Goal: Task Accomplishment & Management: Complete application form

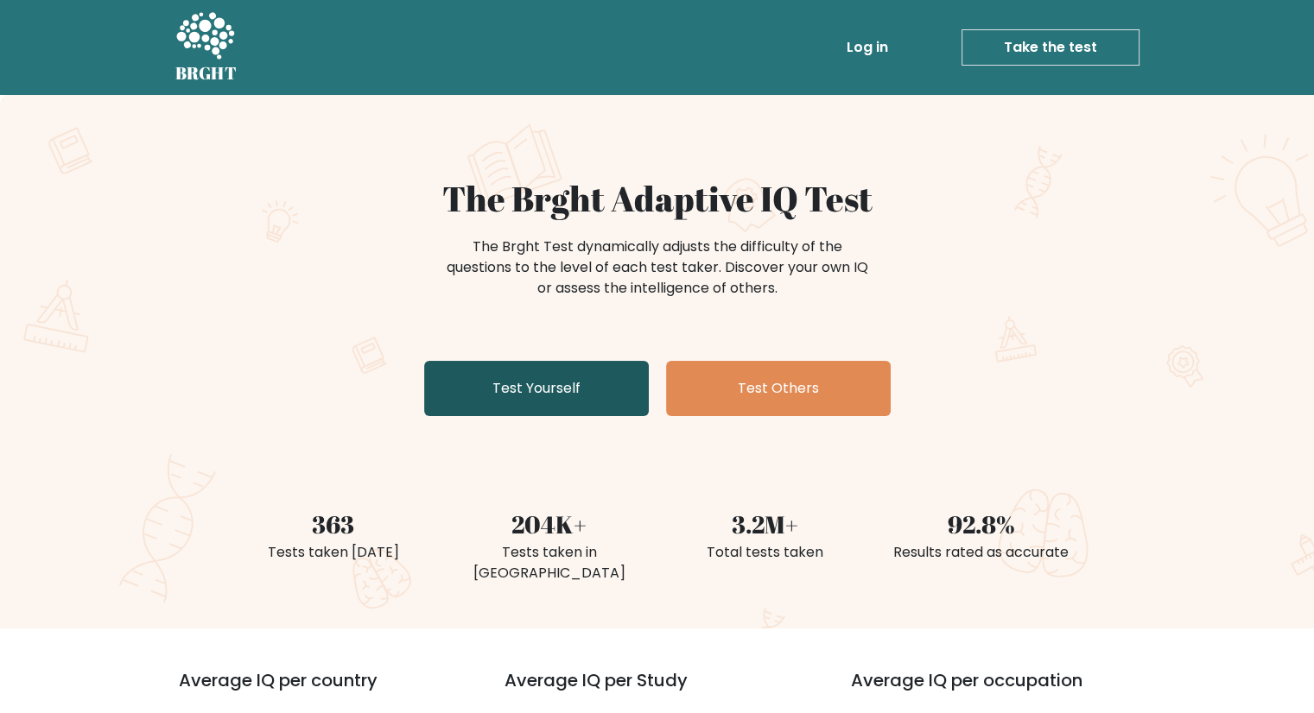
click at [546, 402] on link "Test Yourself" at bounding box center [536, 388] width 225 height 55
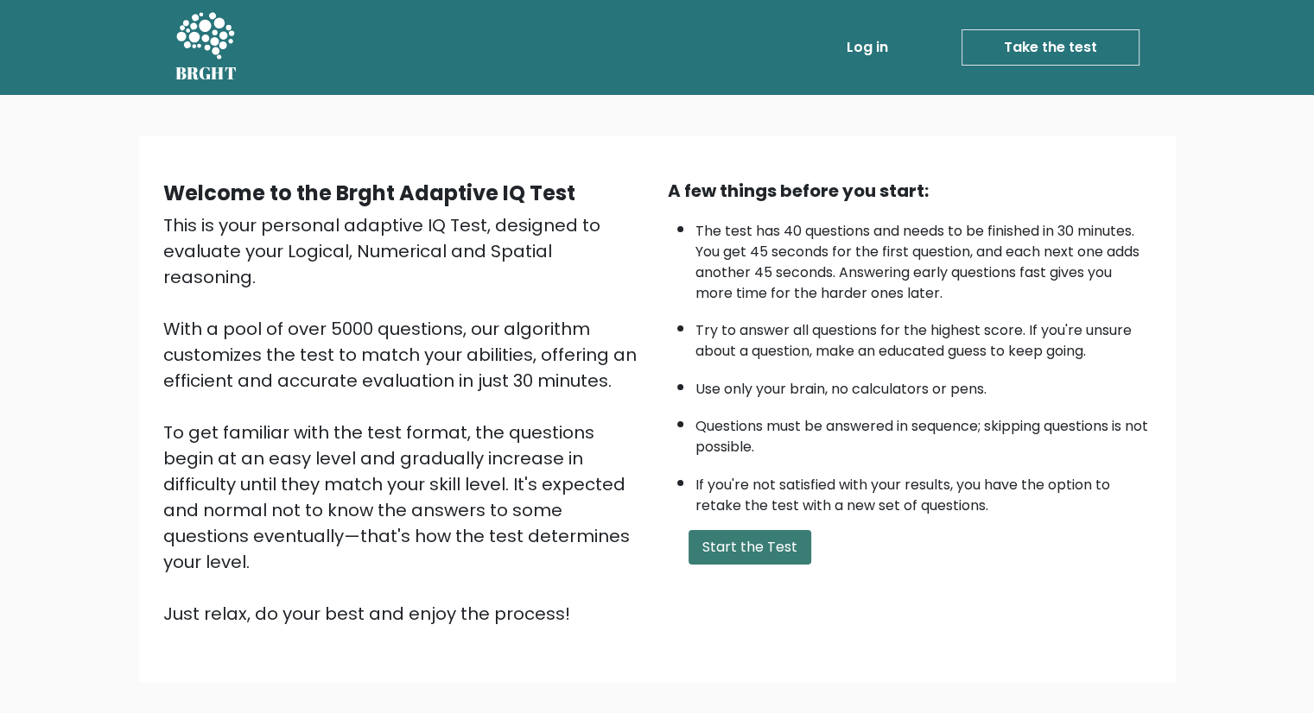
click at [743, 549] on button "Start the Test" at bounding box center [749, 547] width 123 height 35
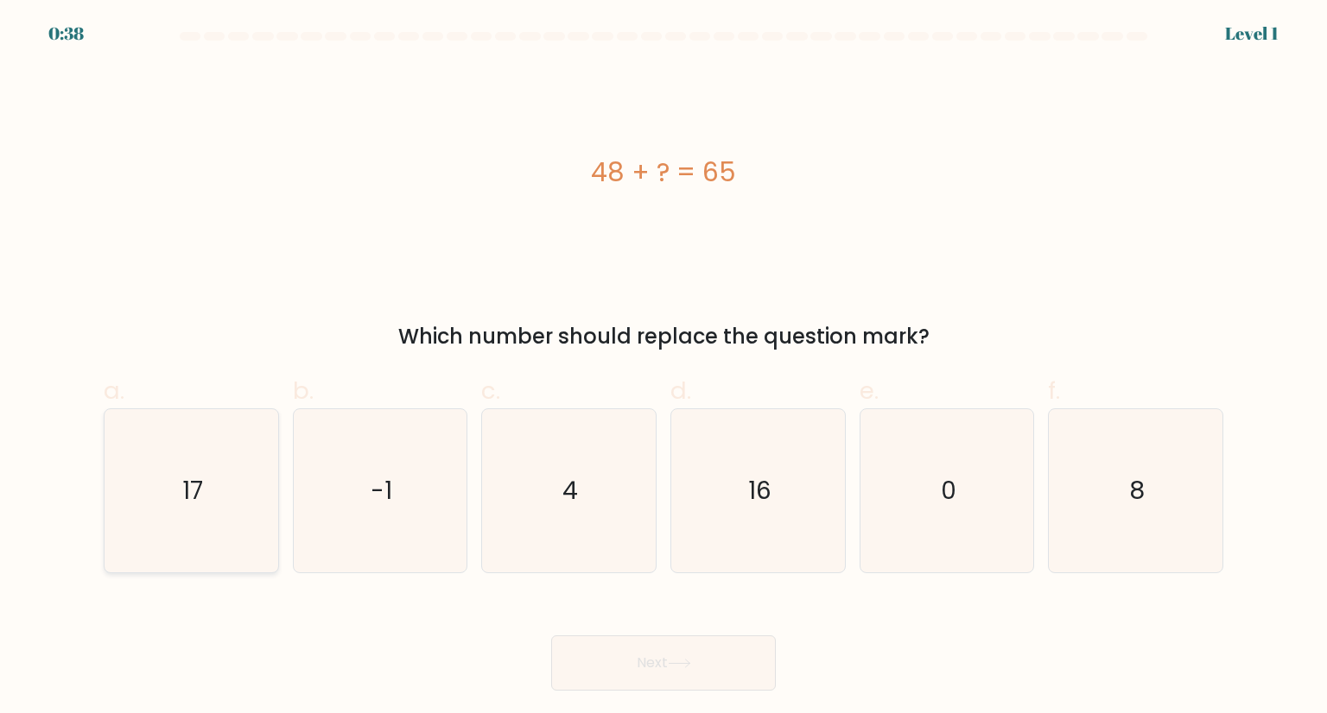
click at [164, 496] on icon "17" at bounding box center [191, 490] width 162 height 162
click at [663, 368] on input "a. 17" at bounding box center [663, 362] width 1 height 11
radio input "true"
click at [686, 672] on button "Next" at bounding box center [663, 663] width 225 height 55
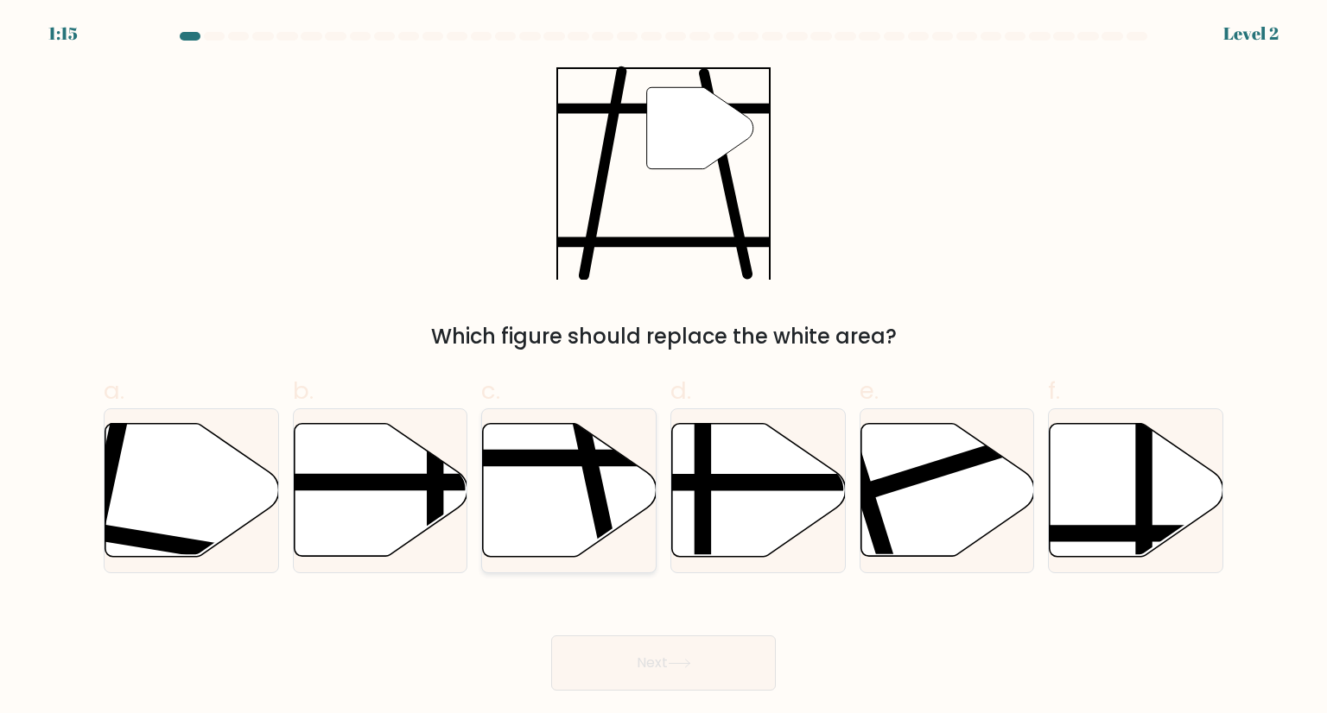
click at [560, 524] on icon at bounding box center [570, 490] width 174 height 133
click at [663, 368] on input "c." at bounding box center [663, 362] width 1 height 11
radio input "true"
click at [697, 685] on button "Next" at bounding box center [663, 663] width 225 height 55
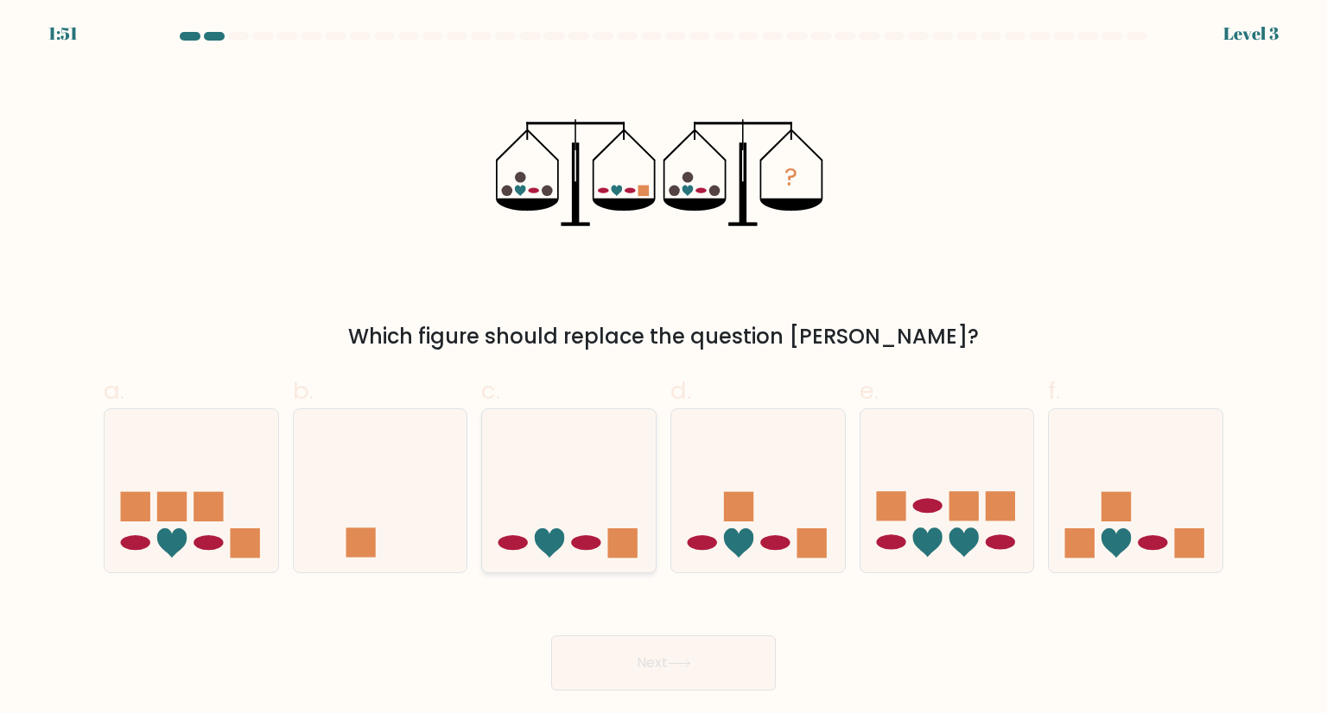
click at [599, 511] on icon at bounding box center [569, 490] width 174 height 143
click at [663, 368] on input "c." at bounding box center [663, 362] width 1 height 11
radio input "true"
click at [660, 649] on button "Next" at bounding box center [663, 663] width 225 height 55
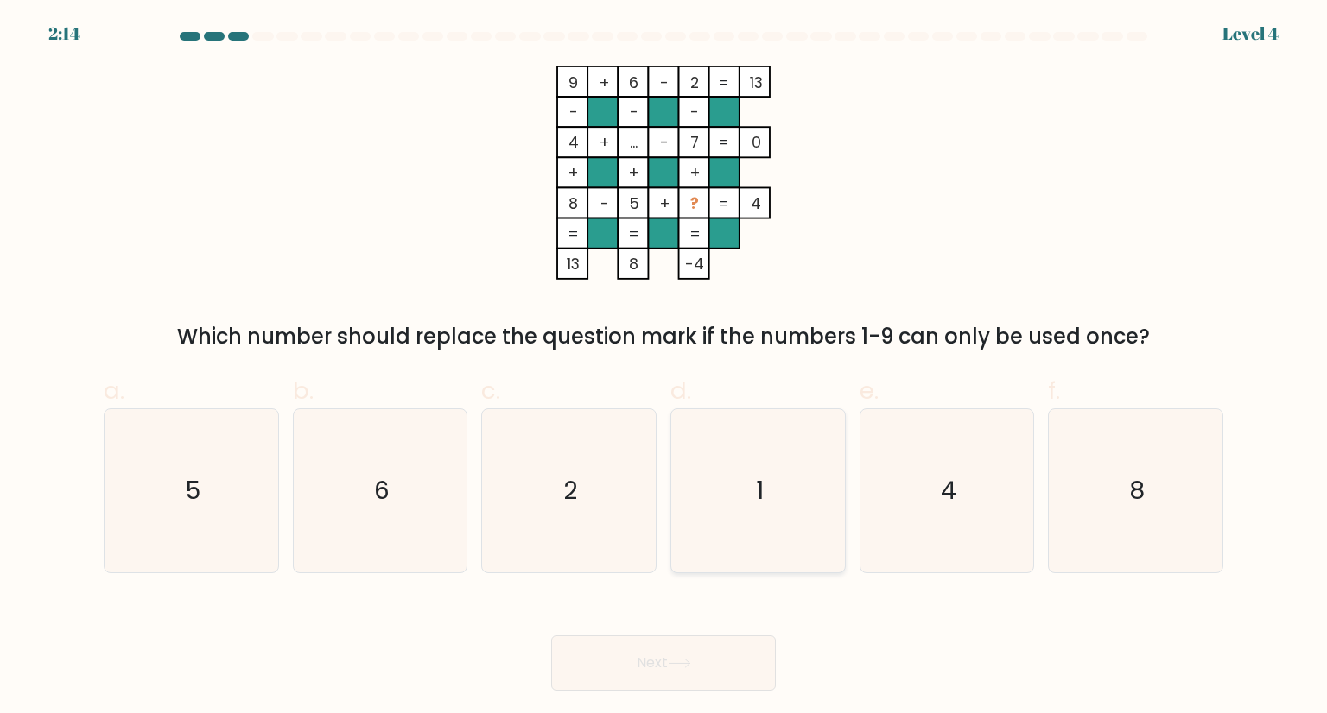
click at [777, 491] on icon "1" at bounding box center [757, 490] width 162 height 162
click at [664, 368] on input "d. 1" at bounding box center [663, 362] width 1 height 11
radio input "true"
click at [719, 650] on button "Next" at bounding box center [663, 663] width 225 height 55
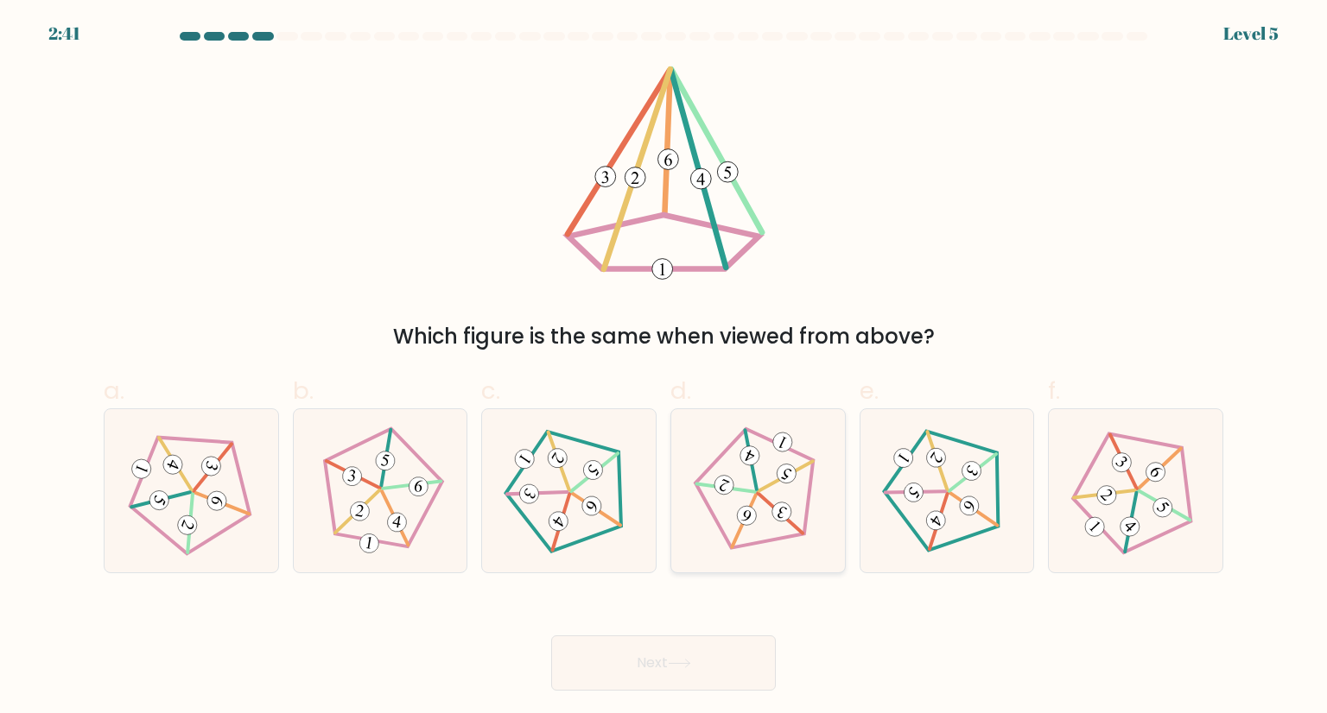
click at [747, 446] on 440 at bounding box center [751, 459] width 53 height 59
click at [664, 368] on input "d." at bounding box center [663, 362] width 1 height 11
radio input "true"
click at [722, 678] on button "Next" at bounding box center [663, 663] width 225 height 55
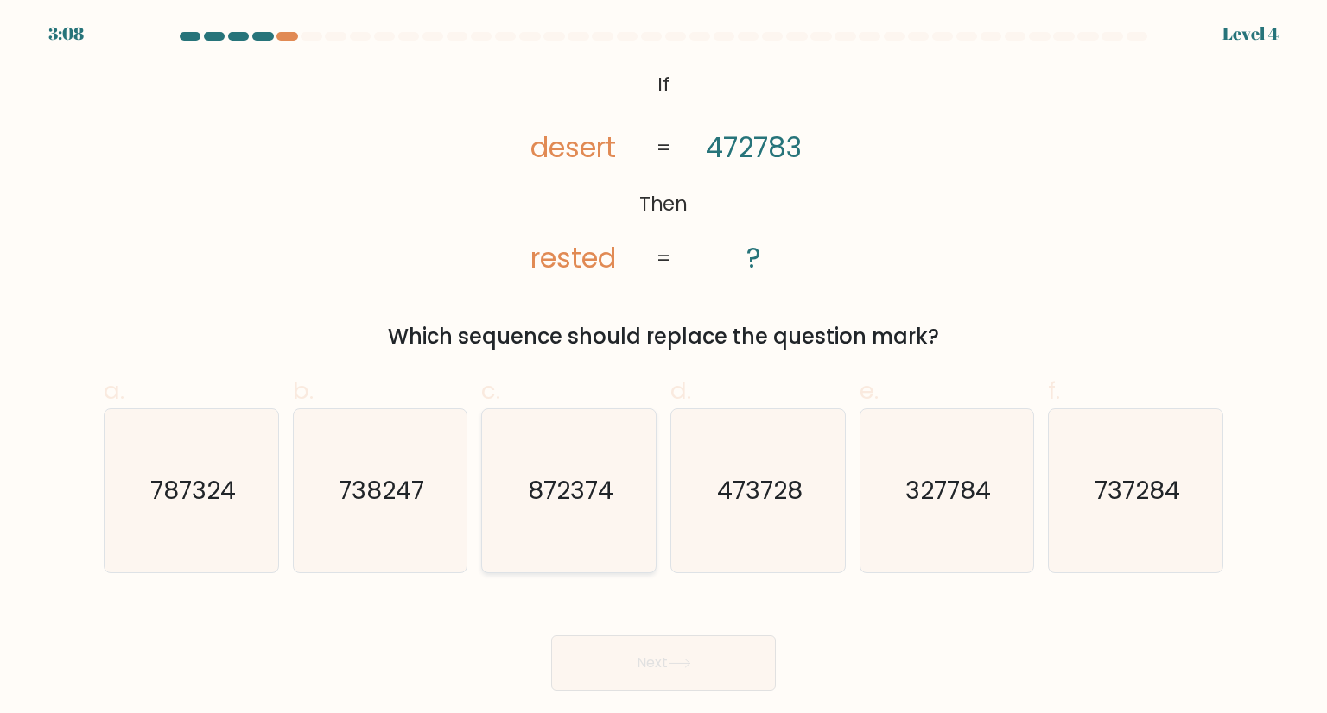
click at [540, 433] on icon "872374" at bounding box center [568, 490] width 162 height 162
click at [663, 368] on input "c. 872374" at bounding box center [663, 362] width 1 height 11
radio input "true"
click at [663, 665] on button "Next" at bounding box center [663, 663] width 225 height 55
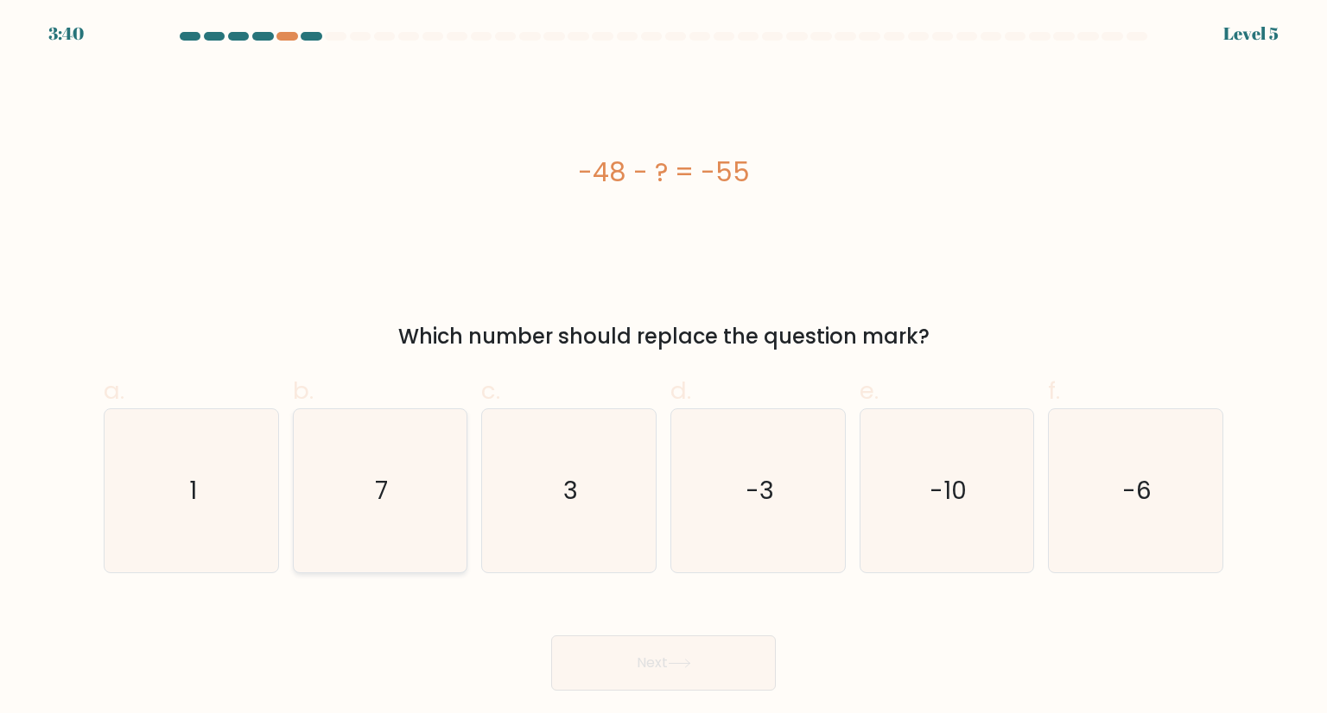
click at [392, 509] on icon "7" at bounding box center [380, 490] width 162 height 162
click at [663, 368] on input "b. 7" at bounding box center [663, 362] width 1 height 11
radio input "true"
click at [624, 653] on button "Next" at bounding box center [663, 663] width 225 height 55
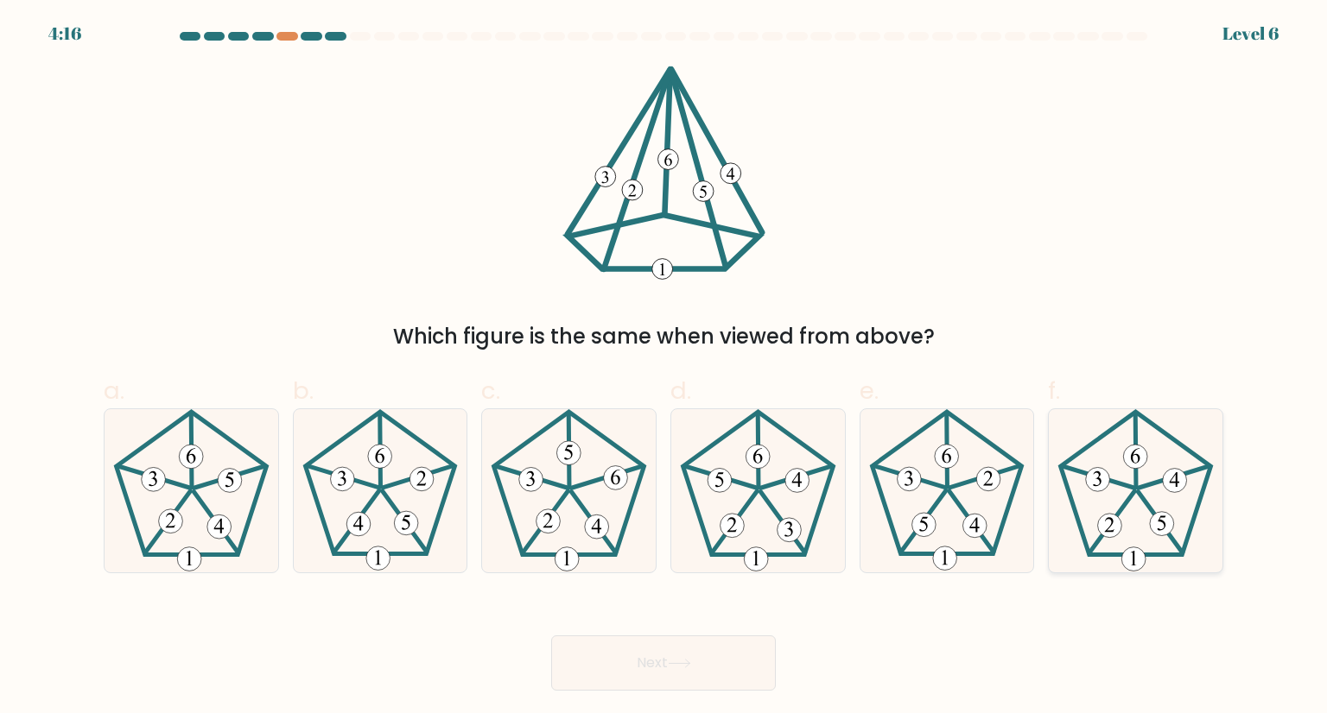
drag, startPoint x: 1130, startPoint y: 522, endPoint x: 1073, endPoint y: 564, distance: 71.0
click at [1130, 521] on icon at bounding box center [1135, 490] width 162 height 162
click at [664, 368] on input "f." at bounding box center [663, 362] width 1 height 11
radio input "true"
click at [730, 657] on button "Next" at bounding box center [663, 663] width 225 height 55
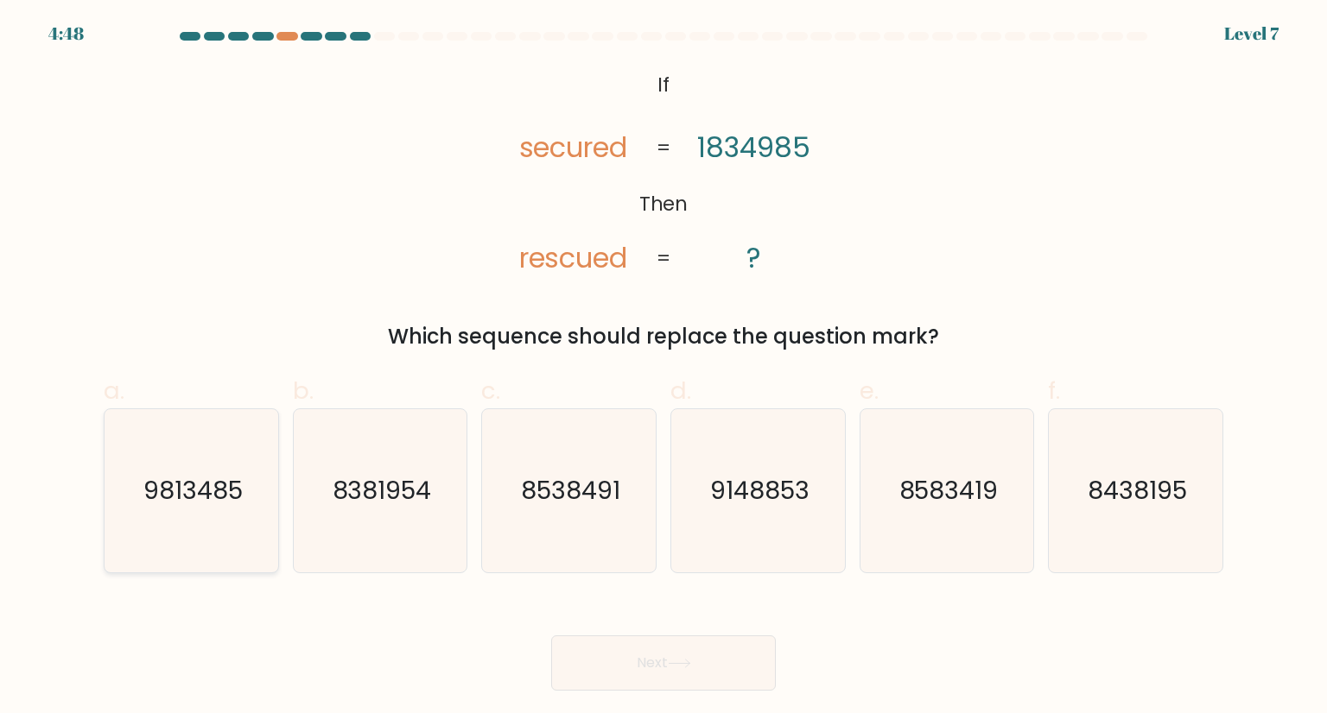
drag, startPoint x: 200, startPoint y: 497, endPoint x: 231, endPoint y: 509, distance: 33.4
click at [205, 497] on text "9813485" at bounding box center [192, 490] width 99 height 35
drag, startPoint x: 135, startPoint y: 503, endPoint x: 158, endPoint y: 512, distance: 25.2
click at [135, 502] on icon "9813485" at bounding box center [191, 490] width 162 height 162
click at [663, 368] on input "a. 9813485" at bounding box center [663, 362] width 1 height 11
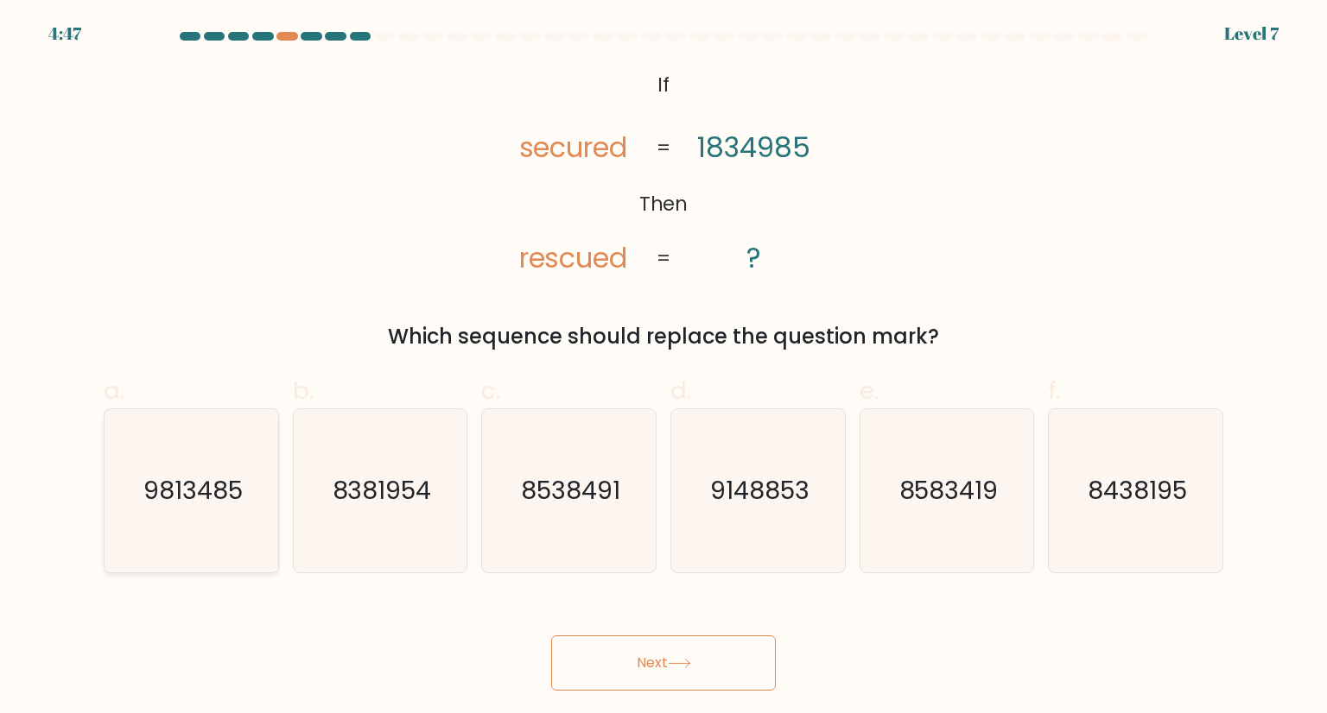
radio input "true"
click at [633, 668] on button "Next" at bounding box center [663, 663] width 225 height 55
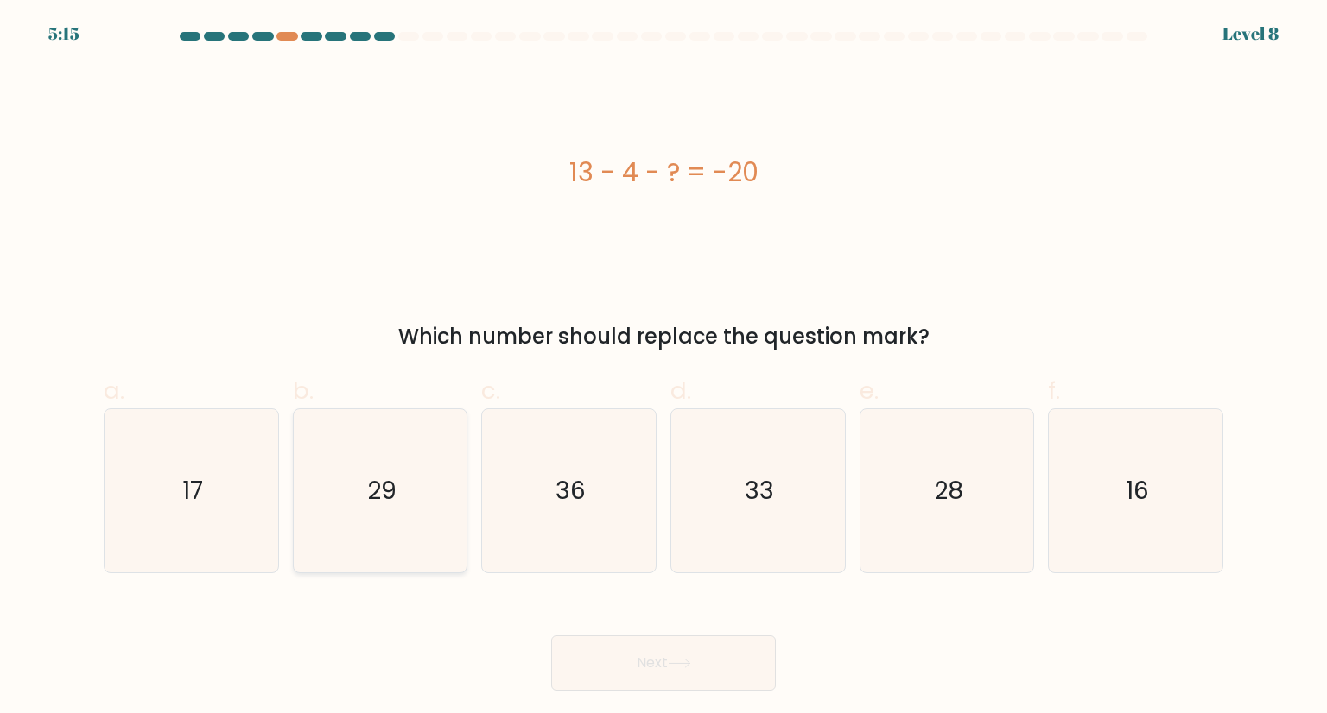
click at [406, 474] on icon "29" at bounding box center [380, 490] width 162 height 162
click at [663, 368] on input "b. 29" at bounding box center [663, 362] width 1 height 11
radio input "true"
click at [634, 658] on button "Next" at bounding box center [663, 663] width 225 height 55
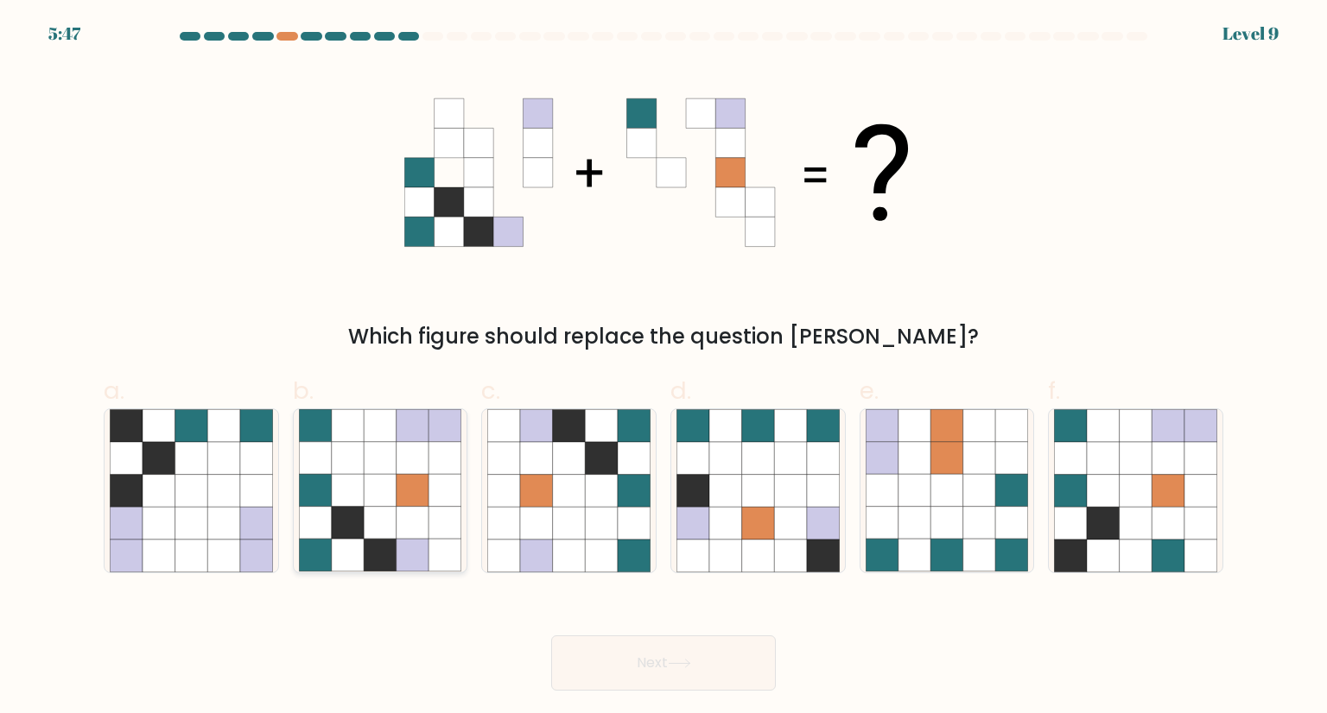
click at [383, 558] on icon at bounding box center [380, 556] width 33 height 33
click at [663, 368] on input "b." at bounding box center [663, 362] width 1 height 11
radio input "true"
click at [679, 657] on button "Next" at bounding box center [663, 663] width 225 height 55
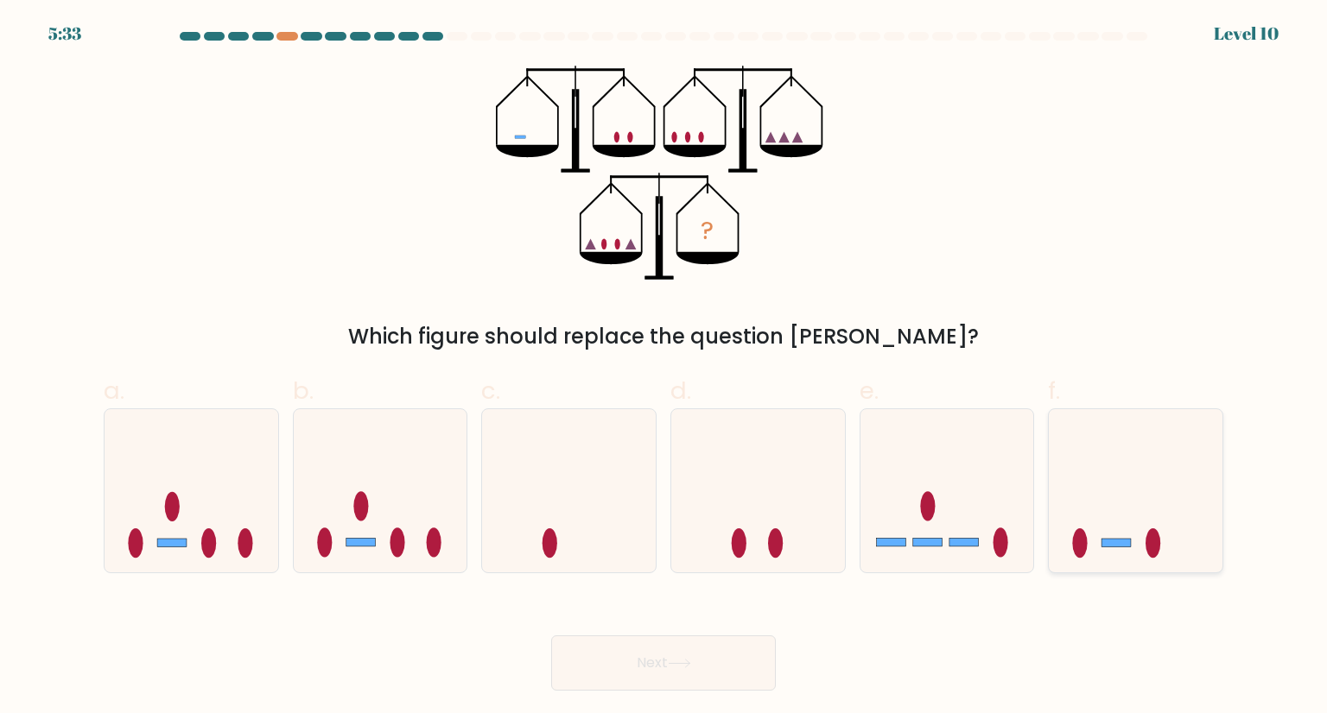
click at [1099, 529] on icon at bounding box center [1135, 490] width 174 height 143
click at [664, 368] on input "f." at bounding box center [663, 362] width 1 height 11
radio input "true"
click at [676, 653] on button "Next" at bounding box center [663, 663] width 225 height 55
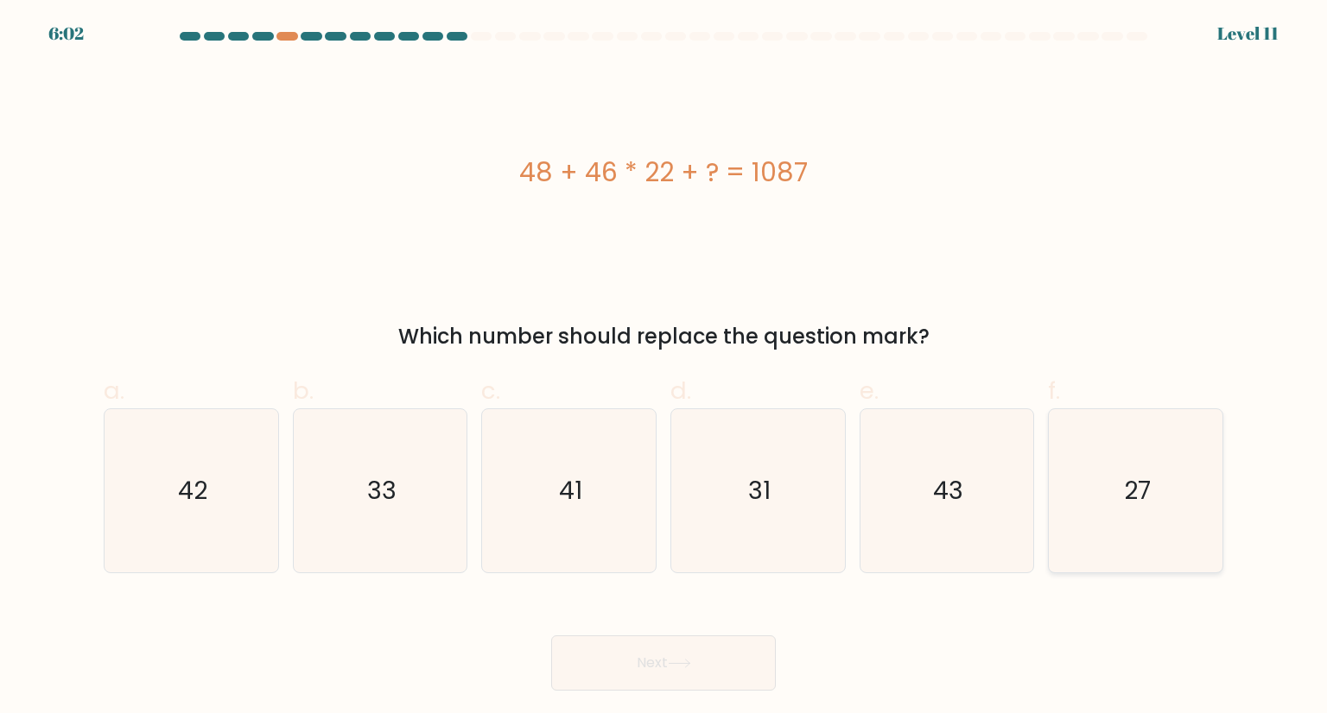
click at [1122, 474] on icon "27" at bounding box center [1135, 490] width 162 height 162
click at [664, 368] on input "f. 27" at bounding box center [663, 362] width 1 height 11
radio input "true"
click at [669, 654] on button "Next" at bounding box center [663, 663] width 225 height 55
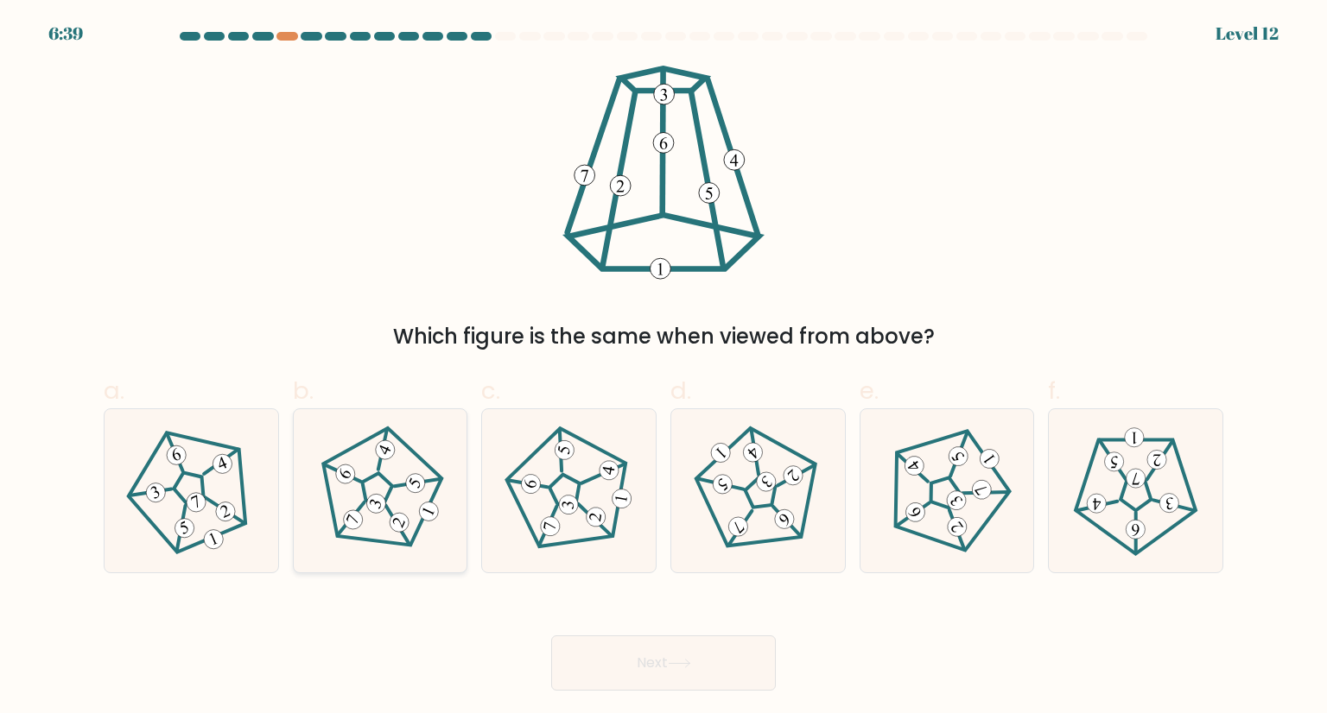
click at [385, 508] on 261 at bounding box center [398, 526] width 46 height 40
click at [663, 368] on input "b." at bounding box center [663, 362] width 1 height 11
radio input "true"
click at [664, 671] on button "Next" at bounding box center [663, 663] width 225 height 55
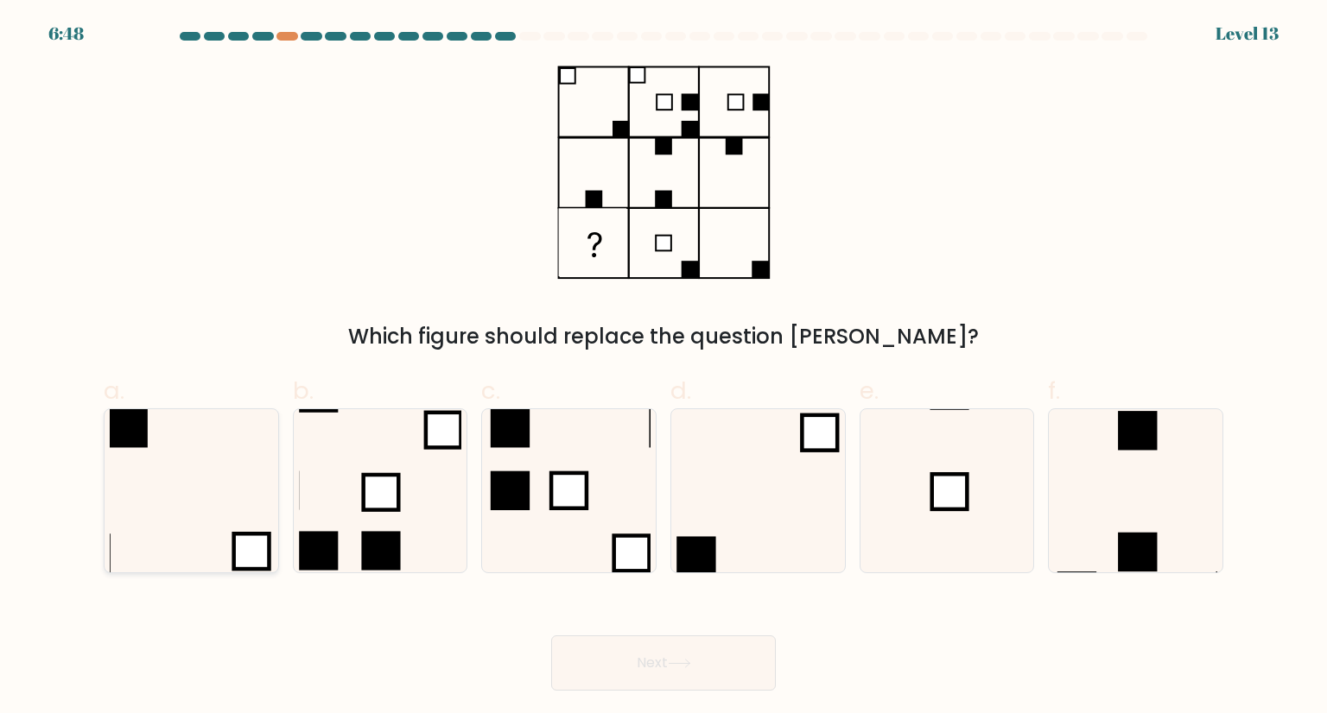
click at [197, 455] on icon at bounding box center [191, 490] width 162 height 162
click at [663, 368] on input "a." at bounding box center [663, 362] width 1 height 11
radio input "true"
click at [685, 671] on button "Next" at bounding box center [663, 663] width 225 height 55
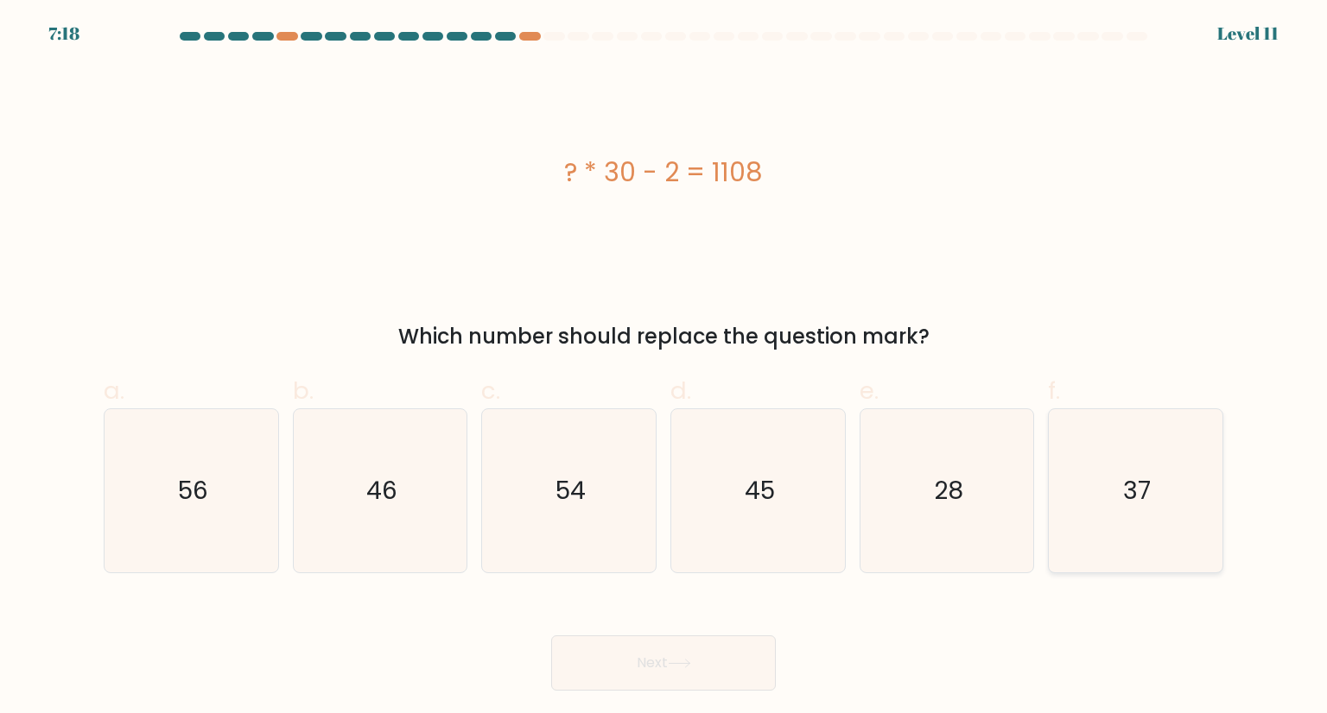
click at [1162, 449] on icon "37" at bounding box center [1135, 490] width 162 height 162
click at [664, 368] on input "f. 37" at bounding box center [663, 362] width 1 height 11
radio input "true"
click at [702, 643] on button "Next" at bounding box center [663, 663] width 225 height 55
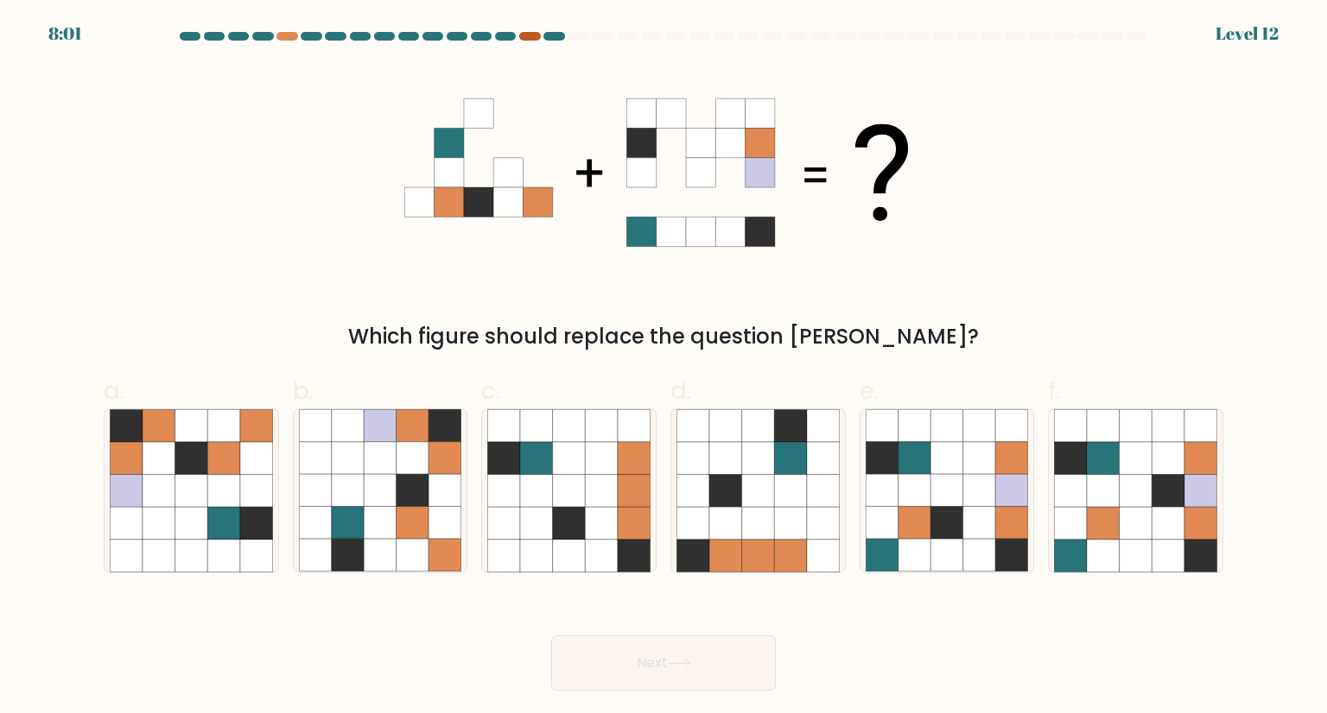
click at [527, 35] on div at bounding box center [529, 36] width 21 height 9
click at [920, 522] on icon at bounding box center [914, 523] width 33 height 33
click at [664, 368] on input "e." at bounding box center [663, 362] width 1 height 11
radio input "true"
click at [724, 645] on button "Next" at bounding box center [663, 663] width 225 height 55
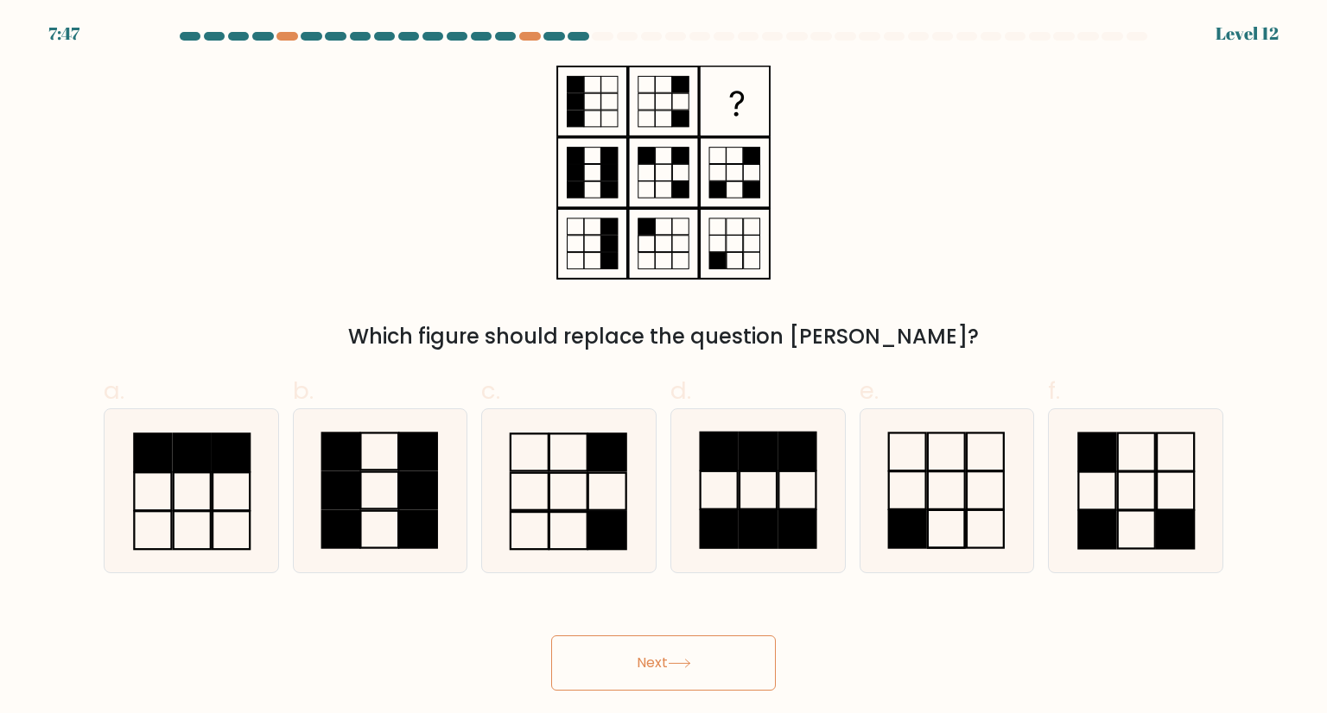
click at [713, 656] on button "Next" at bounding box center [663, 663] width 225 height 55
click at [582, 529] on icon at bounding box center [568, 490] width 162 height 162
click at [663, 368] on input "c." at bounding box center [663, 362] width 1 height 11
radio input "true"
click at [686, 684] on button "Next" at bounding box center [663, 663] width 225 height 55
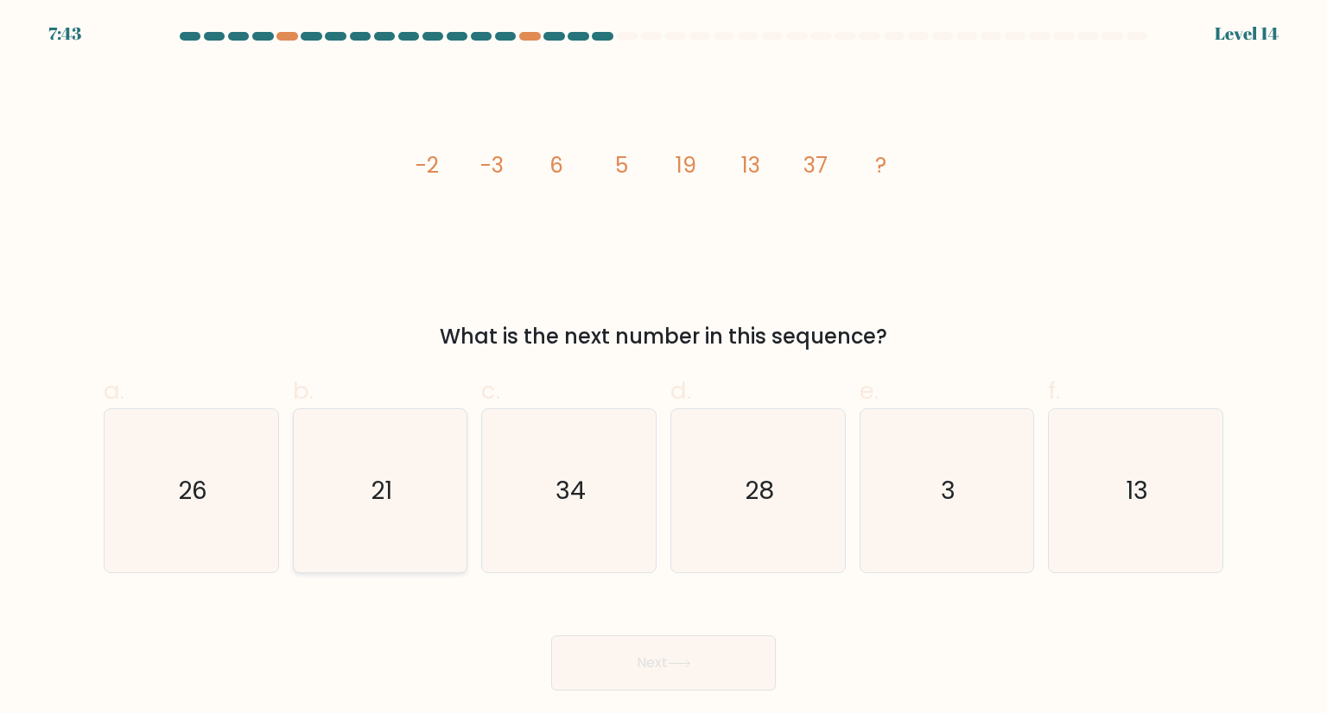
click at [411, 509] on icon "21" at bounding box center [380, 490] width 162 height 162
click at [663, 368] on input "b. 21" at bounding box center [663, 362] width 1 height 11
radio input "true"
click at [643, 649] on button "Next" at bounding box center [663, 663] width 225 height 55
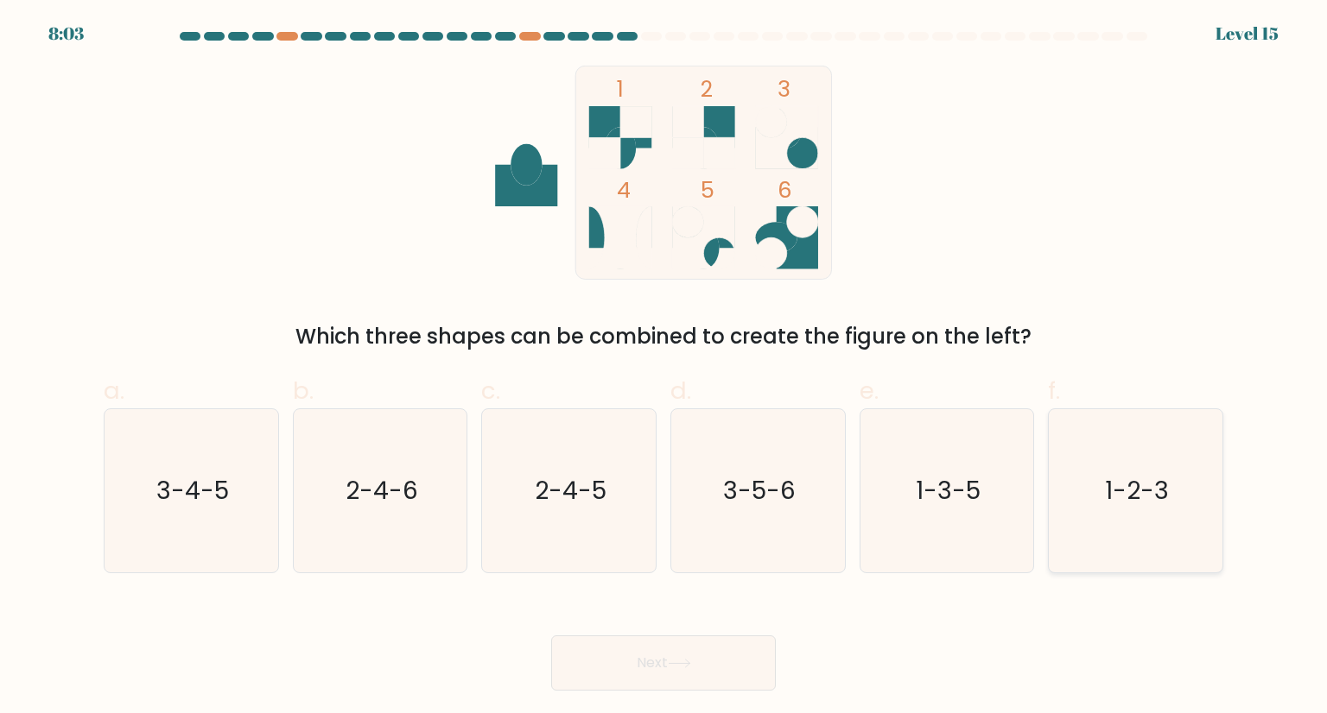
click at [1180, 484] on icon "1-2-3" at bounding box center [1135, 490] width 162 height 162
click at [664, 368] on input "f. 1-2-3" at bounding box center [663, 362] width 1 height 11
radio input "true"
click at [713, 664] on button "Next" at bounding box center [663, 663] width 225 height 55
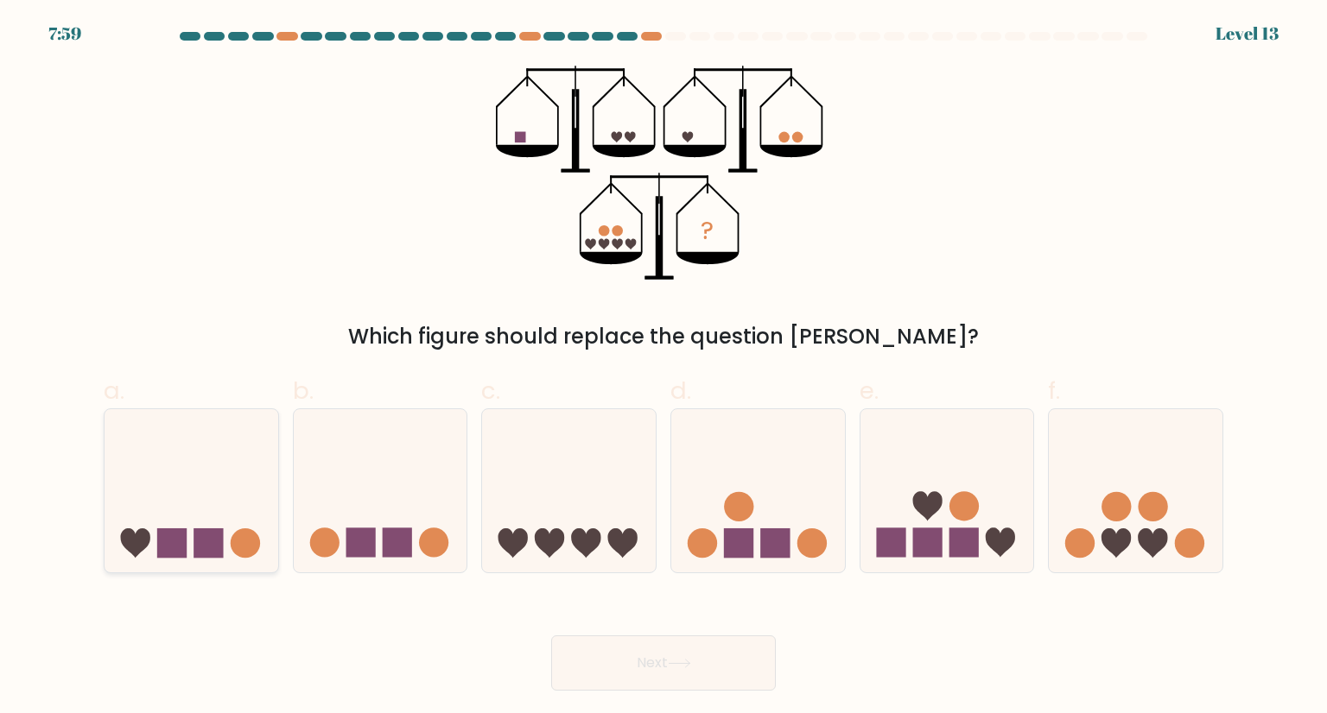
click at [263, 487] on icon at bounding box center [192, 490] width 174 height 143
click at [663, 368] on input "a." at bounding box center [663, 362] width 1 height 11
radio input "true"
click at [428, 526] on icon at bounding box center [381, 490] width 174 height 143
click at [663, 368] on input "b." at bounding box center [663, 362] width 1 height 11
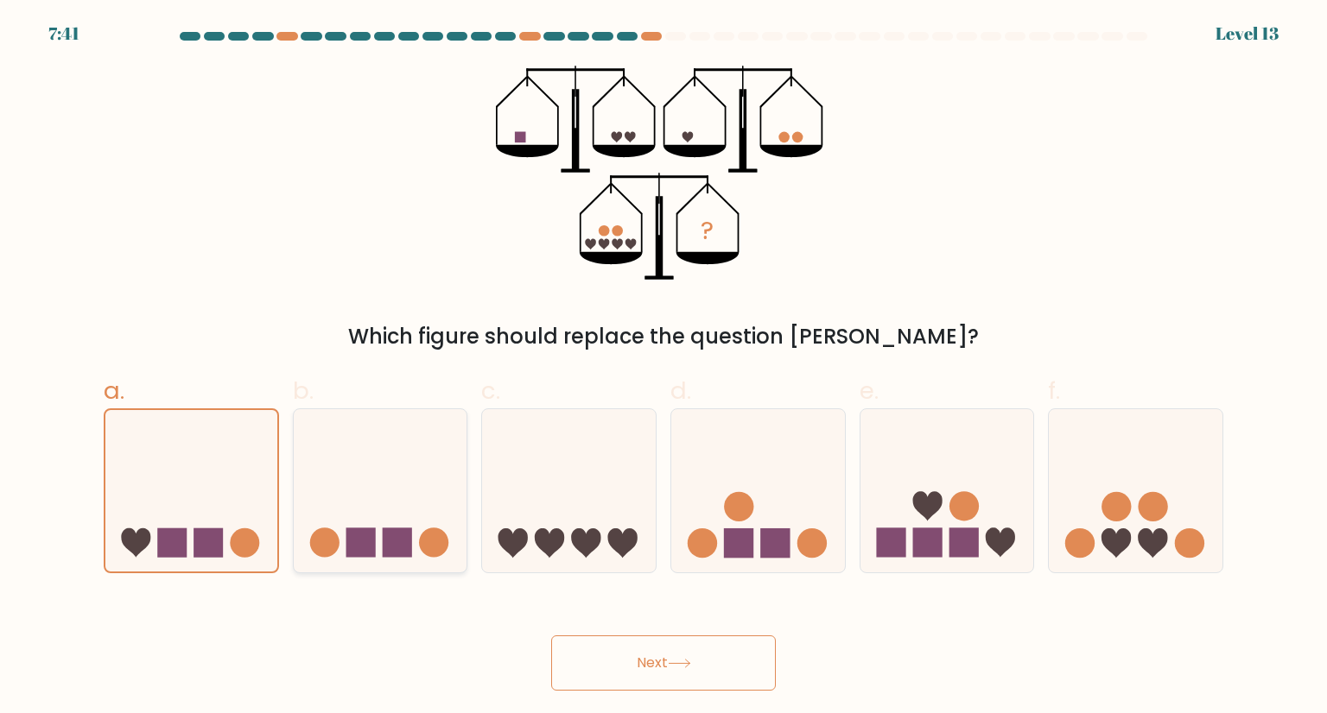
radio input "true"
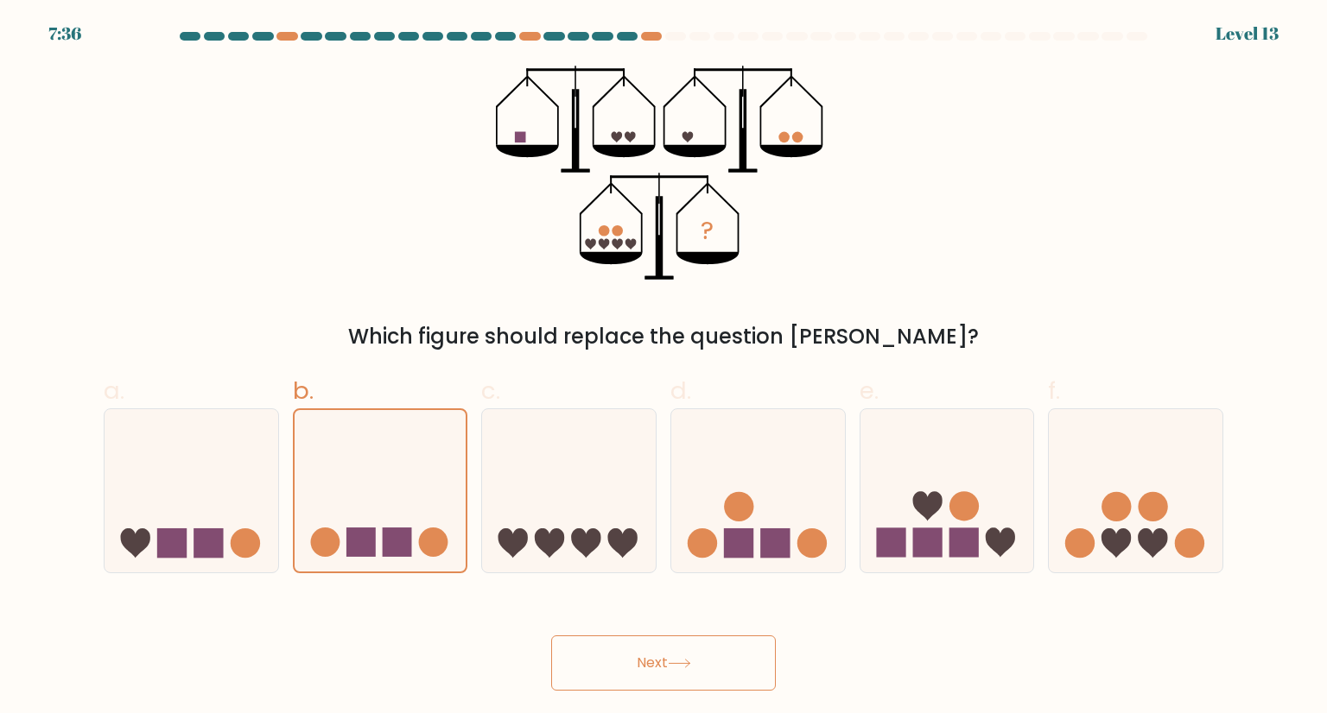
click at [668, 657] on button "Next" at bounding box center [663, 663] width 225 height 55
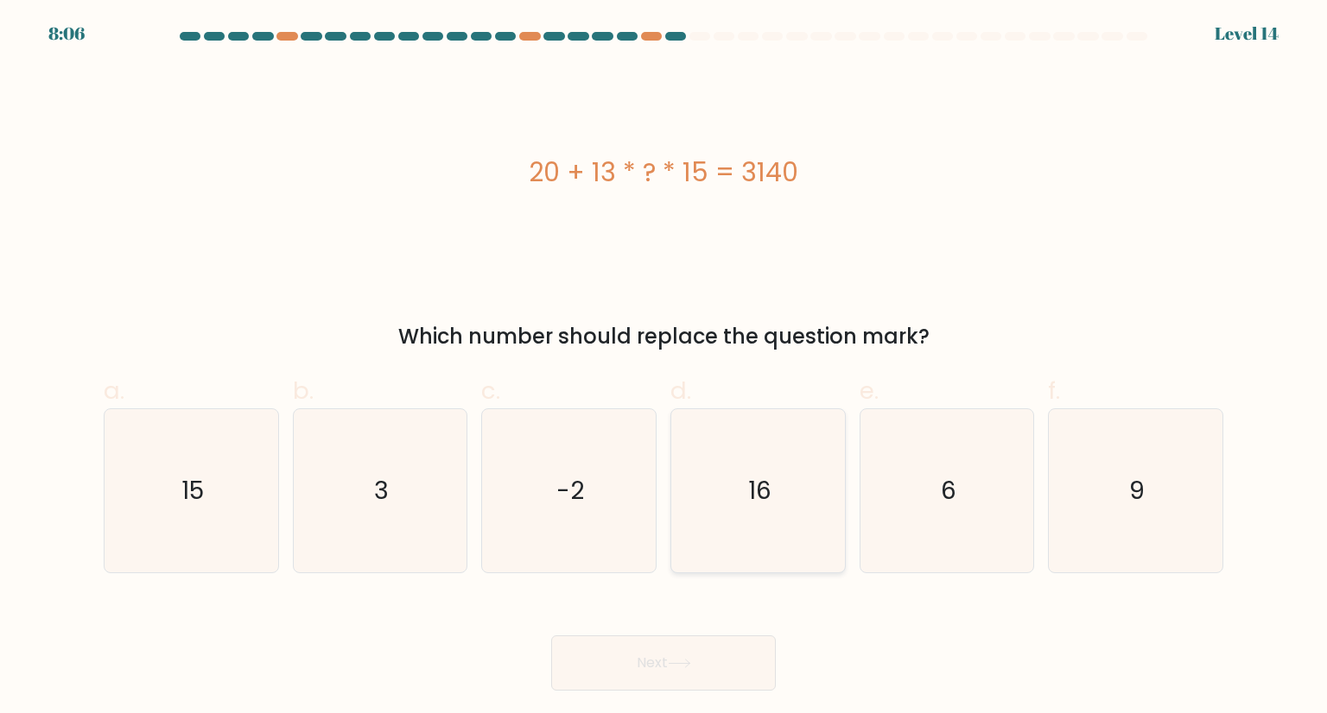
click at [757, 529] on icon "16" at bounding box center [757, 490] width 162 height 162
click at [664, 368] on input "d. 16" at bounding box center [663, 362] width 1 height 11
radio input "true"
click at [729, 661] on button "Next" at bounding box center [663, 663] width 225 height 55
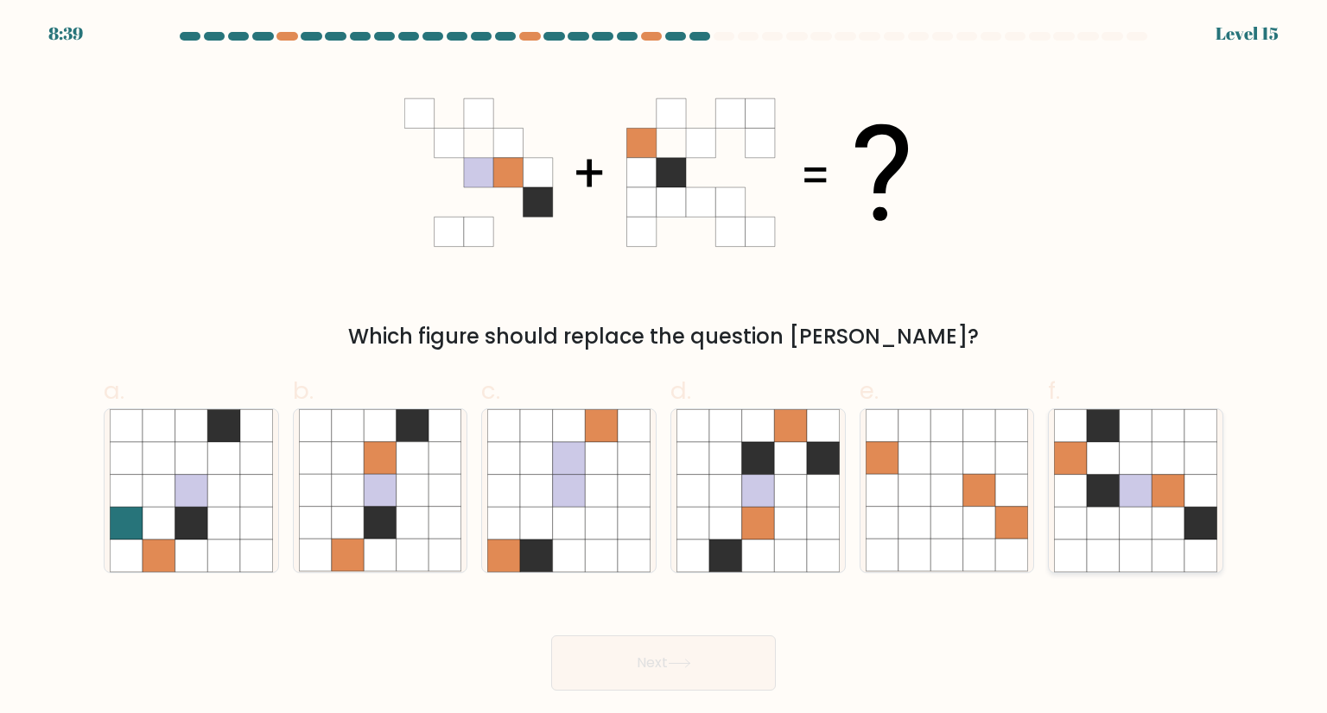
click at [1119, 472] on icon at bounding box center [1135, 458] width 33 height 33
click at [664, 368] on input "f." at bounding box center [663, 362] width 1 height 11
radio input "true"
click at [675, 664] on icon at bounding box center [679, 664] width 23 height 10
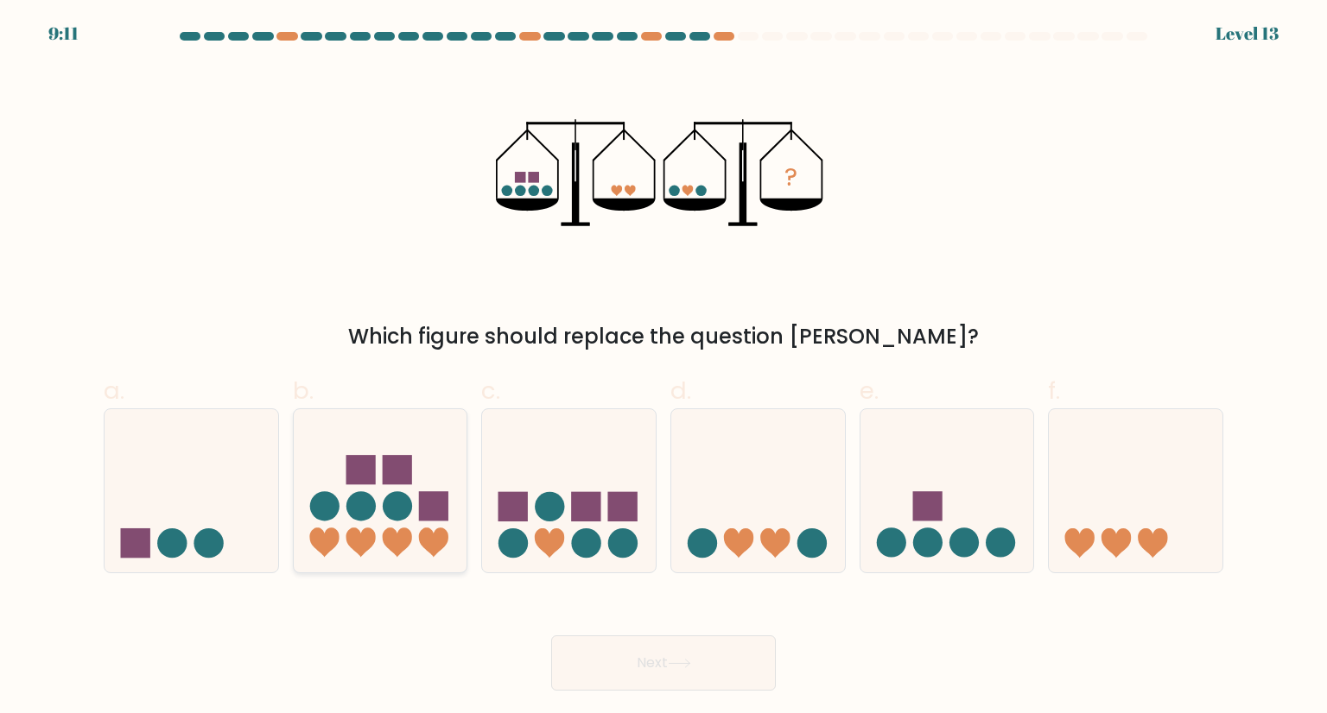
click at [357, 498] on circle at bounding box center [360, 506] width 29 height 29
click at [663, 368] on input "b." at bounding box center [663, 362] width 1 height 11
radio input "true"
click at [598, 485] on icon at bounding box center [569, 490] width 174 height 143
click at [663, 368] on input "c." at bounding box center [663, 362] width 1 height 11
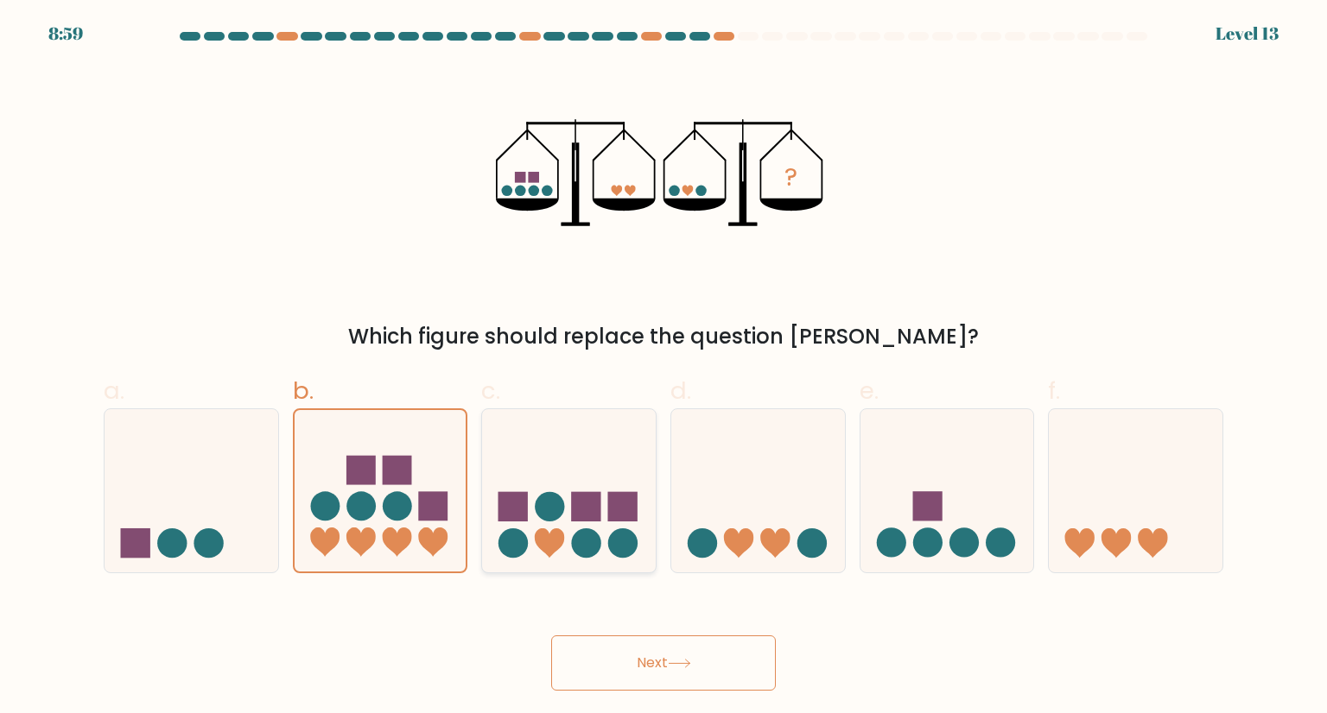
radio input "true"
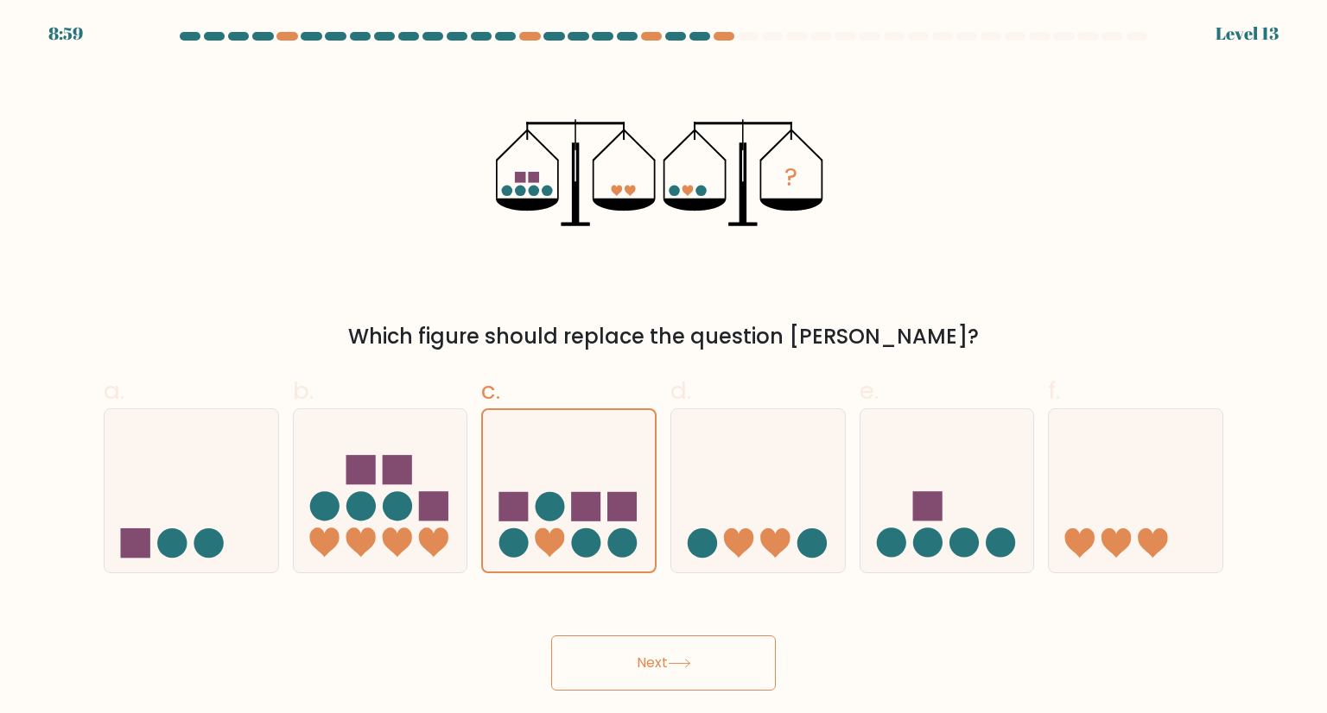
click at [667, 671] on button "Next" at bounding box center [663, 663] width 225 height 55
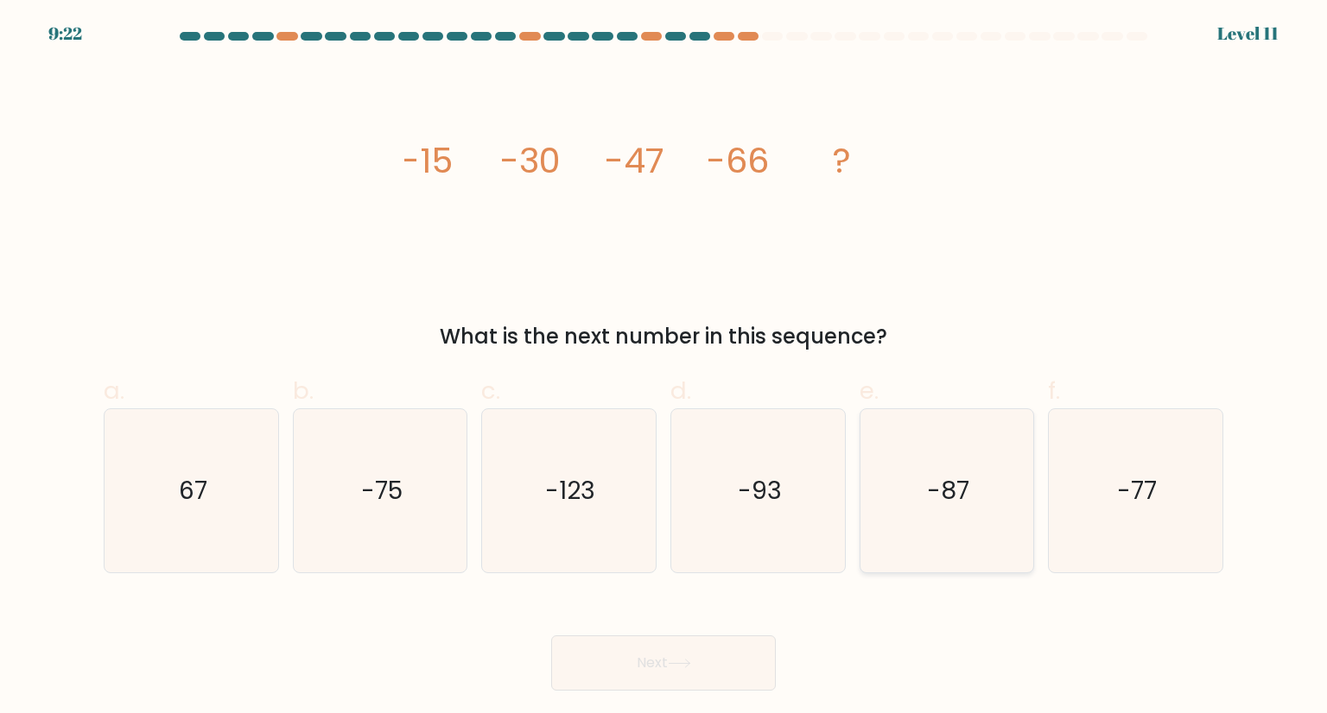
click at [1009, 478] on icon "-87" at bounding box center [946, 490] width 162 height 162
click at [664, 368] on input "e. -87" at bounding box center [663, 362] width 1 height 11
radio input "true"
click at [684, 655] on button "Next" at bounding box center [663, 663] width 225 height 55
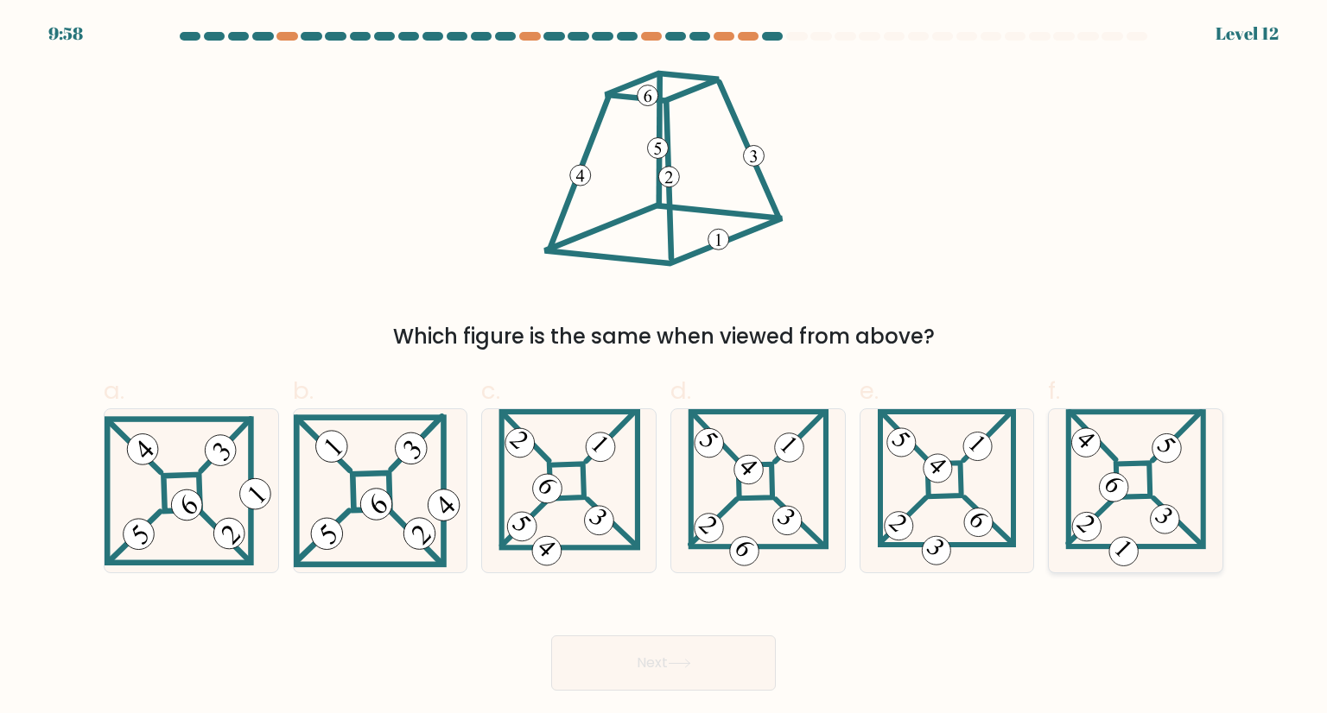
click at [1132, 450] on icon at bounding box center [1135, 490] width 140 height 162
click at [664, 368] on input "f." at bounding box center [663, 362] width 1 height 11
radio input "true"
click at [712, 658] on button "Next" at bounding box center [663, 663] width 225 height 55
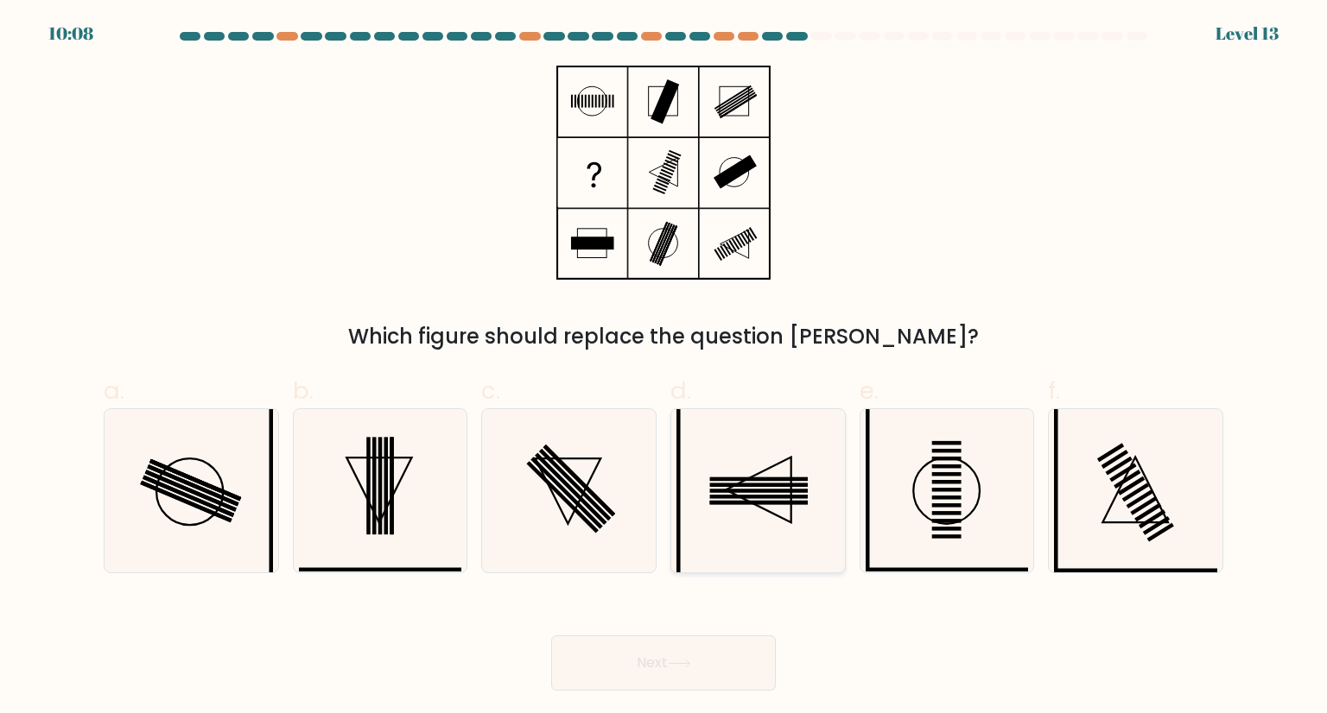
click at [761, 504] on icon at bounding box center [757, 490] width 162 height 162
click at [664, 368] on input "d." at bounding box center [663, 362] width 1 height 11
radio input "true"
click at [744, 662] on button "Next" at bounding box center [663, 663] width 225 height 55
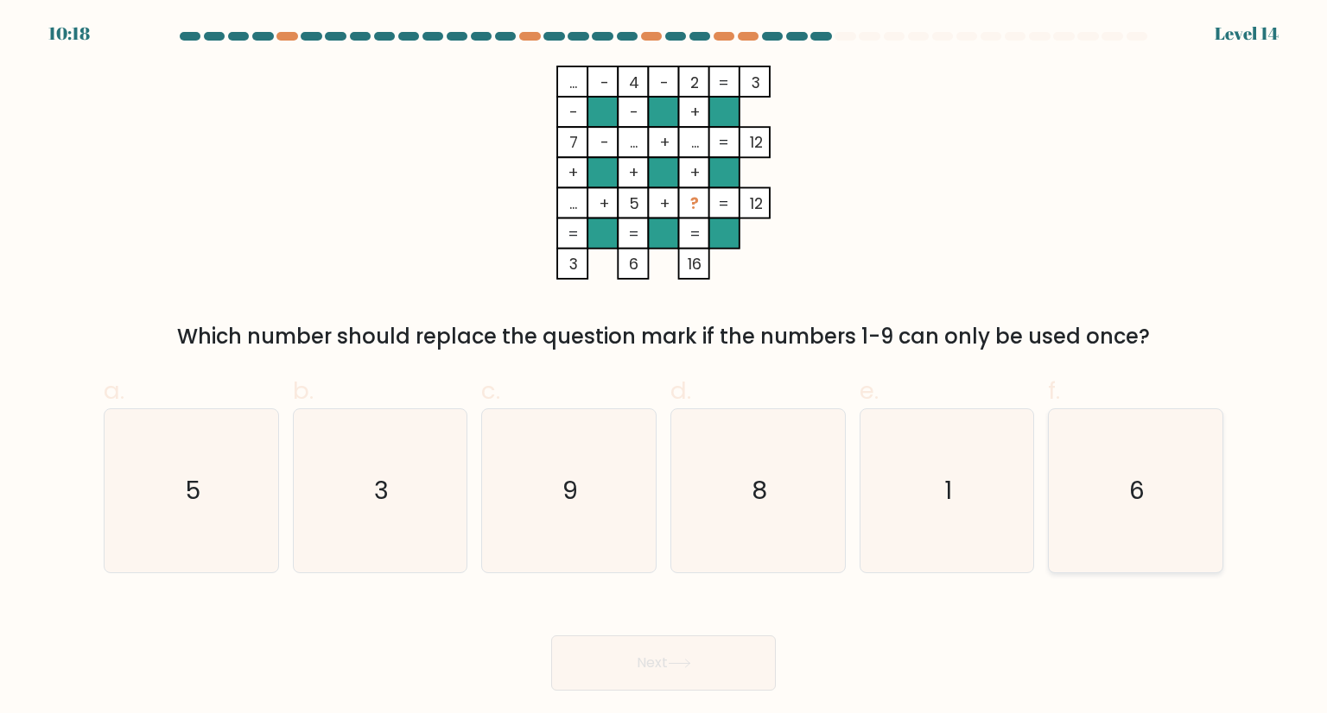
click at [1048, 493] on div "6" at bounding box center [1135, 491] width 175 height 164
click at [664, 368] on input "f. 6" at bounding box center [663, 362] width 1 height 11
radio input "true"
click at [972, 495] on icon "1" at bounding box center [946, 490] width 162 height 162
click at [664, 368] on input "e. 1" at bounding box center [663, 362] width 1 height 11
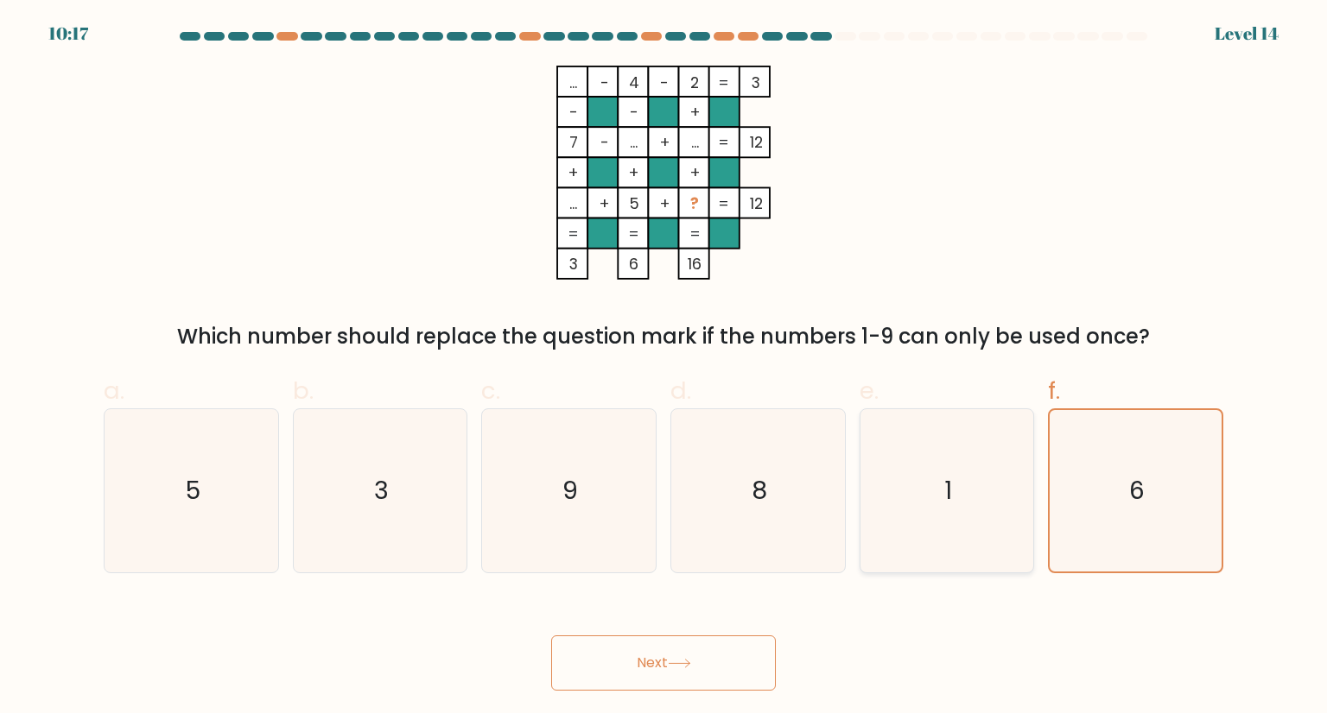
radio input "true"
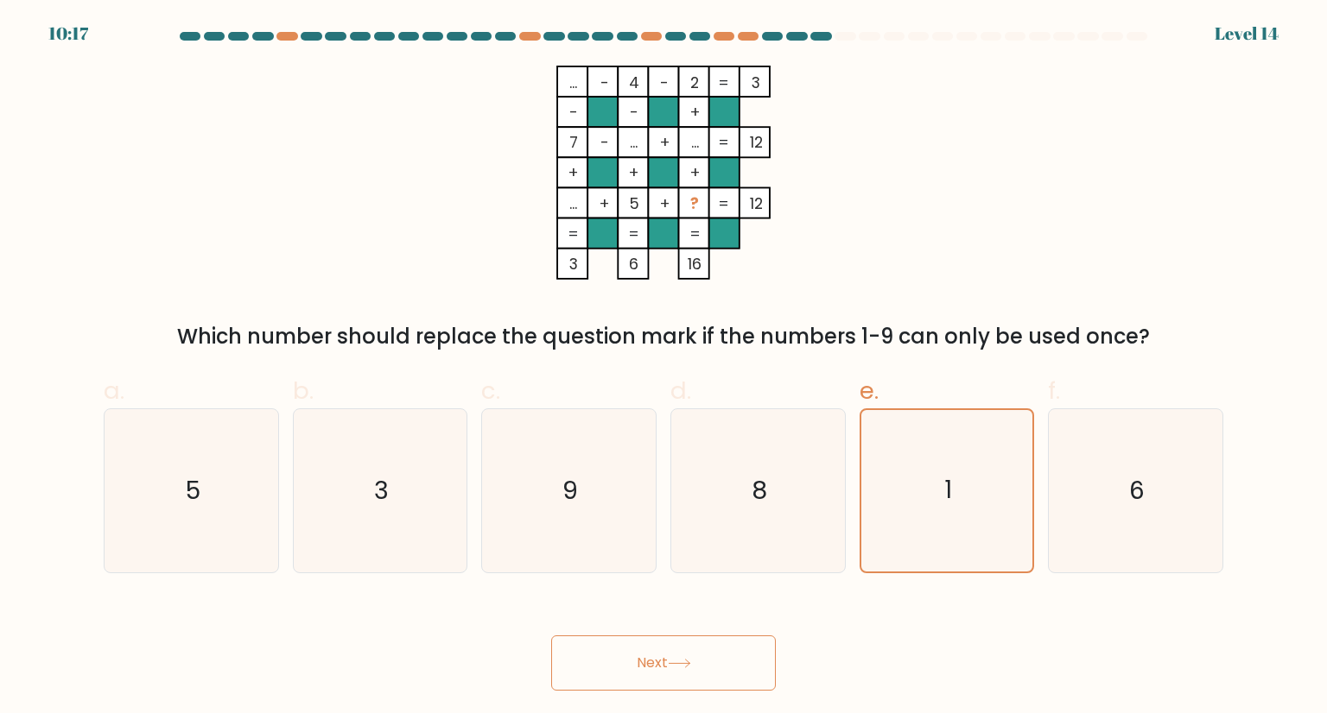
click at [670, 662] on button "Next" at bounding box center [663, 663] width 225 height 55
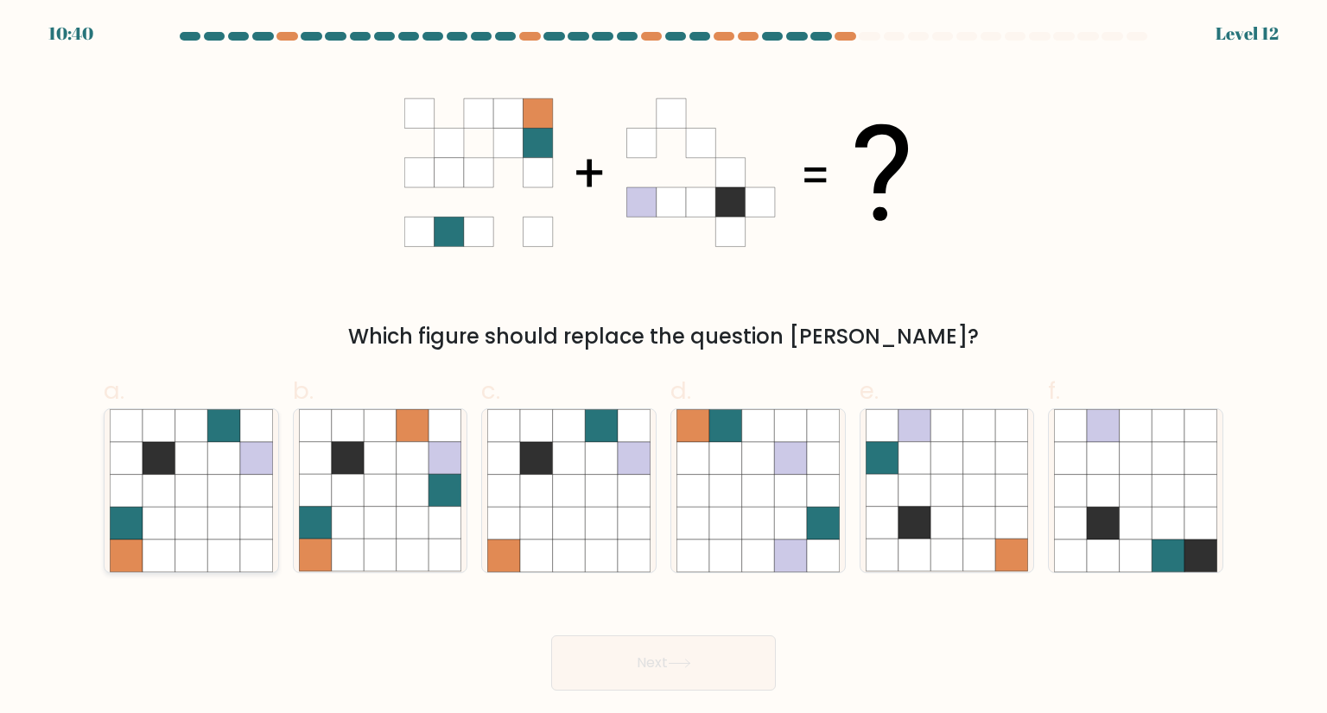
click at [166, 495] on icon at bounding box center [159, 491] width 33 height 33
click at [663, 368] on input "a." at bounding box center [663, 362] width 1 height 11
radio input "true"
click at [737, 668] on button "Next" at bounding box center [663, 663] width 225 height 55
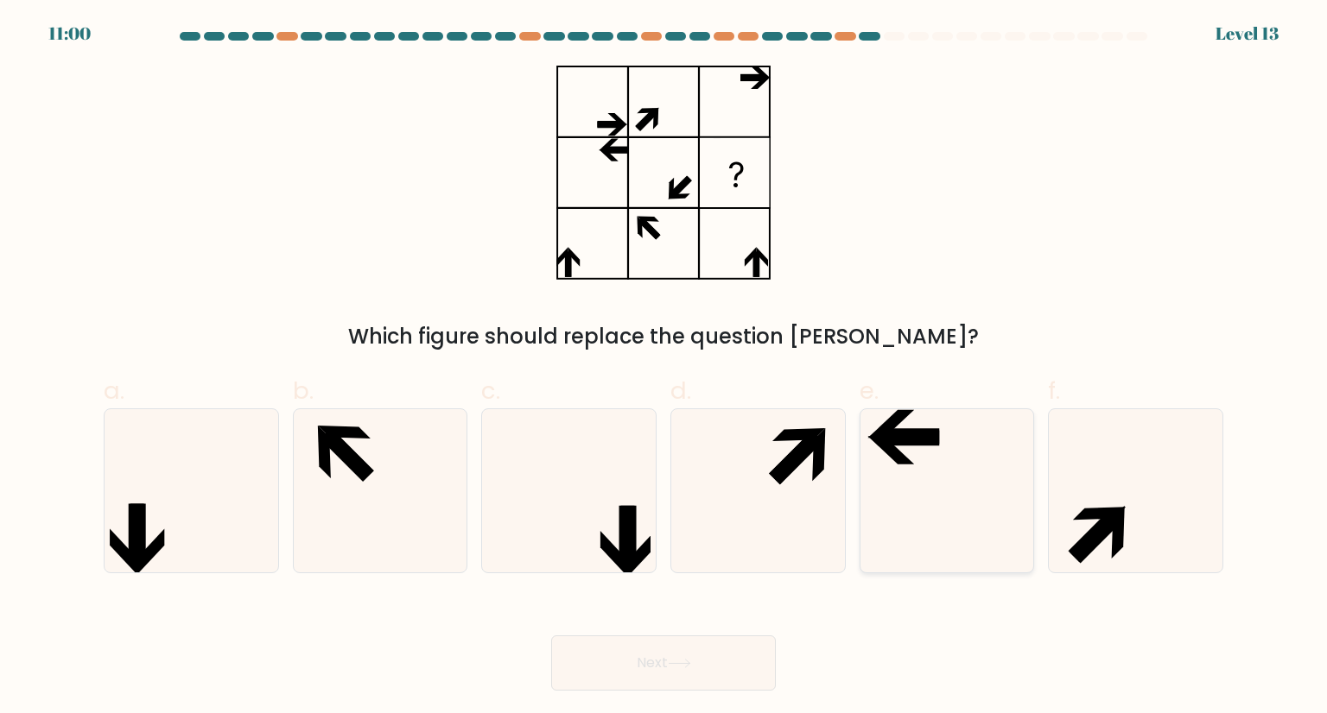
click at [960, 482] on icon at bounding box center [946, 490] width 162 height 162
click at [664, 368] on input "e." at bounding box center [663, 362] width 1 height 11
radio input "true"
click at [674, 661] on icon at bounding box center [679, 664] width 23 height 10
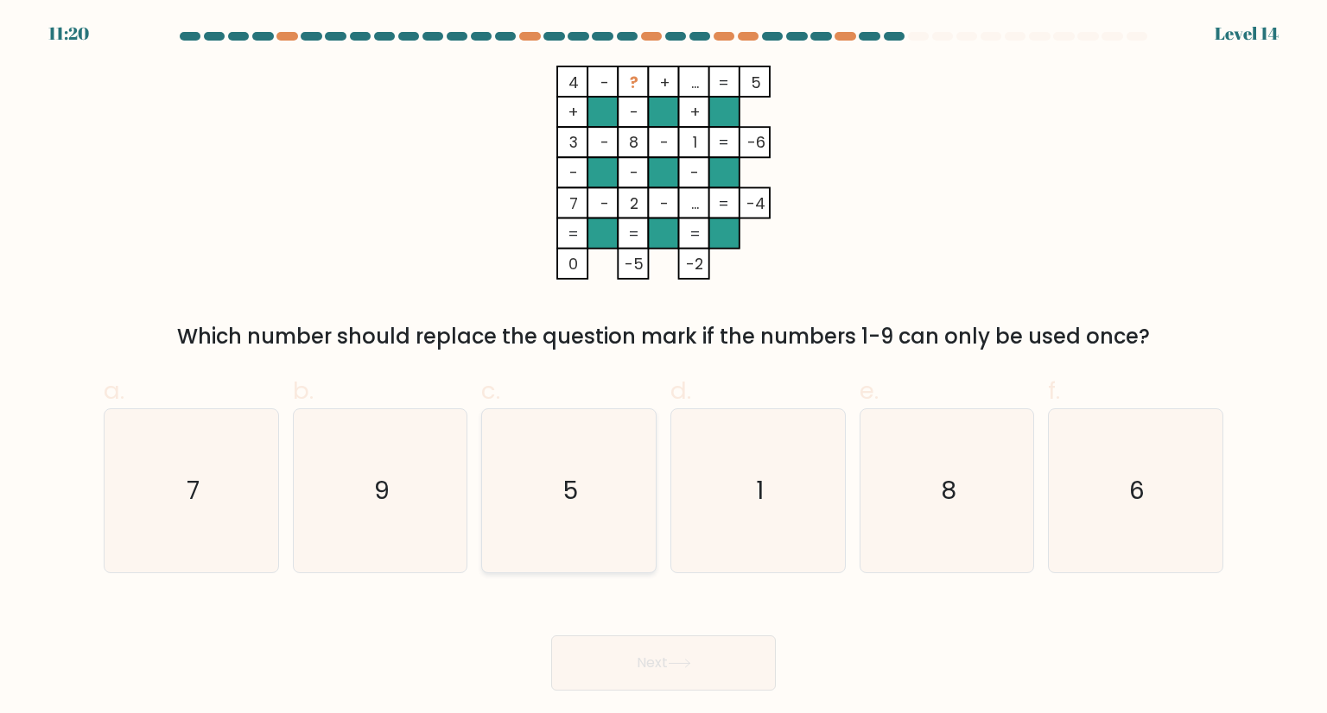
click at [580, 476] on icon "5" at bounding box center [568, 490] width 162 height 162
click at [663, 368] on input "c. 5" at bounding box center [663, 362] width 1 height 11
radio input "true"
click at [626, 649] on button "Next" at bounding box center [663, 663] width 225 height 55
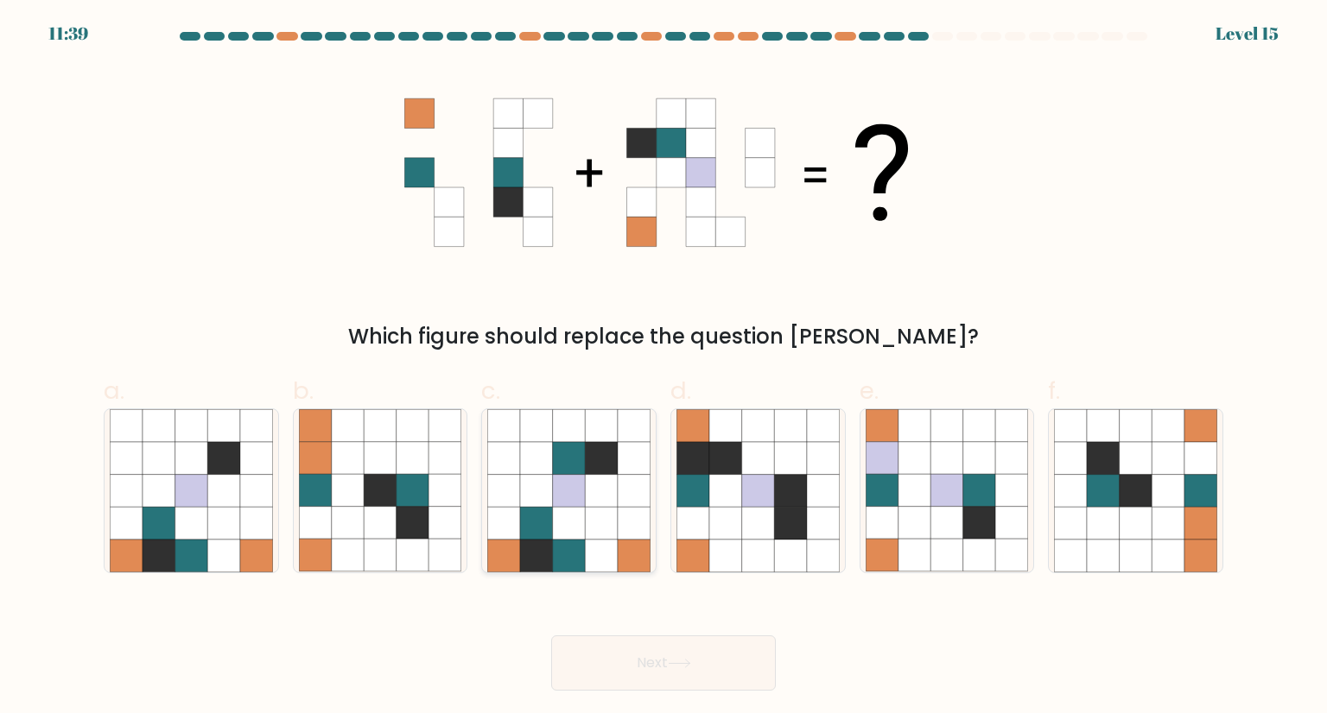
click at [593, 535] on icon at bounding box center [601, 523] width 33 height 33
click at [663, 368] on input "c." at bounding box center [663, 362] width 1 height 11
radio input "true"
click at [642, 678] on button "Next" at bounding box center [663, 663] width 225 height 55
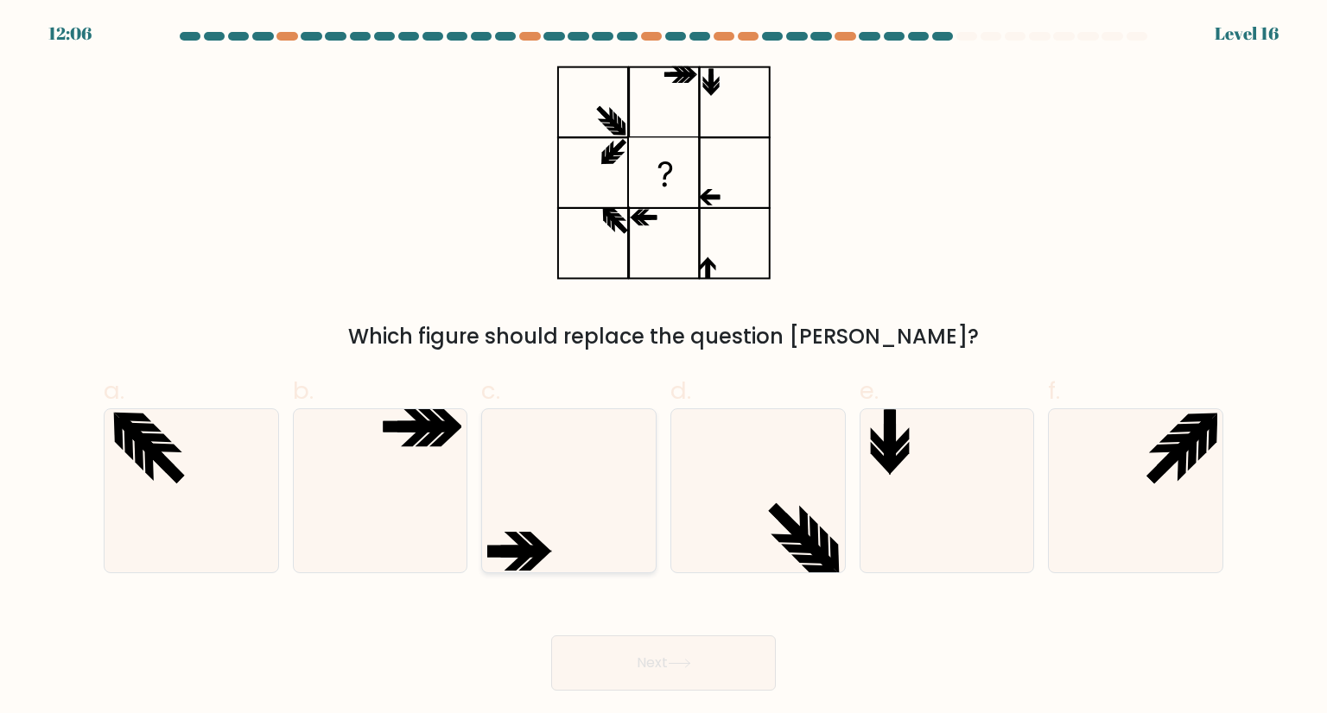
click at [577, 505] on icon at bounding box center [568, 490] width 162 height 162
click at [663, 368] on input "c." at bounding box center [663, 362] width 1 height 11
radio input "true"
click at [719, 659] on button "Next" at bounding box center [663, 663] width 225 height 55
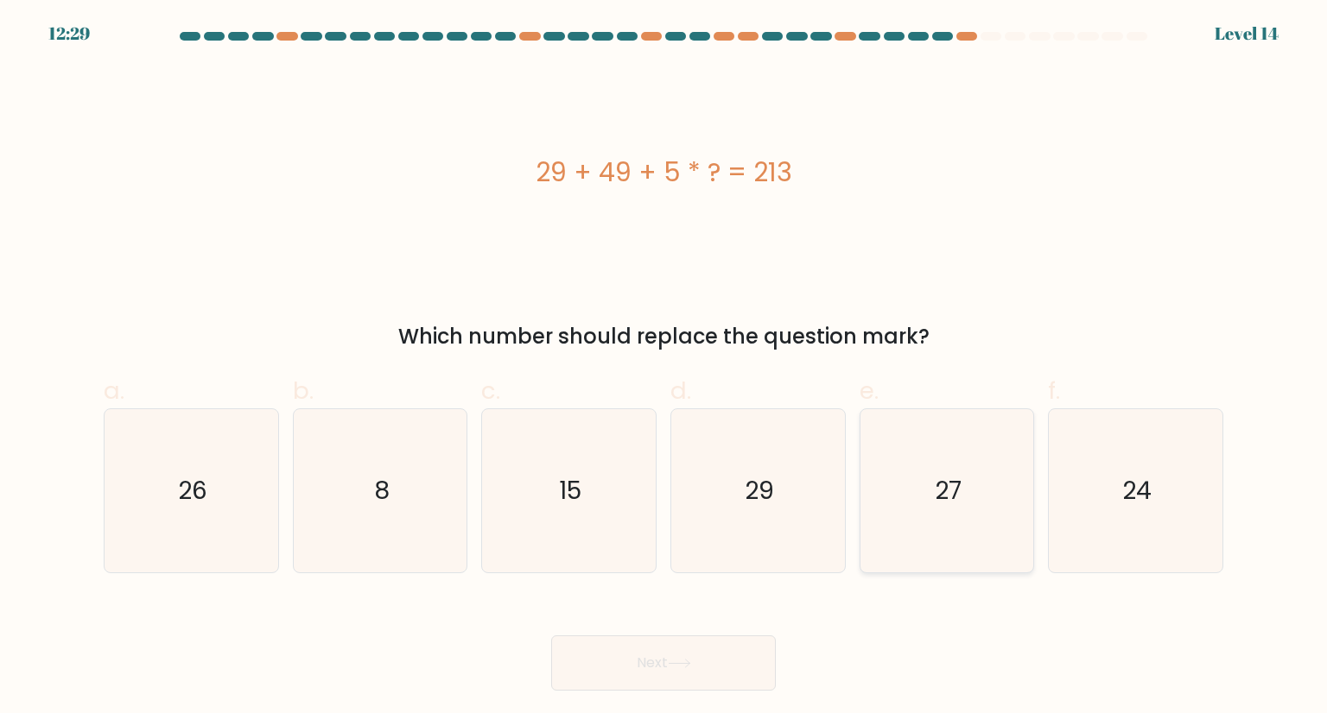
click at [957, 439] on icon "27" at bounding box center [946, 490] width 162 height 162
click at [664, 368] on input "e. 27" at bounding box center [663, 362] width 1 height 11
radio input "true"
click at [719, 645] on button "Next" at bounding box center [663, 663] width 225 height 55
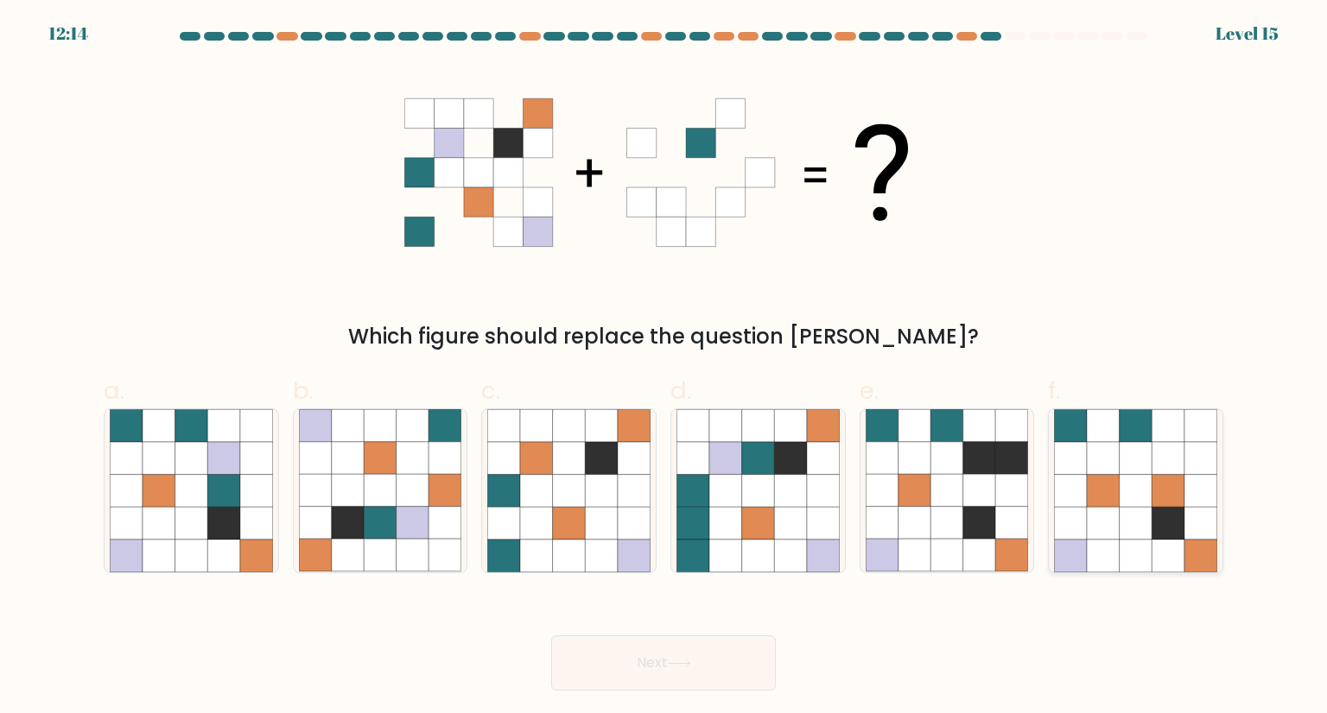
click at [1188, 517] on icon at bounding box center [1200, 523] width 33 height 33
click at [664, 368] on input "f." at bounding box center [663, 362] width 1 height 11
radio input "true"
click at [708, 664] on button "Next" at bounding box center [663, 663] width 225 height 55
click at [921, 537] on icon at bounding box center [914, 523] width 33 height 33
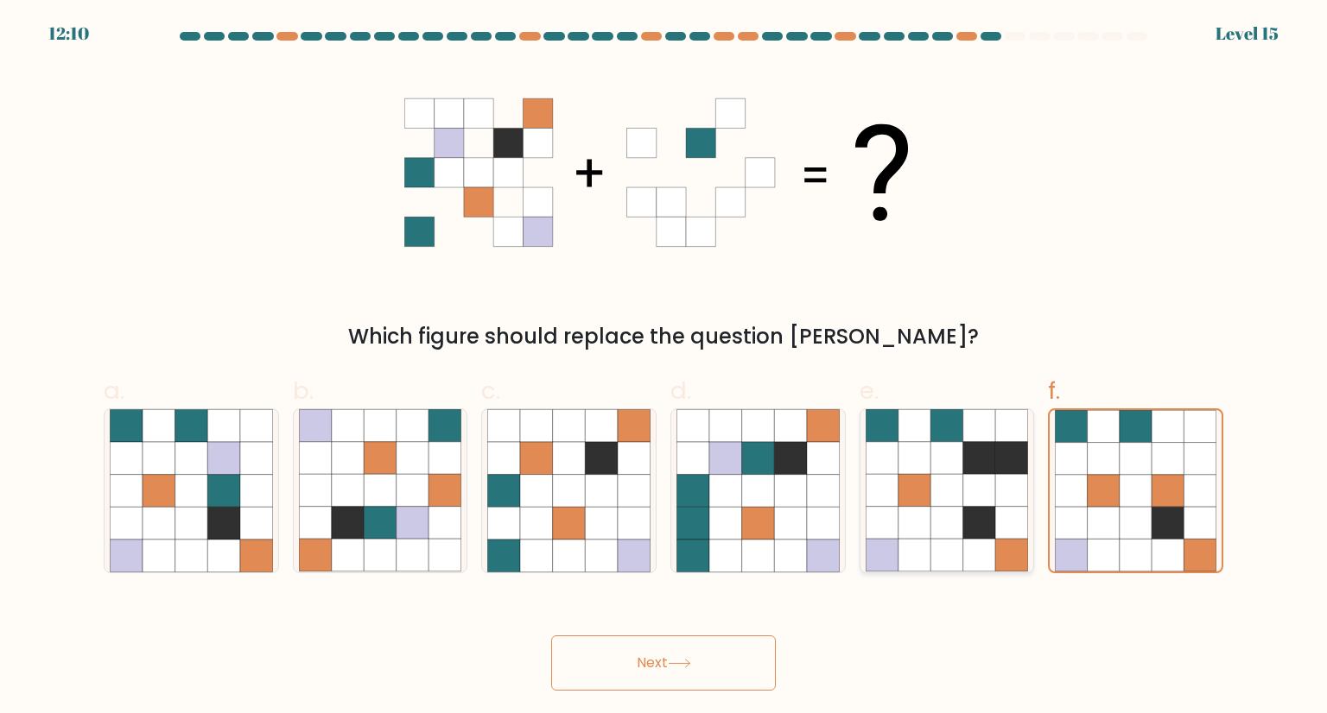
click at [664, 368] on input "e." at bounding box center [663, 362] width 1 height 11
radio input "true"
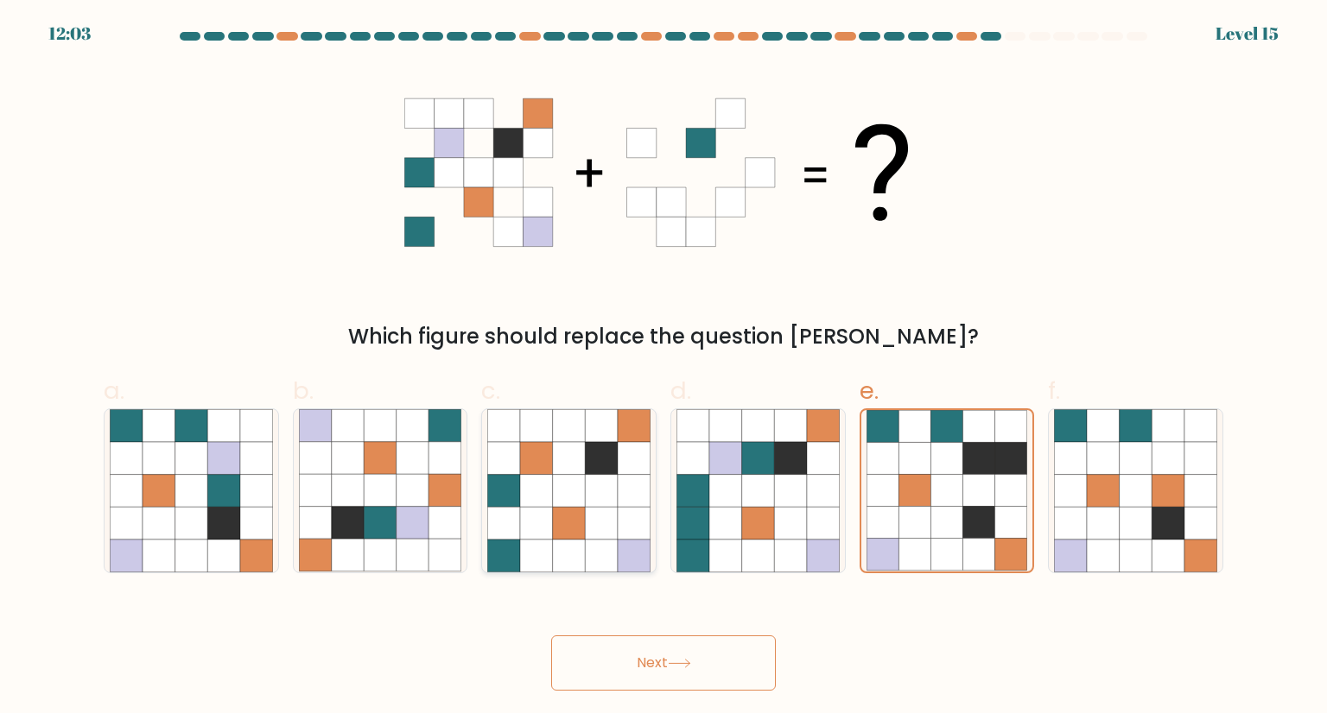
click at [591, 460] on icon at bounding box center [601, 458] width 33 height 33
click at [663, 368] on input "c." at bounding box center [663, 362] width 1 height 11
radio input "true"
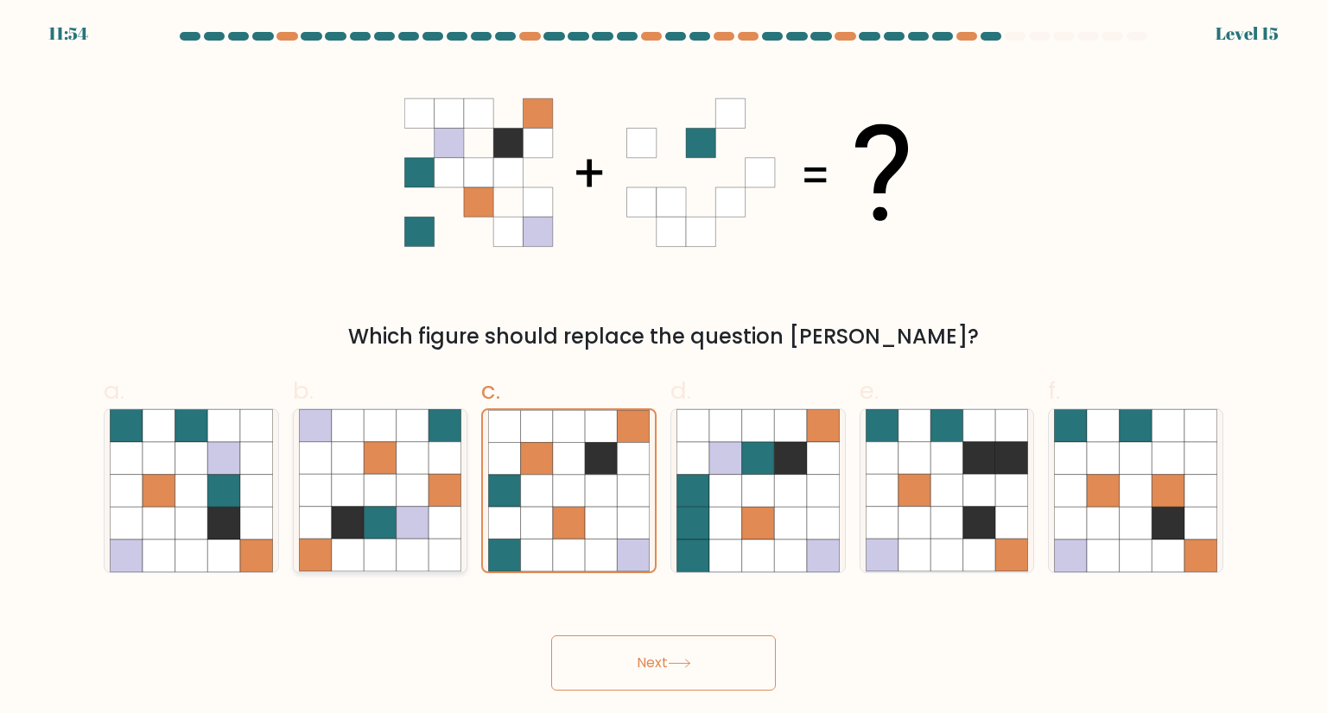
drag, startPoint x: 352, startPoint y: 495, endPoint x: 380, endPoint y: 500, distance: 28.1
click at [352, 495] on icon at bounding box center [348, 491] width 33 height 33
click at [663, 368] on input "b." at bounding box center [663, 362] width 1 height 11
radio input "true"
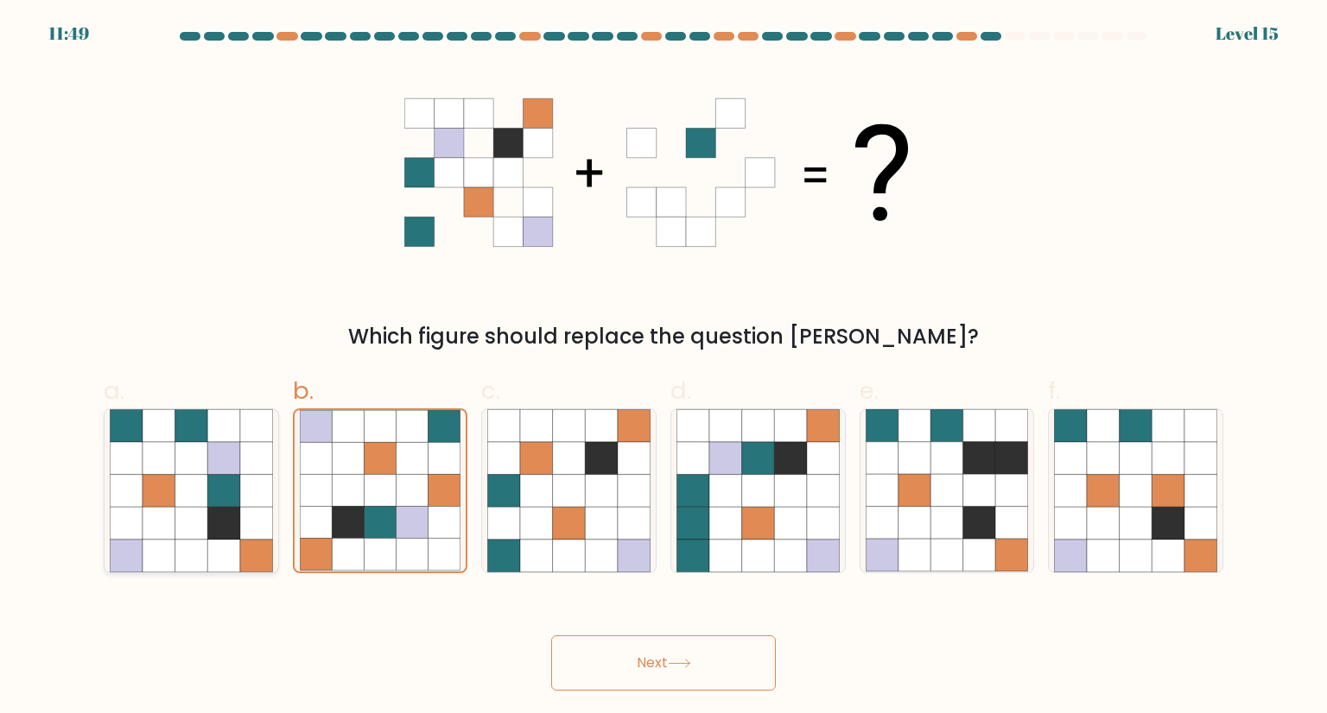
click at [162, 472] on icon at bounding box center [159, 458] width 33 height 33
click at [663, 368] on input "a." at bounding box center [663, 362] width 1 height 11
radio input "true"
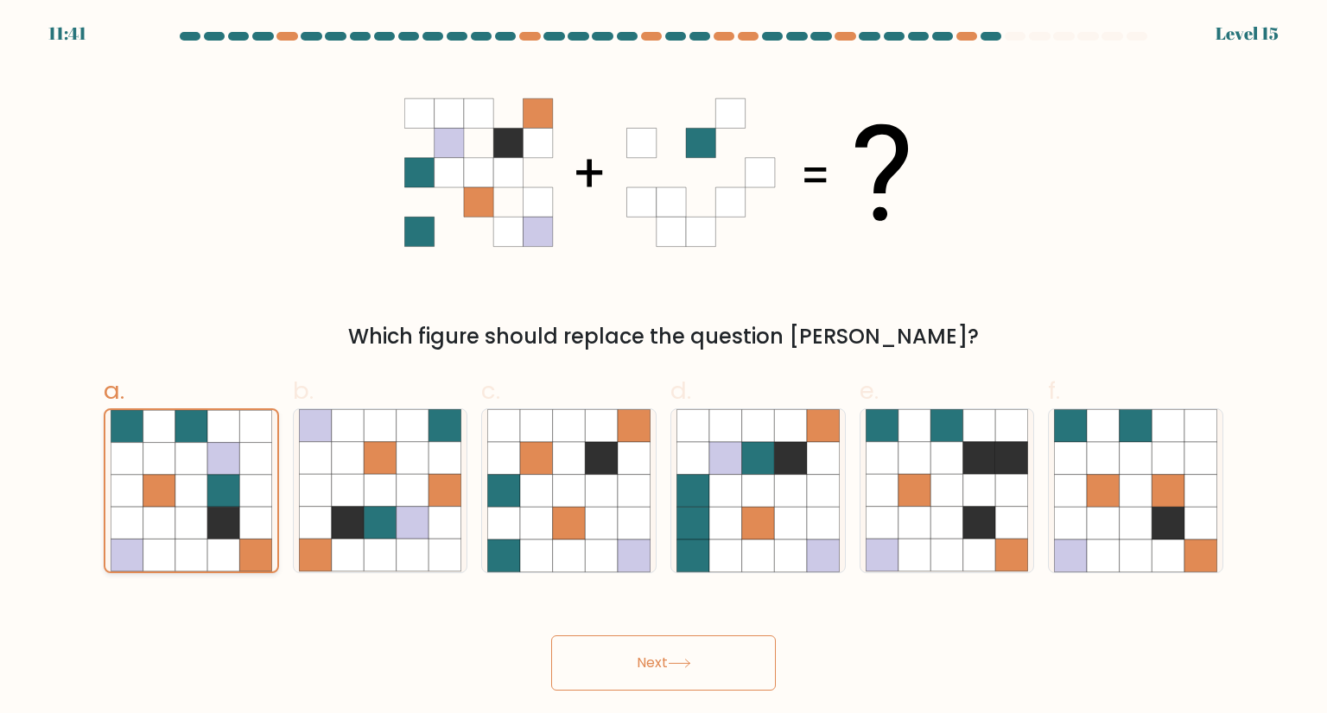
click at [224, 496] on icon at bounding box center [223, 491] width 32 height 32
click at [663, 368] on input "a." at bounding box center [663, 362] width 1 height 11
click at [649, 662] on button "Next" at bounding box center [663, 663] width 225 height 55
click at [663, 656] on button "Next" at bounding box center [663, 663] width 225 height 55
click at [672, 659] on icon at bounding box center [679, 664] width 23 height 10
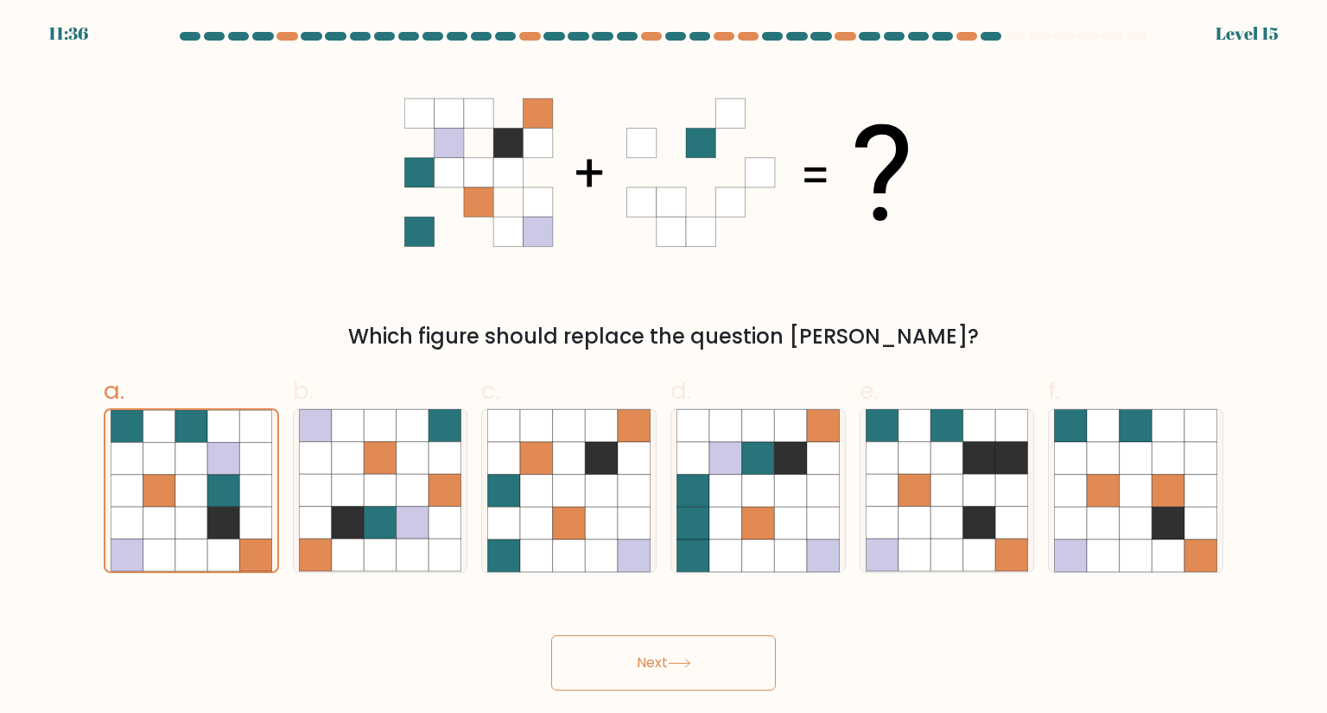
drag, startPoint x: 979, startPoint y: 228, endPoint x: 1042, endPoint y: 107, distance: 136.4
click at [979, 227] on div "Which figure should replace the question mark?" at bounding box center [663, 209] width 1140 height 287
click at [996, 29] on div "11:36 Level 15" at bounding box center [663, 23] width 1327 height 47
click at [207, 450] on icon at bounding box center [223, 459] width 32 height 32
click at [663, 368] on input "a." at bounding box center [663, 362] width 1 height 11
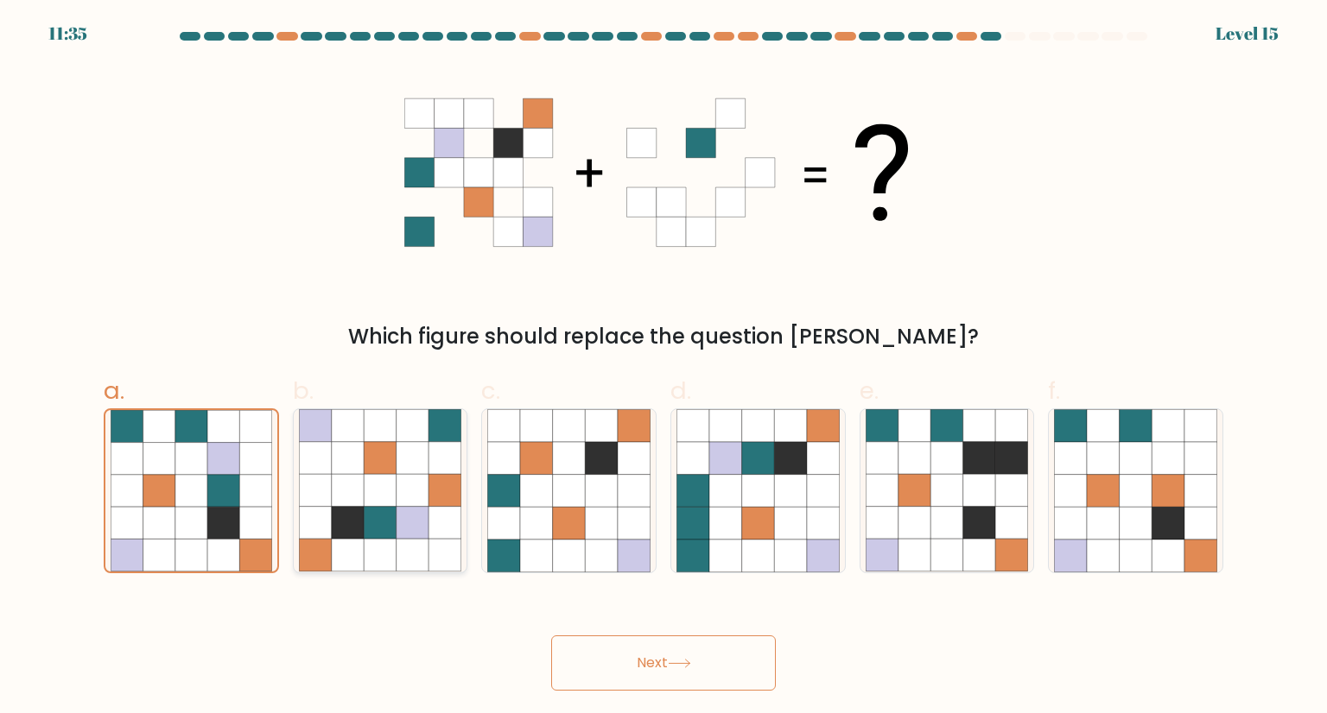
click at [346, 458] on icon at bounding box center [348, 458] width 33 height 33
click at [663, 368] on input "b." at bounding box center [663, 362] width 1 height 11
radio input "true"
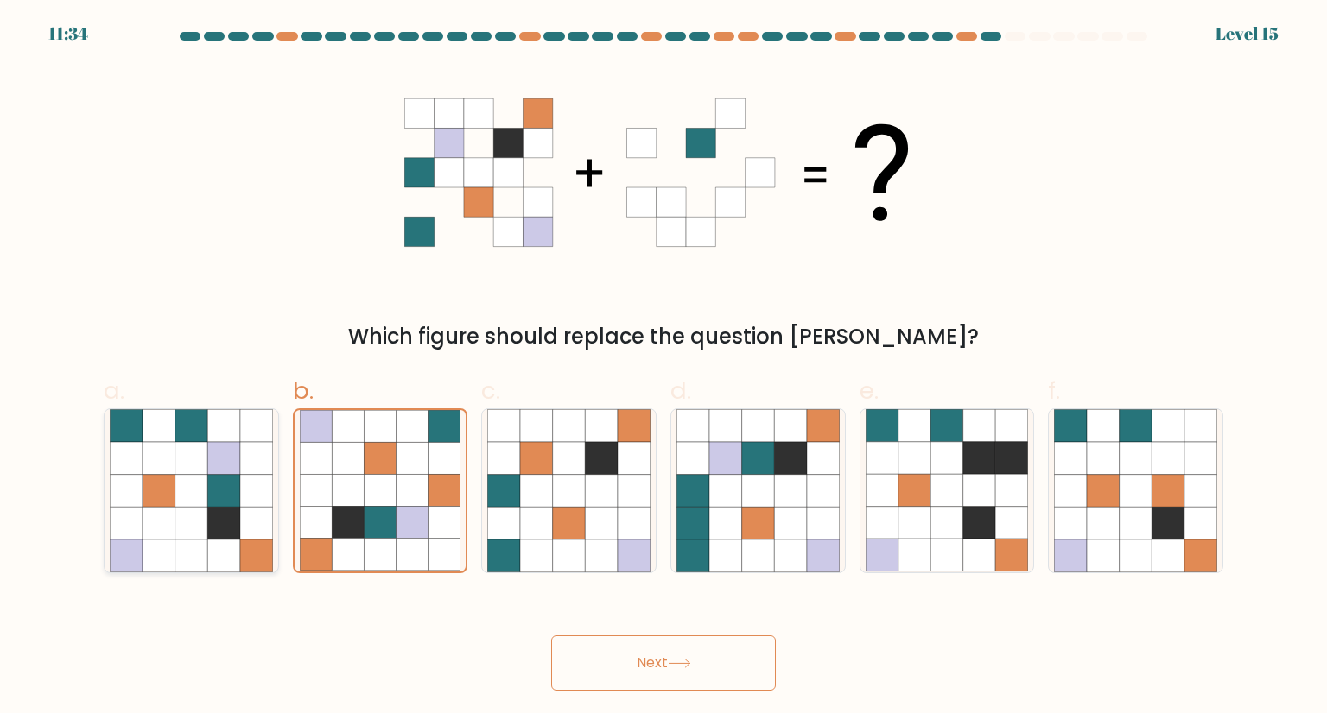
click at [206, 457] on icon at bounding box center [191, 458] width 33 height 33
click at [663, 368] on input "a." at bounding box center [663, 362] width 1 height 11
radio input "true"
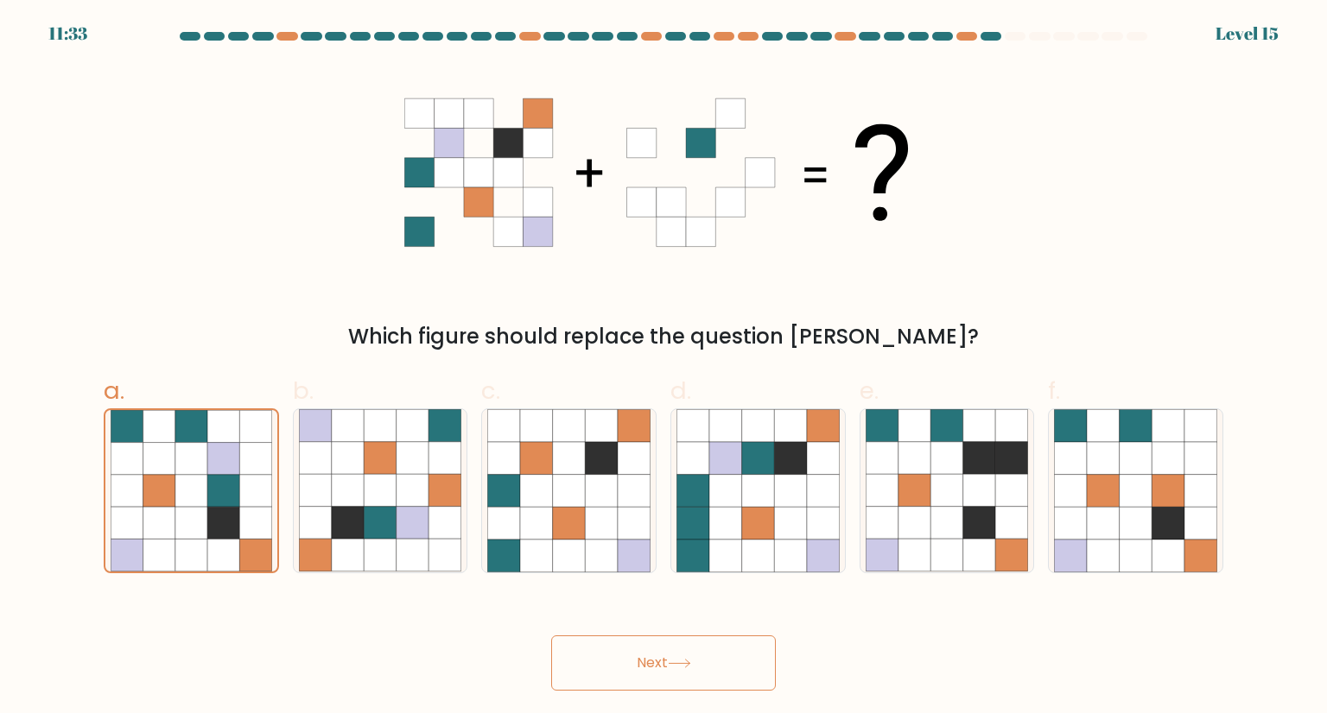
click at [661, 666] on button "Next" at bounding box center [663, 663] width 225 height 55
drag, startPoint x: 898, startPoint y: 154, endPoint x: 941, endPoint y: 153, distance: 43.2
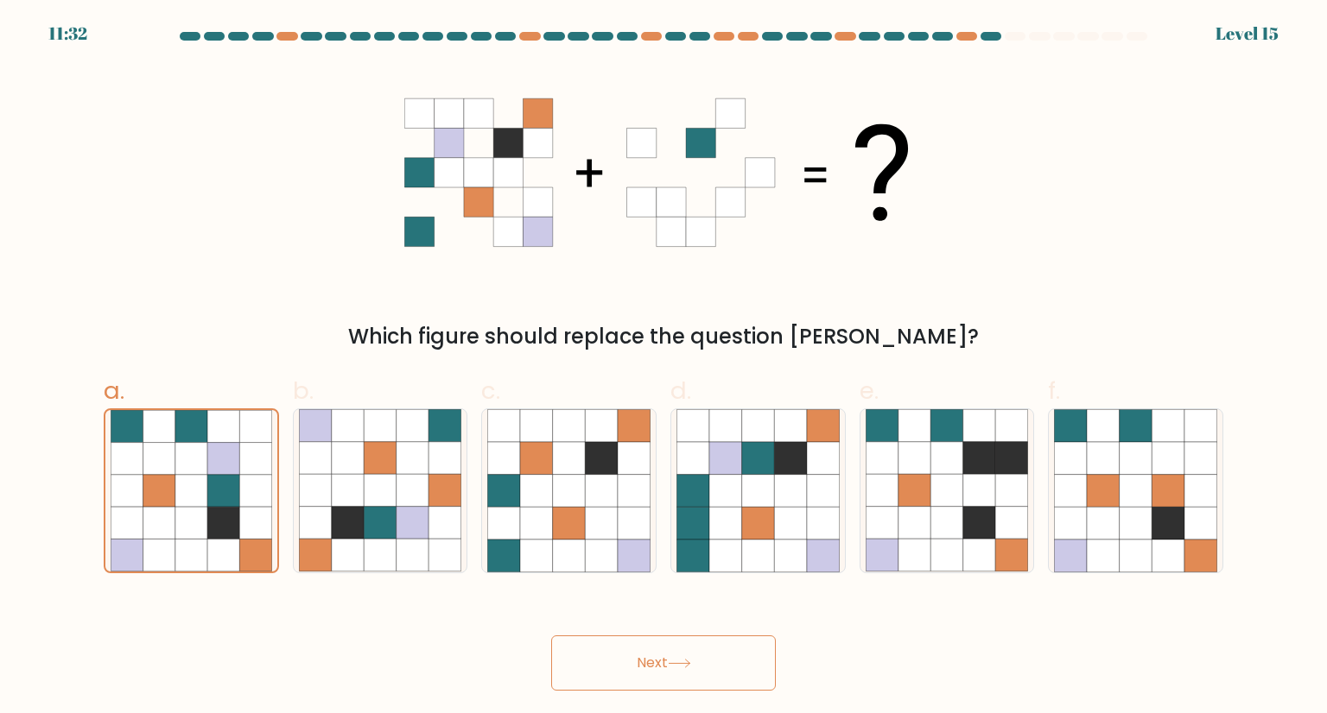
click at [911, 154] on icon at bounding box center [663, 173] width 518 height 214
click at [1251, 33] on form at bounding box center [663, 361] width 1327 height 659
click at [1029, 25] on div "11:31 Level 15" at bounding box center [663, 23] width 1327 height 47
click at [636, 656] on button "Next" at bounding box center [663, 663] width 225 height 55
click at [637, 655] on button "Next" at bounding box center [663, 663] width 225 height 55
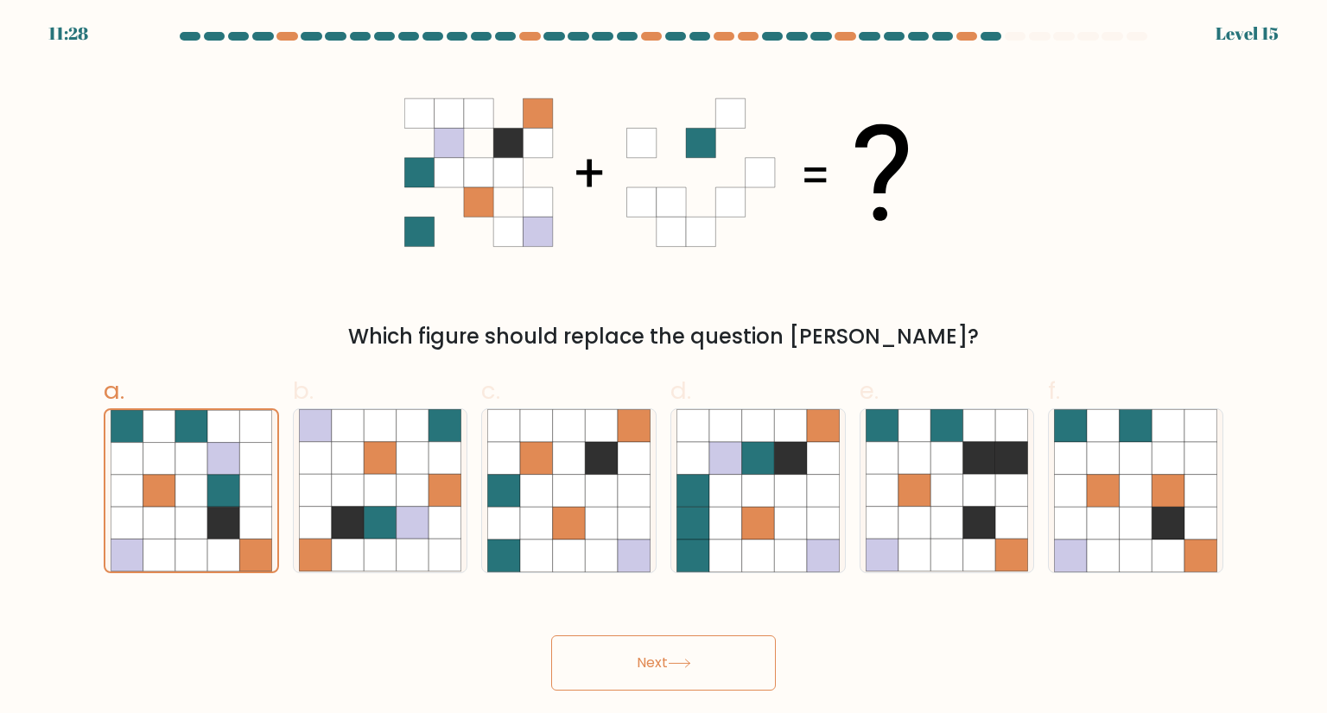
click at [638, 653] on button "Next" at bounding box center [663, 663] width 225 height 55
click at [639, 650] on button "Next" at bounding box center [663, 663] width 225 height 55
click at [639, 647] on button "Next" at bounding box center [663, 663] width 225 height 55
click at [632, 655] on button "Next" at bounding box center [663, 663] width 225 height 55
drag, startPoint x: 632, startPoint y: 655, endPoint x: 359, endPoint y: 102, distance: 616.4
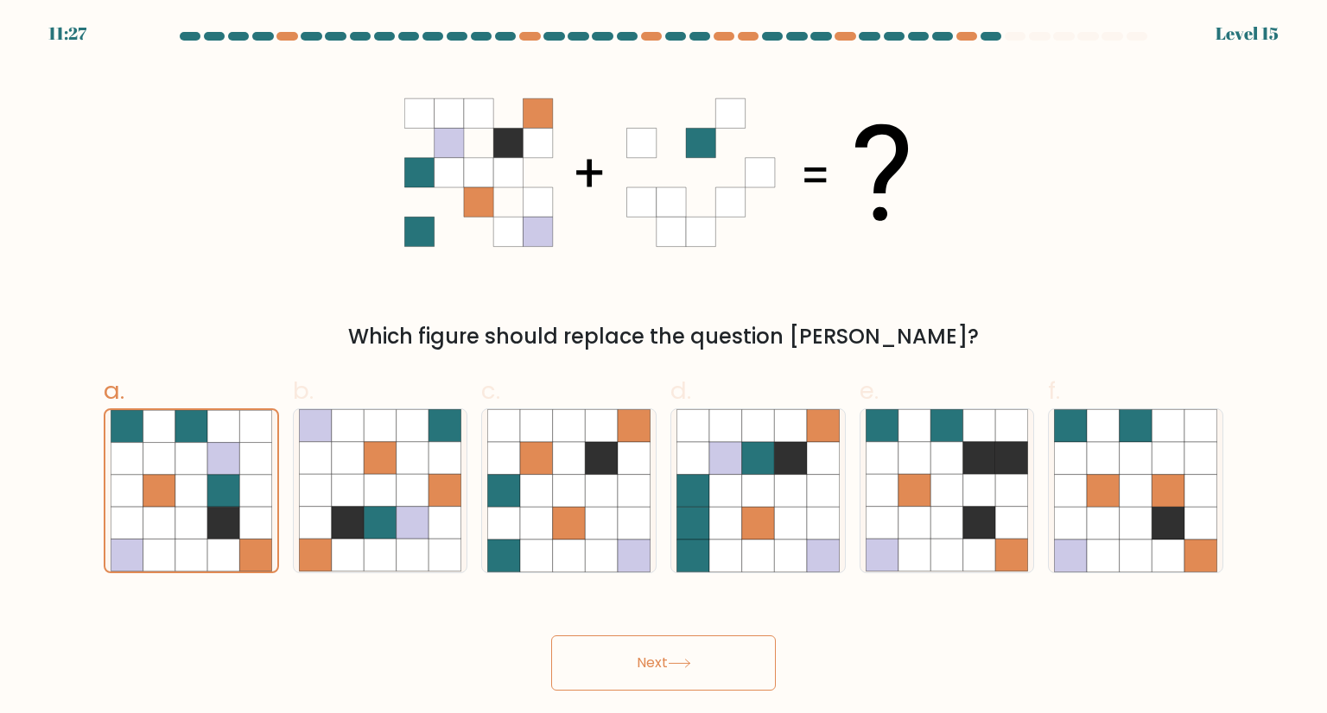
click at [632, 656] on button "Next" at bounding box center [663, 663] width 225 height 55
click at [644, 672] on button "Next" at bounding box center [663, 663] width 225 height 55
click at [644, 671] on button "Next" at bounding box center [663, 663] width 225 height 55
click at [644, 668] on button "Next" at bounding box center [663, 663] width 225 height 55
click at [646, 665] on button "Next" at bounding box center [663, 663] width 225 height 55
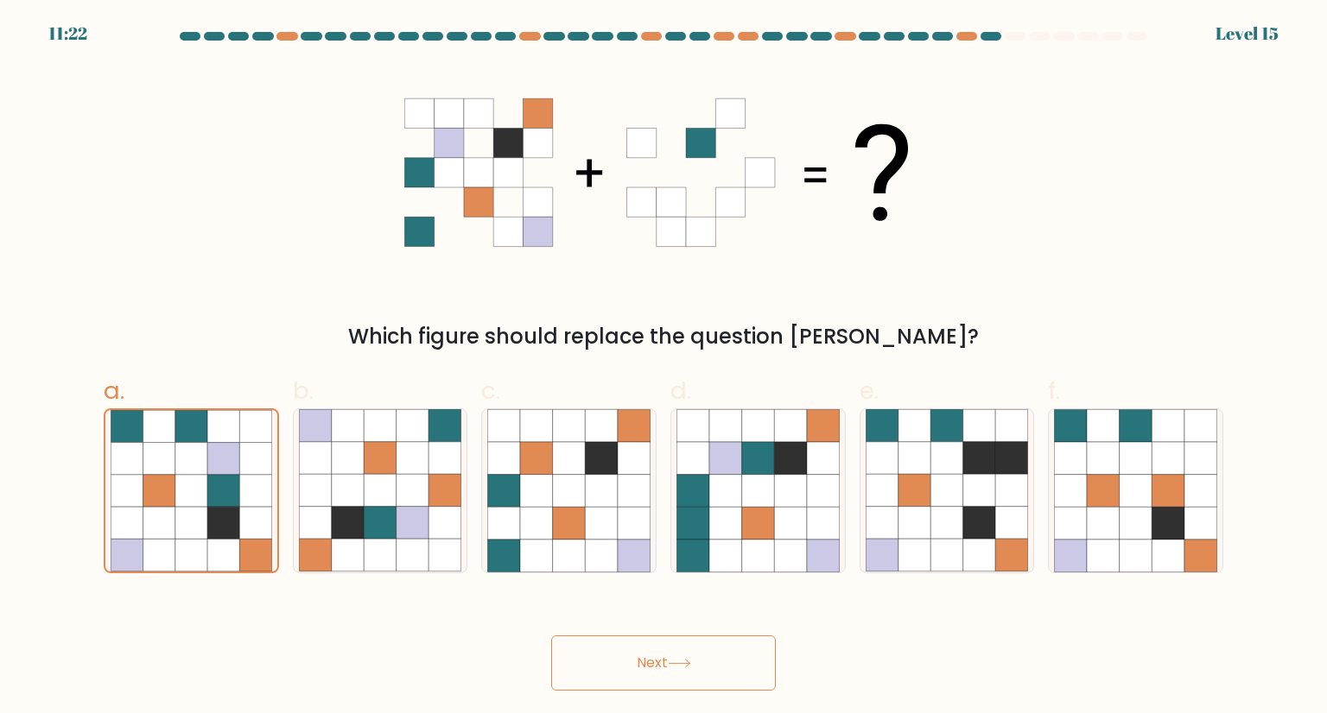
click at [646, 664] on button "Next" at bounding box center [663, 663] width 225 height 55
click at [657, 607] on div "Next" at bounding box center [663, 642] width 1140 height 97
drag, startPoint x: 652, startPoint y: 608, endPoint x: 642, endPoint y: 618, distance: 14.1
click at [651, 608] on div "Next" at bounding box center [663, 642] width 1140 height 97
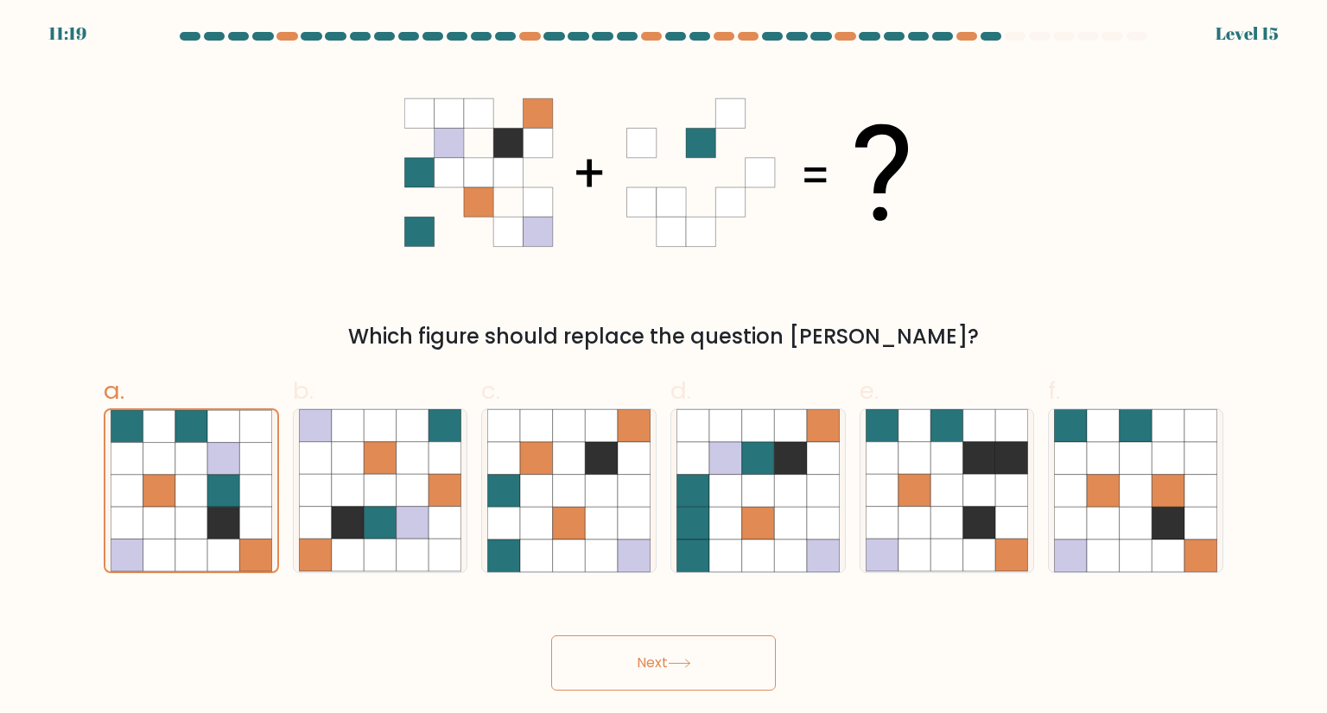
click at [641, 618] on div "Next" at bounding box center [663, 642] width 1140 height 97
click at [637, 624] on div "Next" at bounding box center [663, 642] width 1140 height 97
click at [636, 625] on div "Next" at bounding box center [663, 642] width 1140 height 97
click at [629, 631] on div "Next" at bounding box center [663, 642] width 1140 height 97
click at [874, 483] on icon at bounding box center [881, 491] width 33 height 33
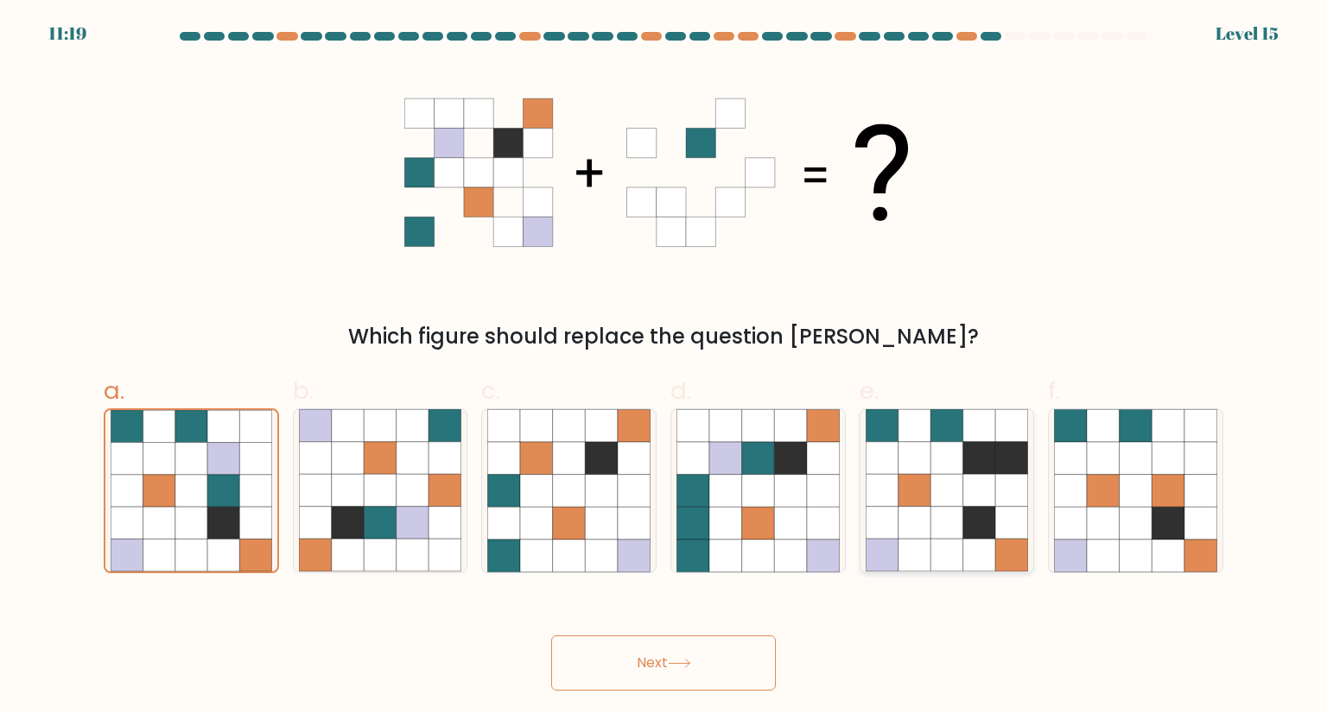
click at [664, 368] on input "e." at bounding box center [663, 362] width 1 height 11
radio input "true"
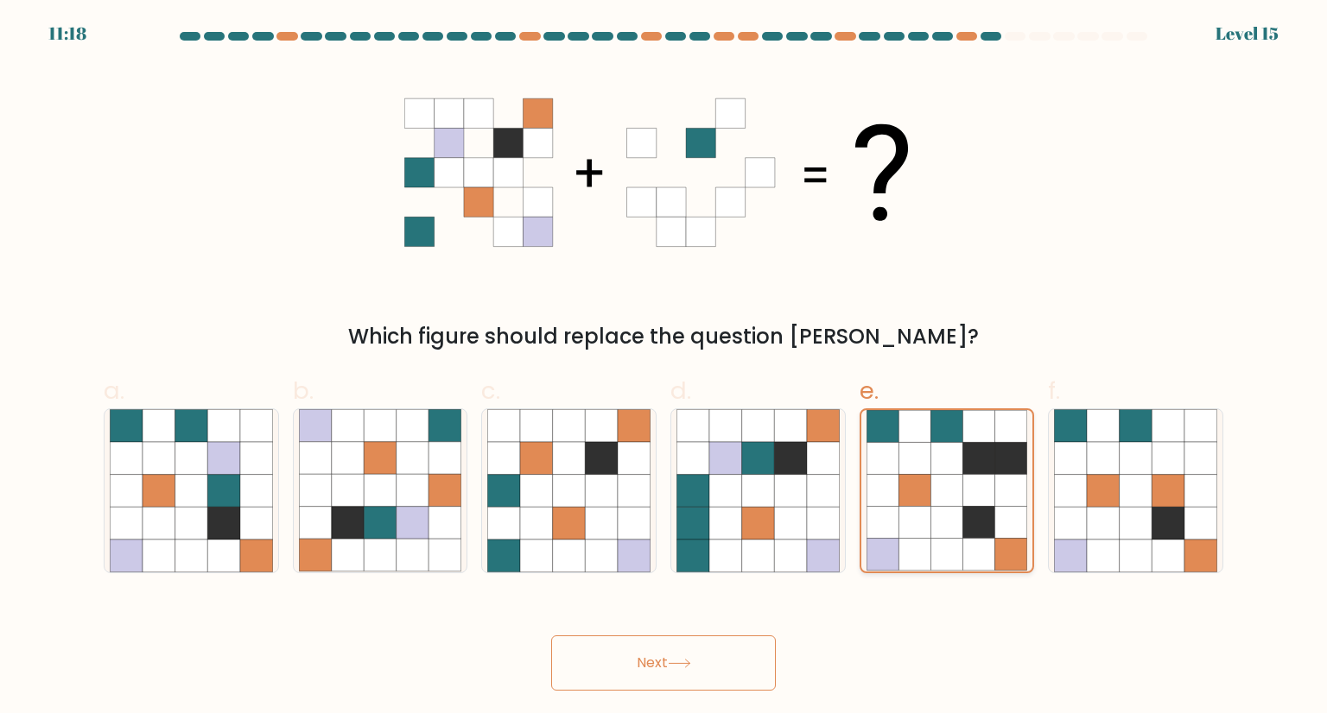
click at [1016, 504] on icon at bounding box center [1011, 491] width 32 height 32
click at [664, 368] on input "e." at bounding box center [663, 362] width 1 height 11
click at [1137, 490] on icon at bounding box center [1135, 491] width 33 height 33
click at [664, 368] on input "f." at bounding box center [663, 362] width 1 height 11
radio input "true"
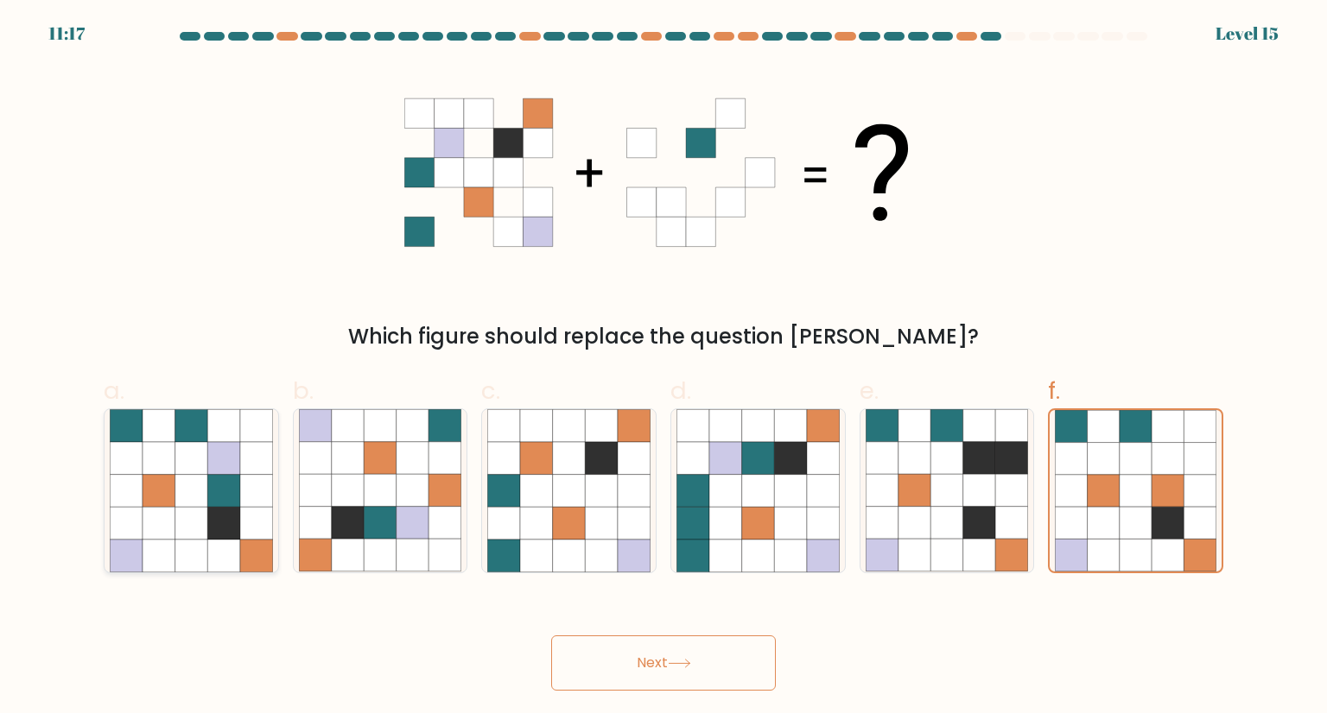
click at [204, 448] on icon at bounding box center [191, 458] width 33 height 33
click at [663, 368] on input "a." at bounding box center [663, 362] width 1 height 11
radio input "true"
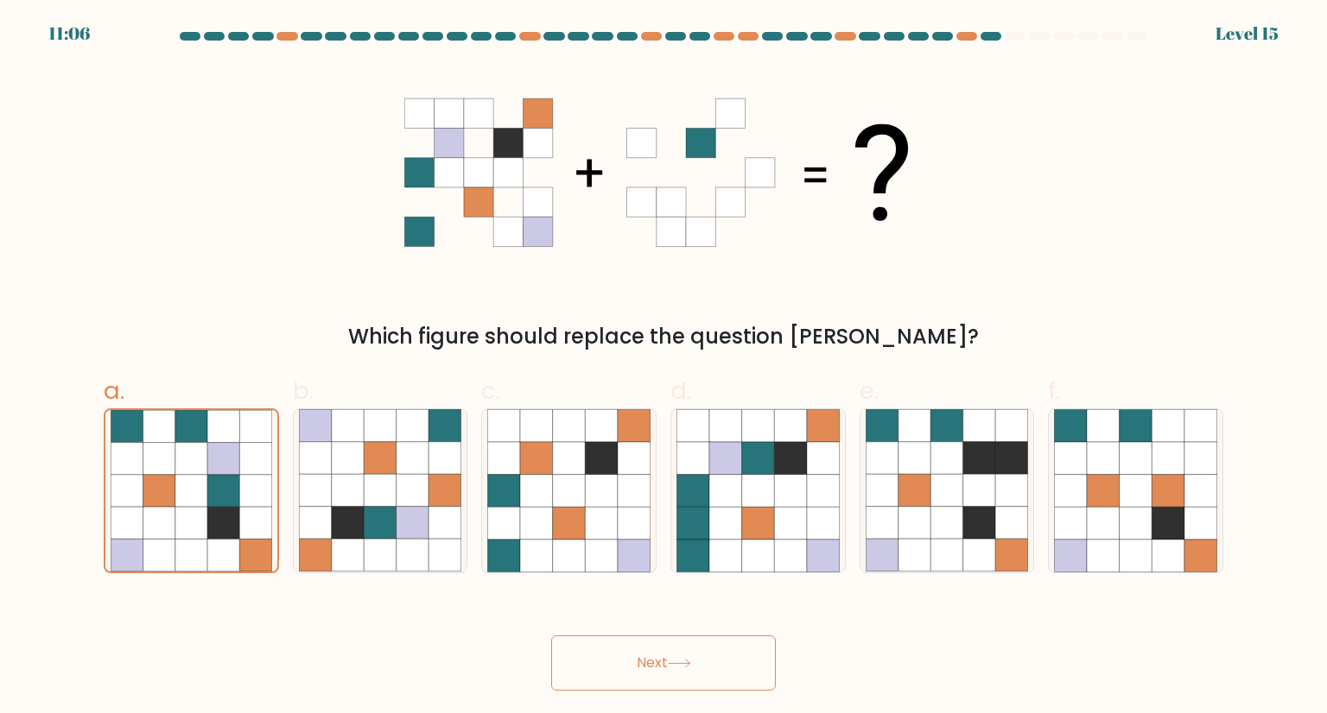
click at [664, 668] on button "Next" at bounding box center [663, 663] width 225 height 55
click at [664, 667] on button "Next" at bounding box center [663, 663] width 225 height 55
click at [663, 662] on button "Next" at bounding box center [663, 663] width 225 height 55
click at [211, 498] on icon at bounding box center [223, 491] width 33 height 33
click at [663, 368] on input "a." at bounding box center [663, 362] width 1 height 11
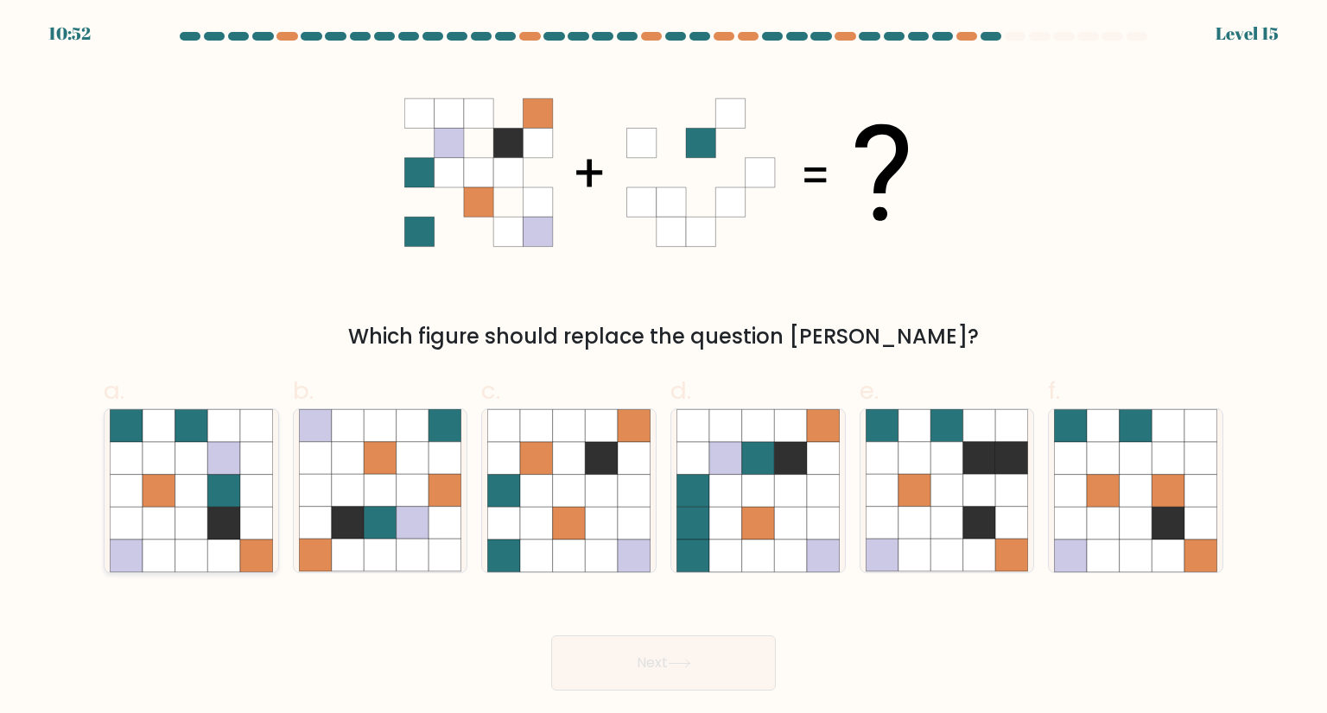
radio input "true"
click at [674, 664] on icon at bounding box center [679, 664] width 23 height 10
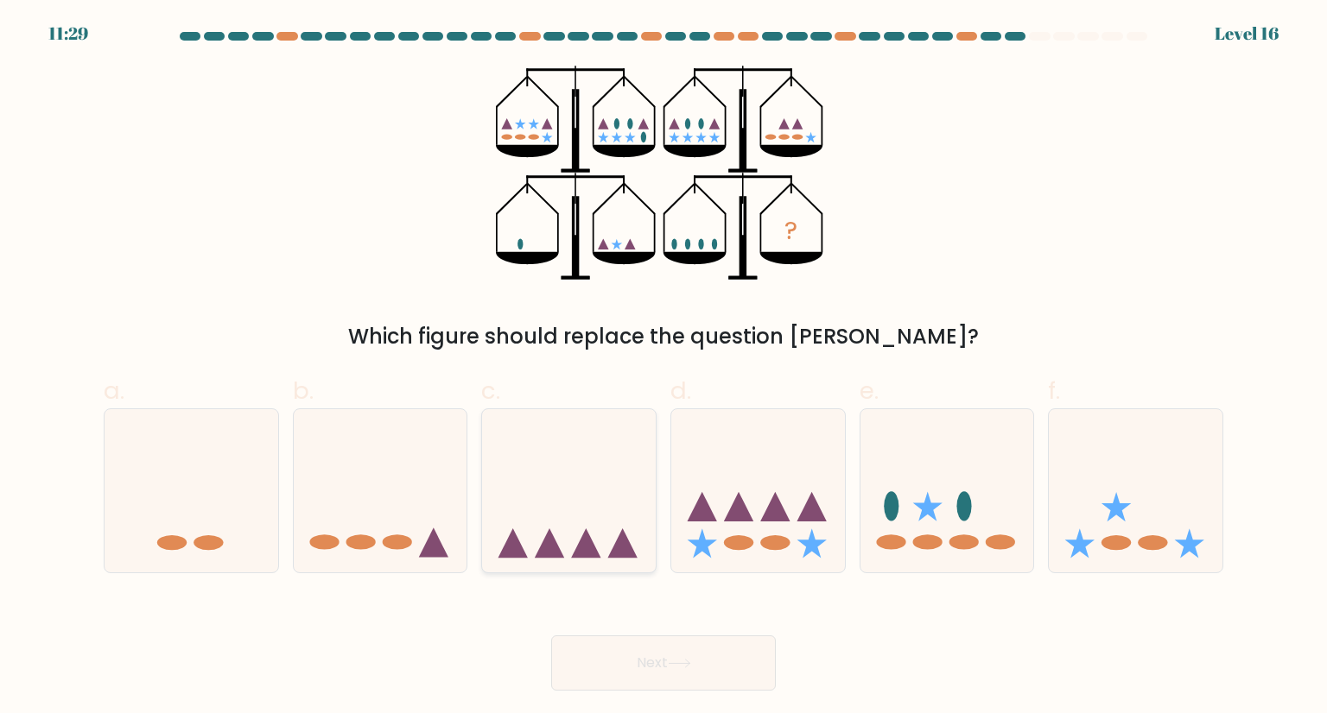
click at [567, 505] on icon at bounding box center [569, 490] width 174 height 143
click at [663, 368] on input "c." at bounding box center [663, 362] width 1 height 11
radio input "true"
click at [770, 519] on icon at bounding box center [774, 506] width 29 height 29
click at [664, 368] on input "d." at bounding box center [663, 362] width 1 height 11
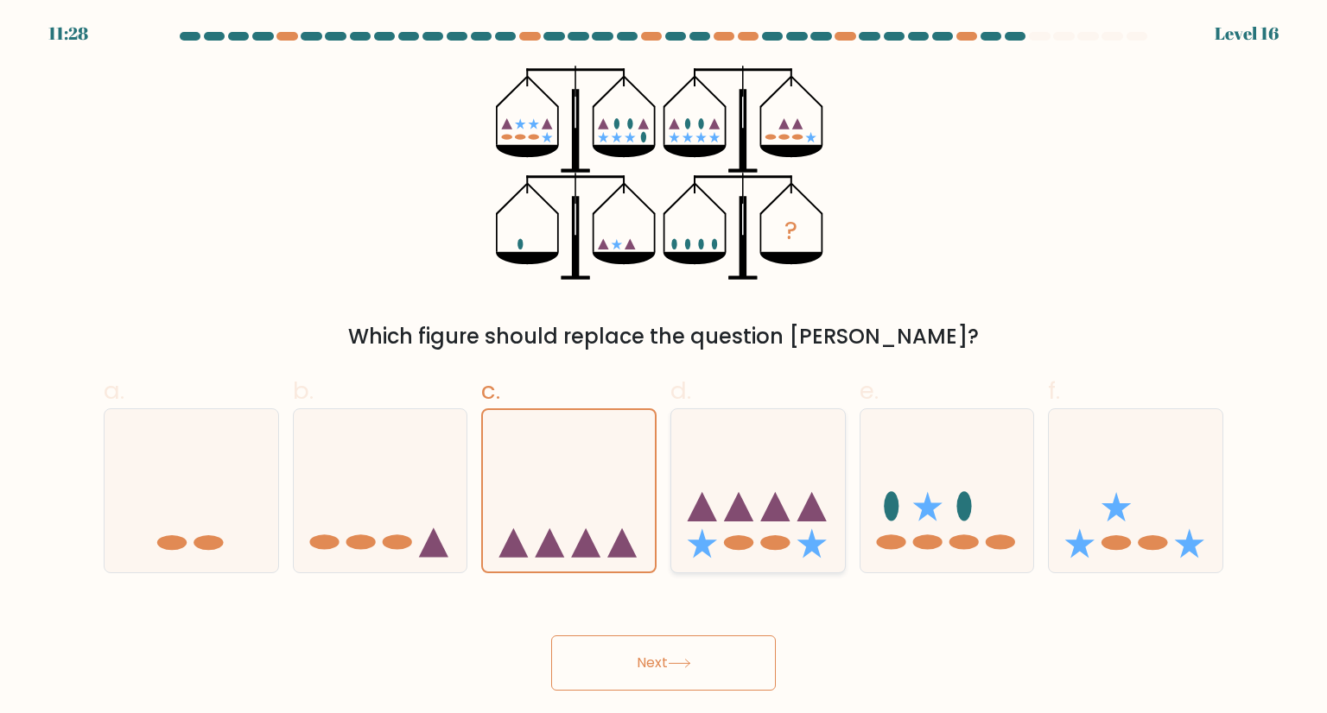
radio input "true"
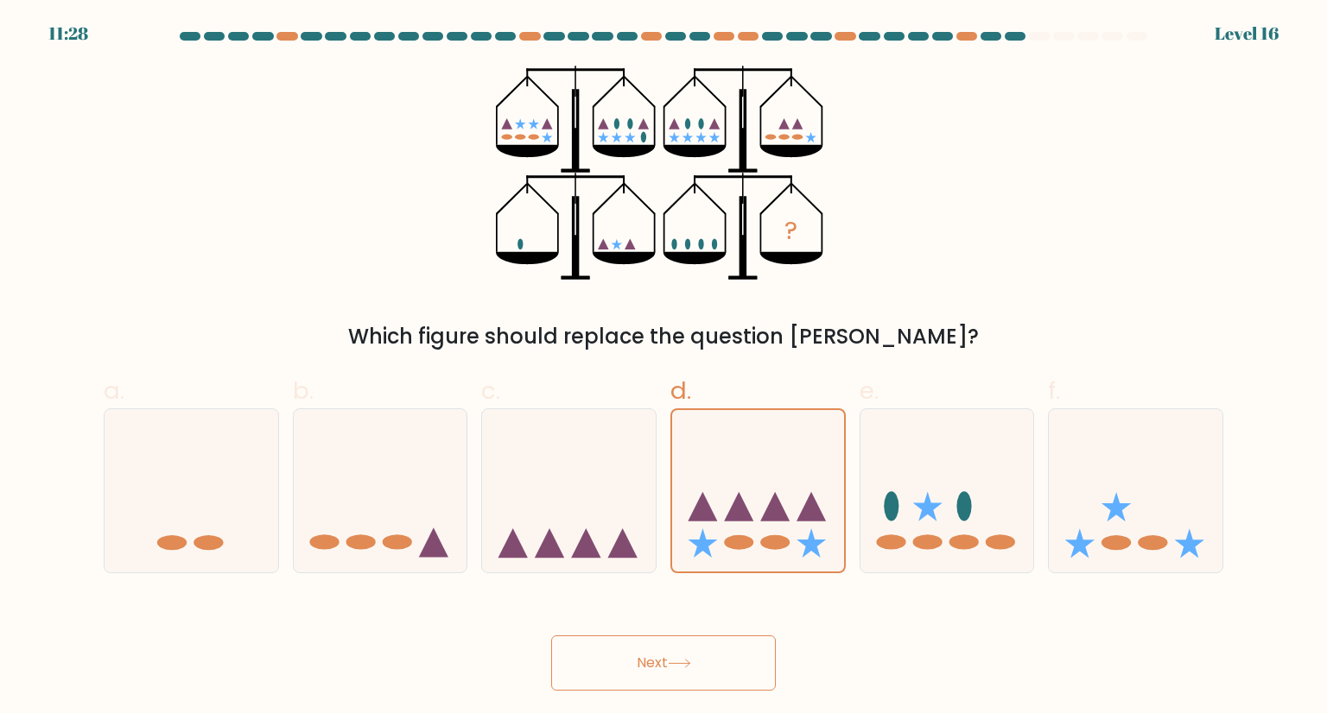
click at [740, 651] on button "Next" at bounding box center [663, 663] width 225 height 55
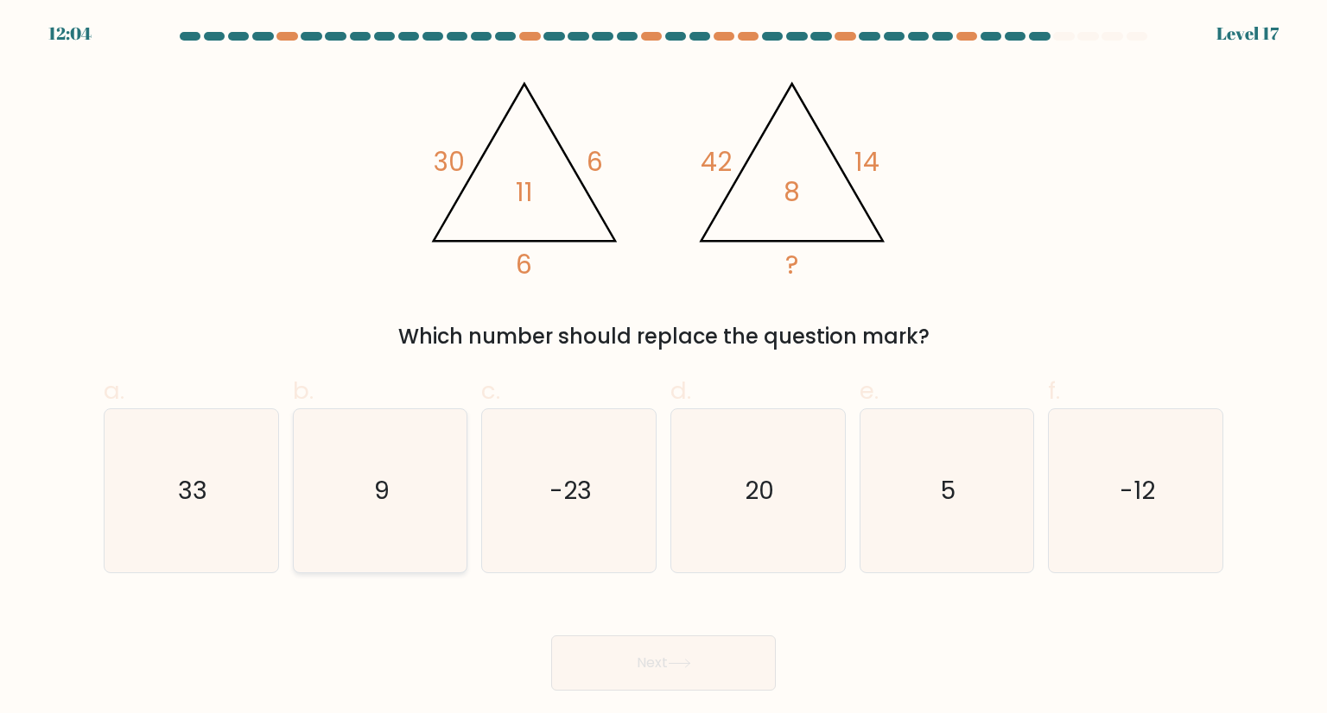
click at [423, 523] on icon "9" at bounding box center [380, 490] width 162 height 162
click at [663, 368] on input "b. 9" at bounding box center [663, 362] width 1 height 11
radio input "true"
click at [770, 467] on icon "20" at bounding box center [757, 490] width 162 height 162
click at [664, 368] on input "d. 20" at bounding box center [663, 362] width 1 height 11
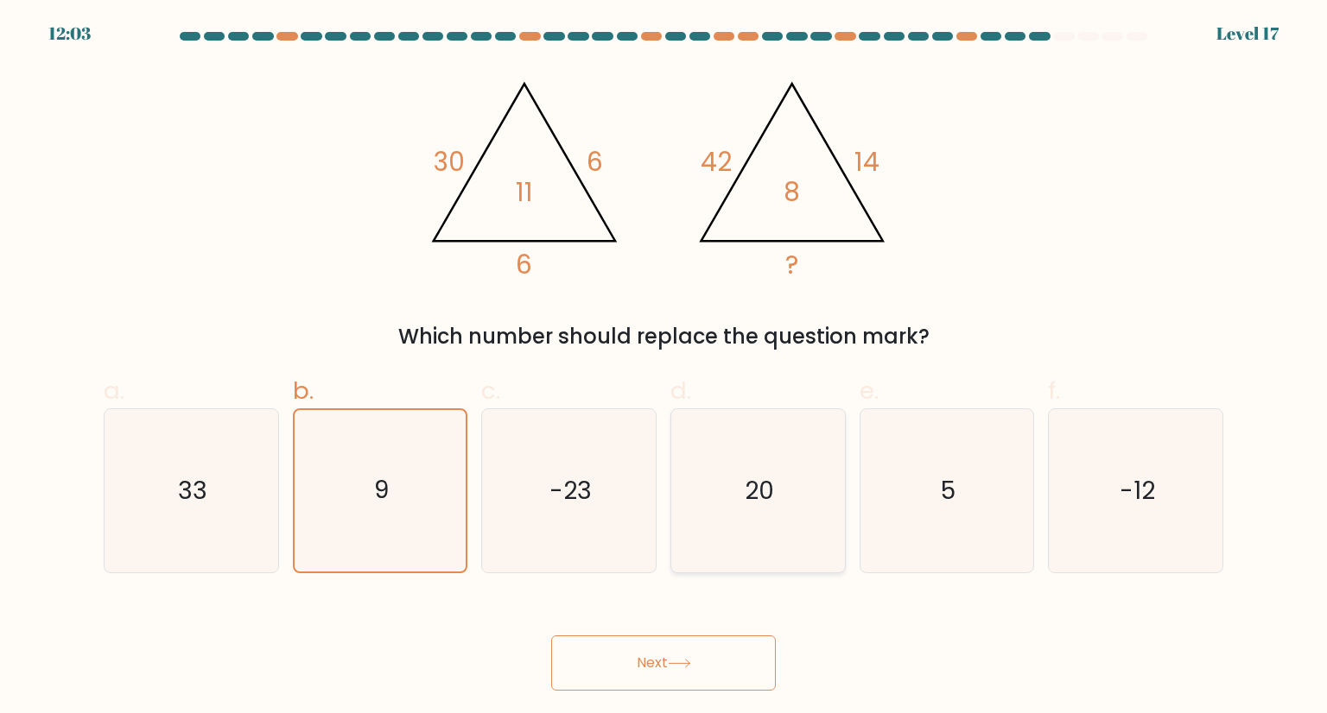
radio input "true"
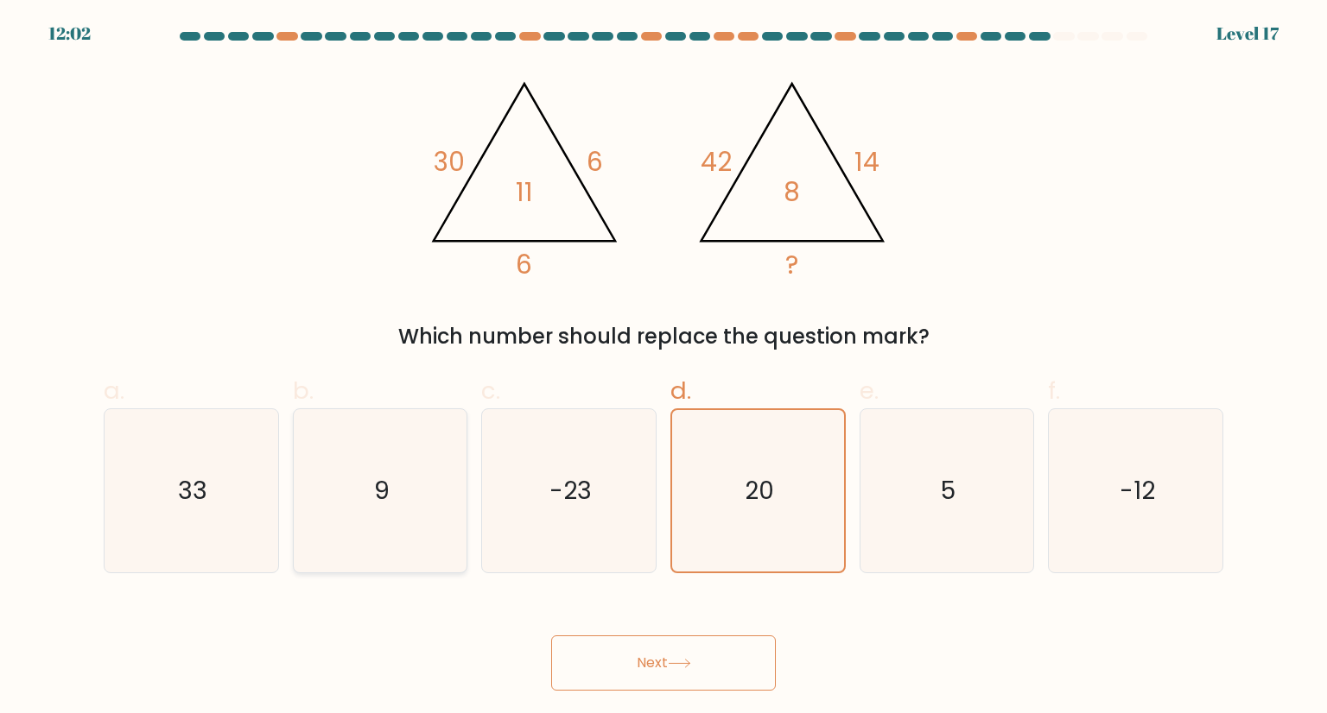
click at [395, 473] on icon "9" at bounding box center [380, 490] width 162 height 162
click at [663, 368] on input "b. 9" at bounding box center [663, 362] width 1 height 11
radio input "true"
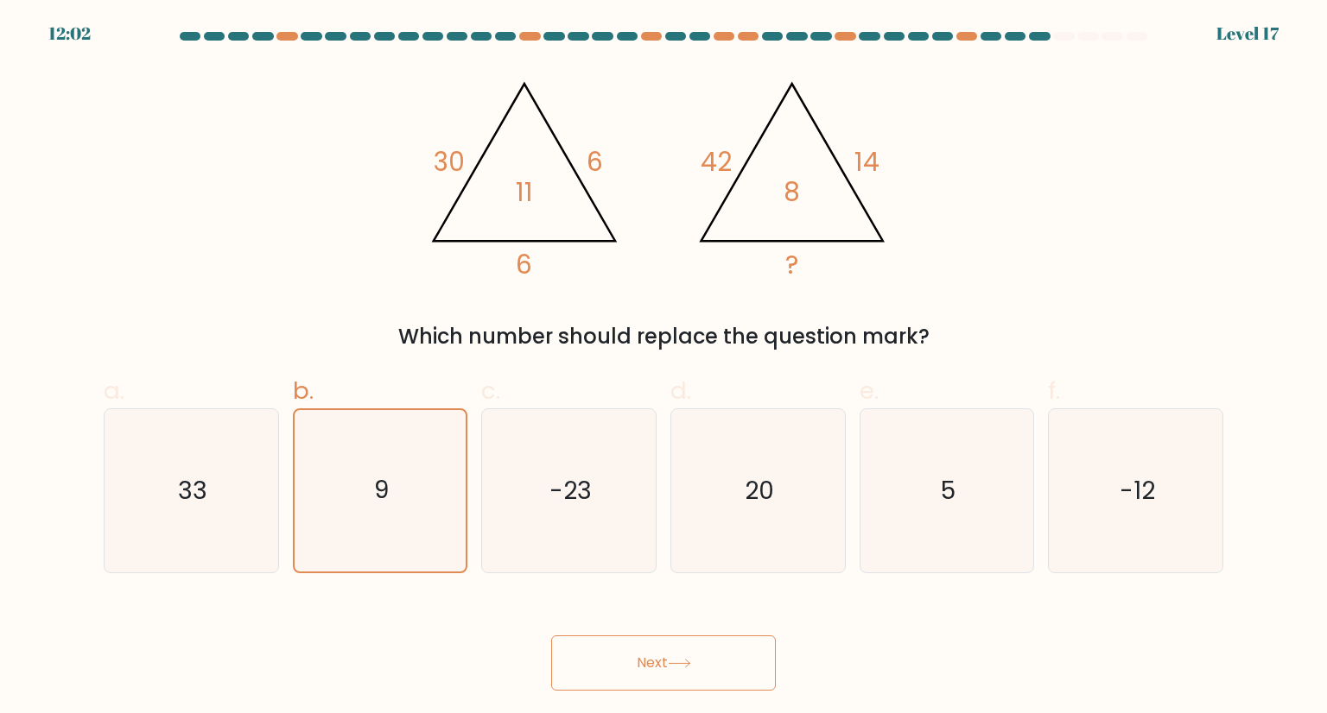
click at [647, 655] on button "Next" at bounding box center [663, 663] width 225 height 55
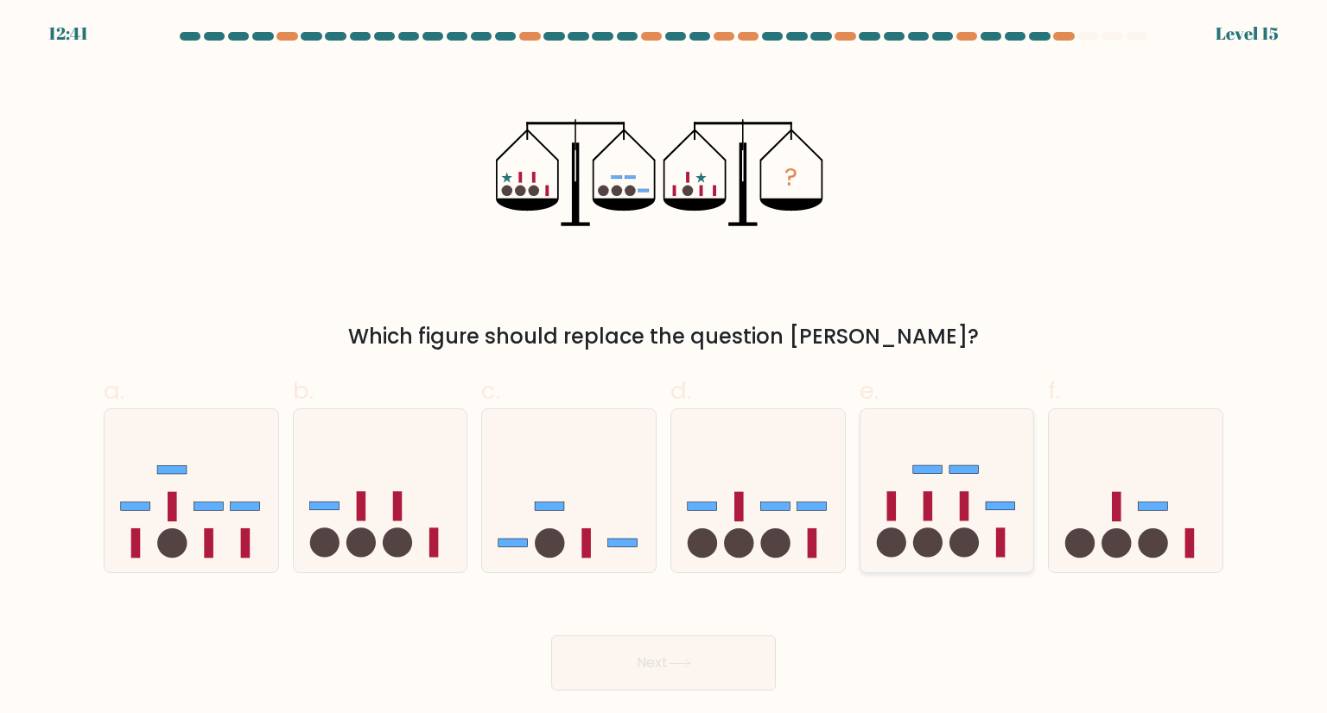
click at [944, 510] on icon at bounding box center [947, 490] width 174 height 143
click at [664, 368] on input "e." at bounding box center [663, 362] width 1 height 11
radio input "true"
click at [615, 650] on button "Next" at bounding box center [663, 663] width 225 height 55
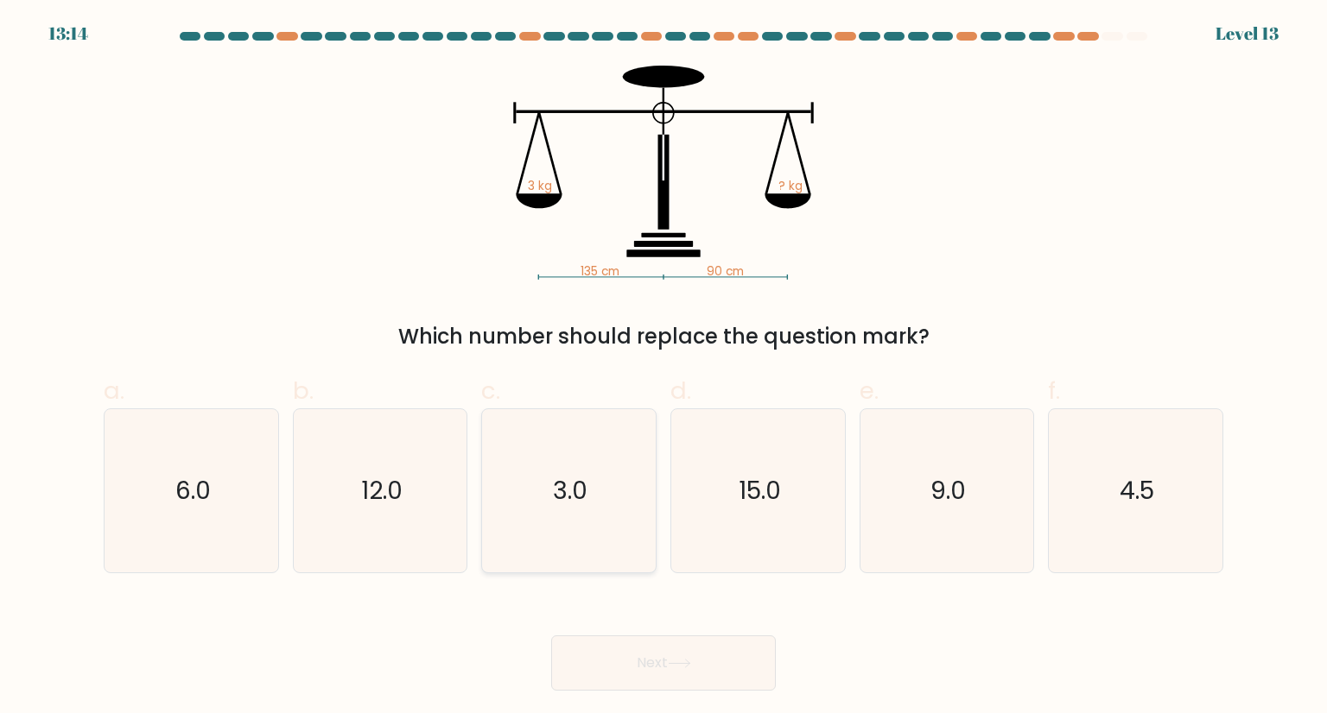
click at [617, 523] on icon "3.0" at bounding box center [568, 490] width 162 height 162
click at [663, 368] on input "c. 3.0" at bounding box center [663, 362] width 1 height 11
radio input "true"
click at [680, 648] on button "Next" at bounding box center [663, 663] width 225 height 55
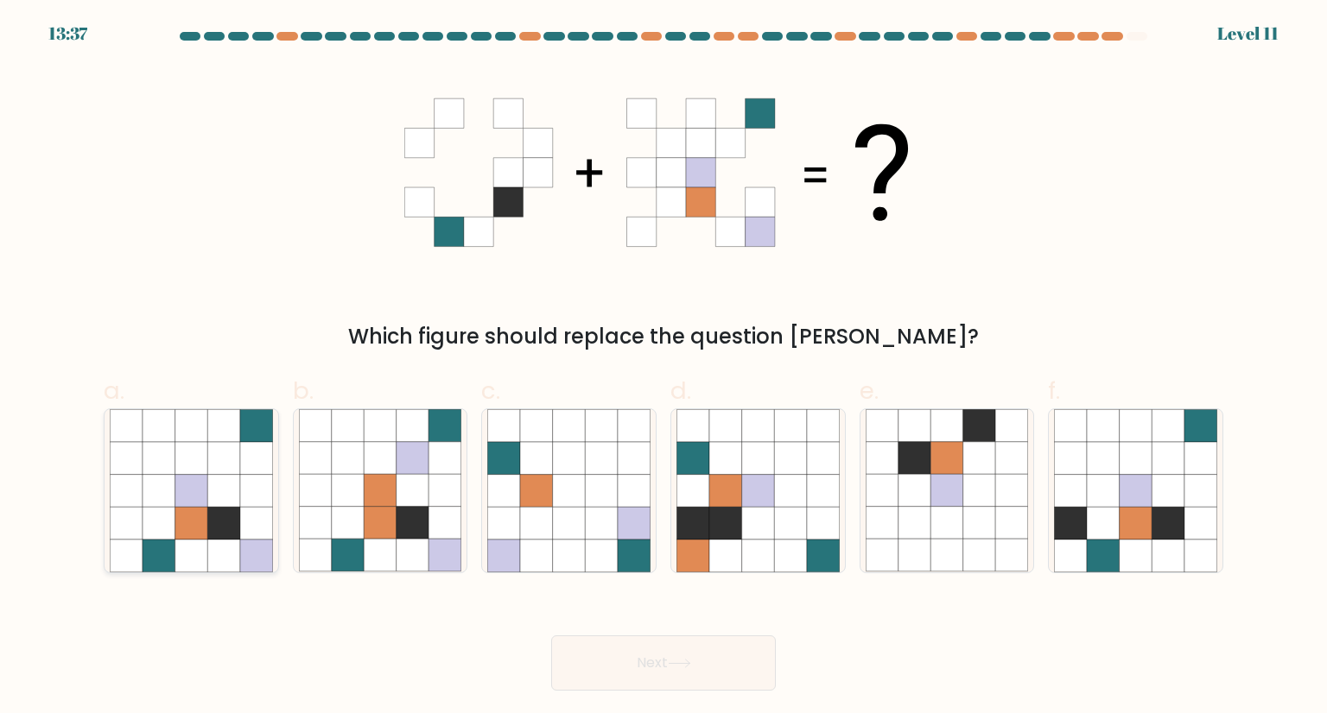
click at [105, 481] on div at bounding box center [191, 491] width 175 height 164
click at [663, 368] on input "a." at bounding box center [663, 362] width 1 height 11
radio input "true"
click at [639, 657] on button "Next" at bounding box center [663, 663] width 225 height 55
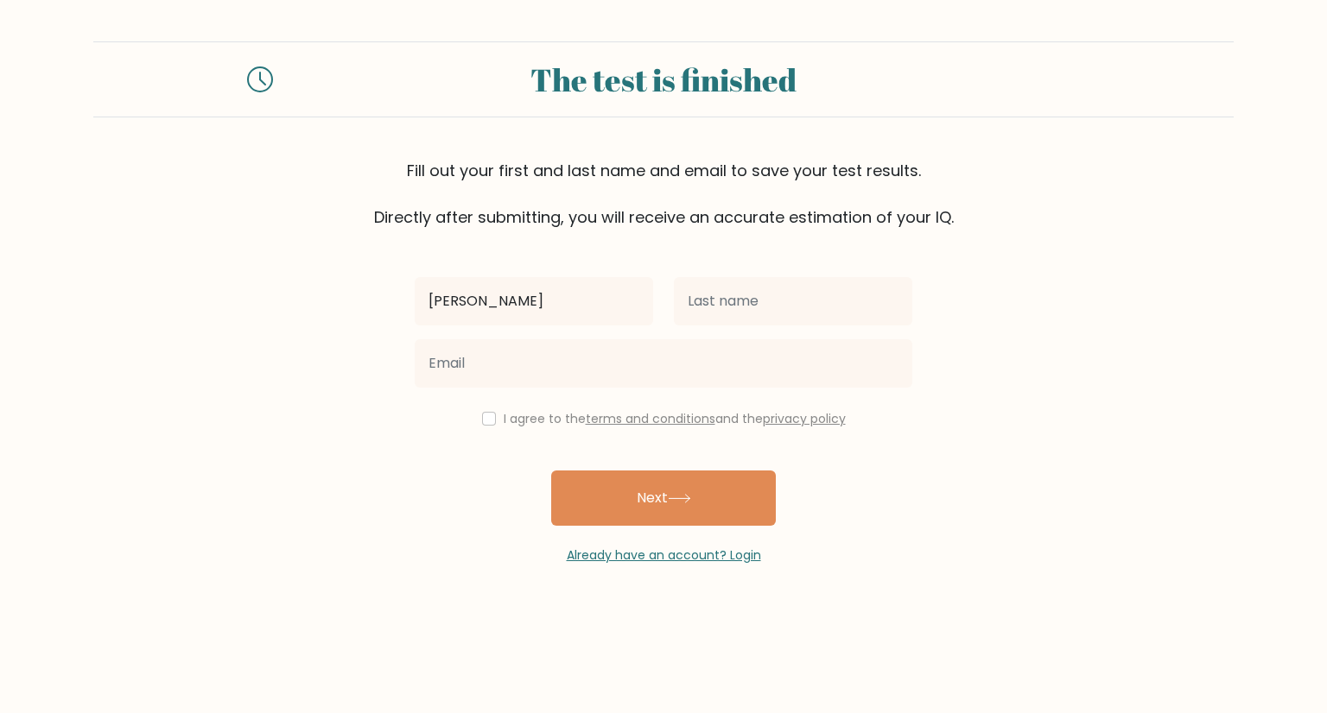
type input "[PERSON_NAME]"
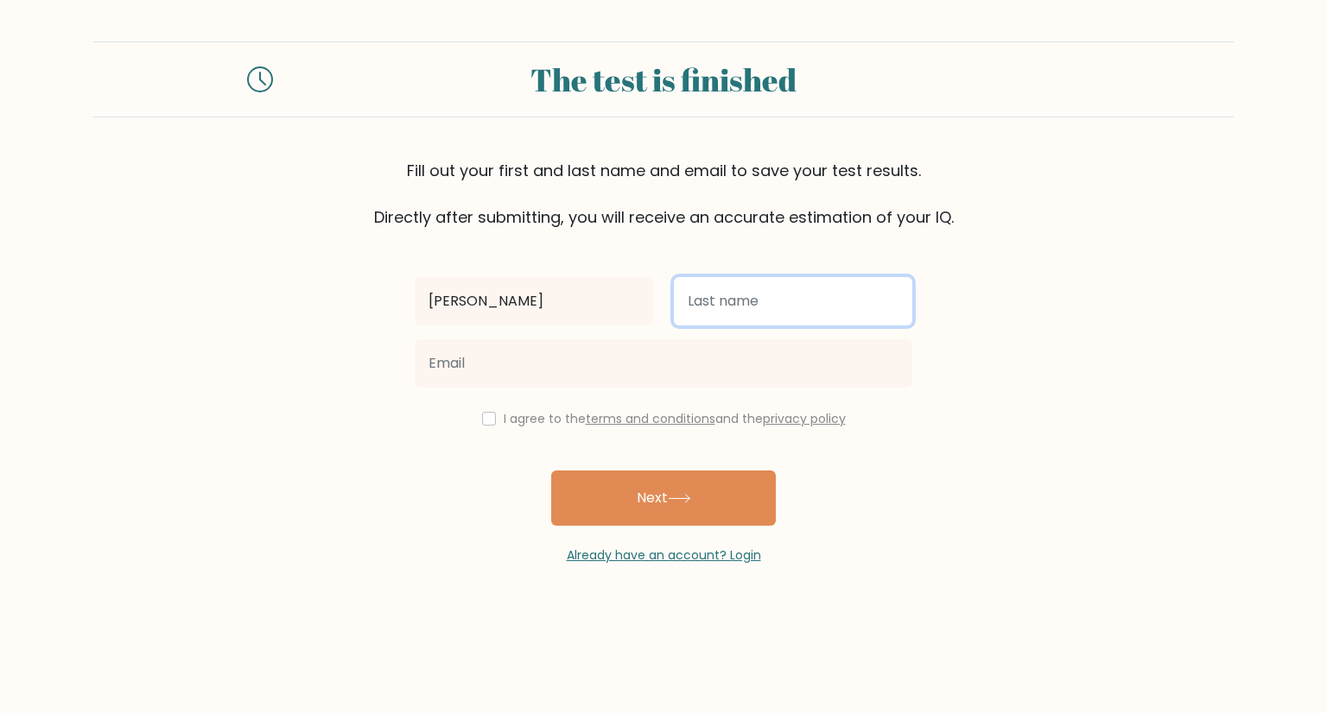
click at [794, 308] on input "text" at bounding box center [793, 301] width 238 height 48
type input "[PERSON_NAME]"
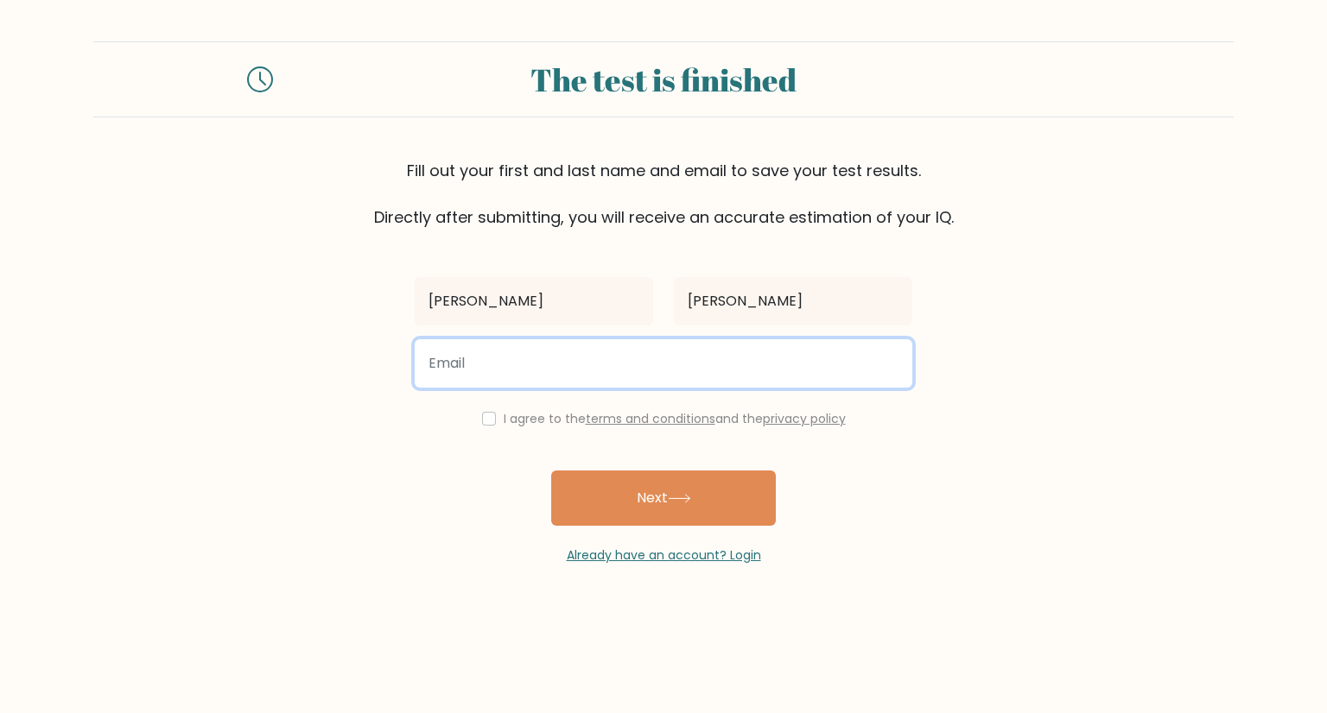
drag, startPoint x: 678, startPoint y: 371, endPoint x: 664, endPoint y: 371, distance: 13.8
click at [678, 371] on input "email" at bounding box center [663, 363] width 497 height 48
type input "francoreyesrubio13@gmail.com"
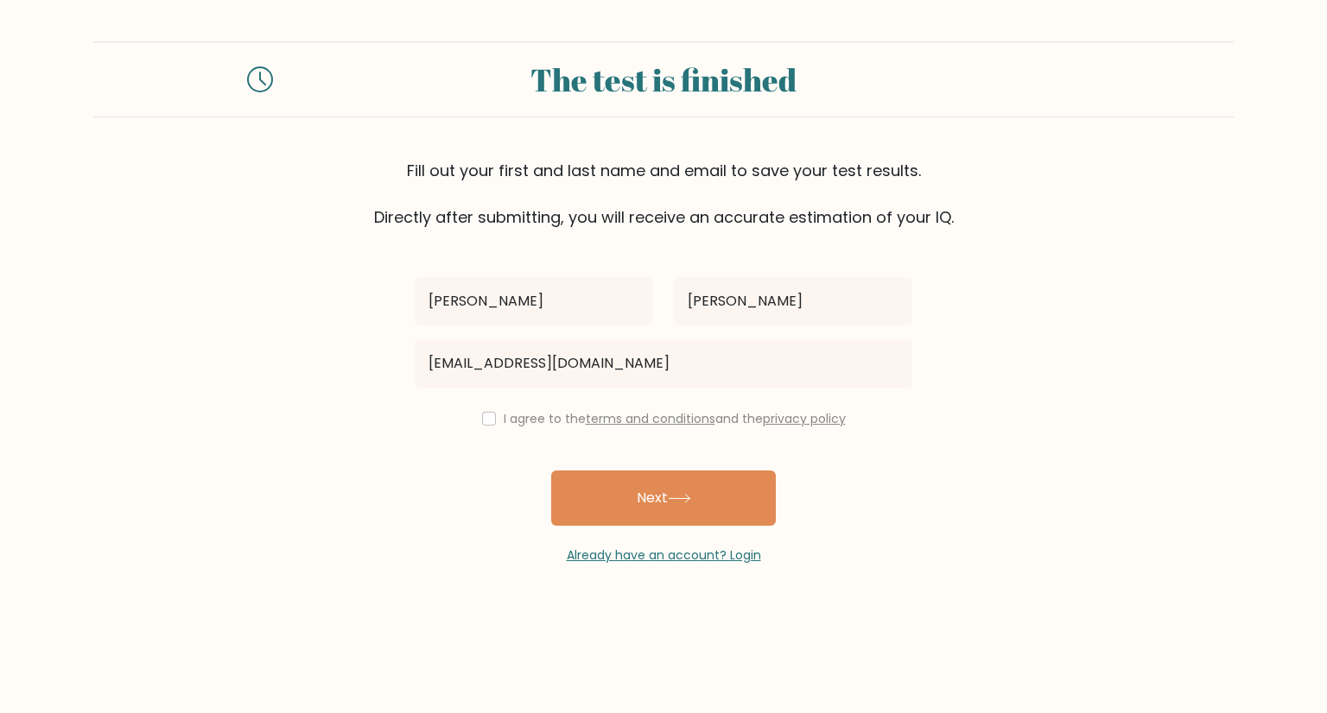
click at [487, 426] on div "I agree to the terms and conditions and the privacy policy" at bounding box center [663, 419] width 518 height 21
click at [487, 418] on input "checkbox" at bounding box center [489, 419] width 14 height 14
checkbox input "true"
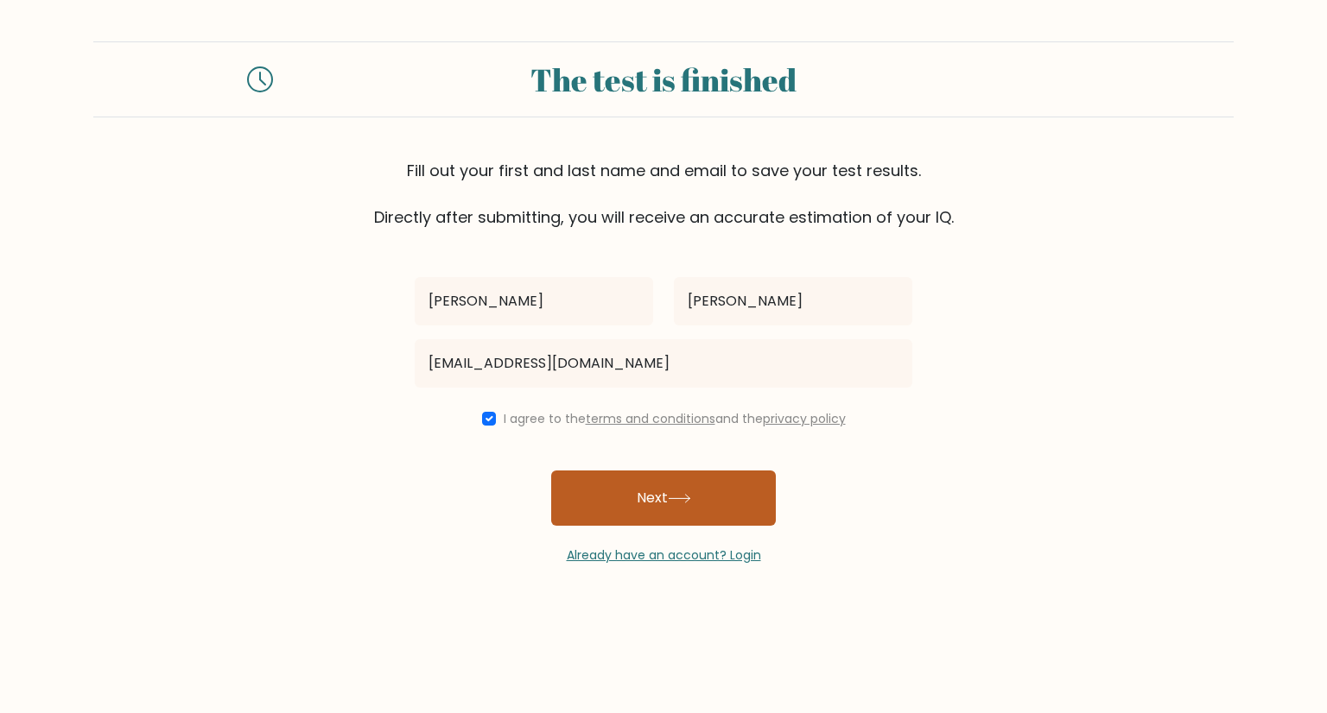
click at [598, 487] on button "Next" at bounding box center [663, 498] width 225 height 55
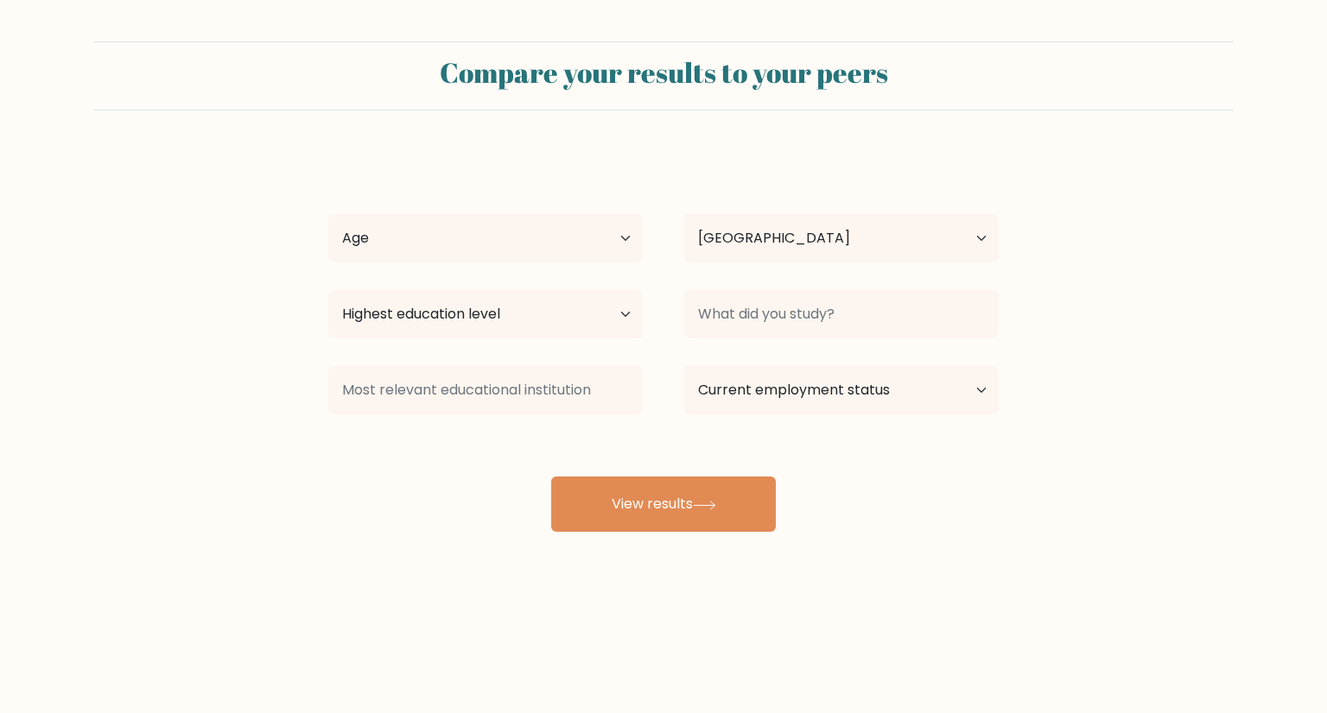
select select "PH"
click at [591, 228] on select "Age Under [DEMOGRAPHIC_DATA] [DEMOGRAPHIC_DATA] [DEMOGRAPHIC_DATA] [DEMOGRAPHIC…" at bounding box center [485, 238] width 314 height 48
select select "18_24"
click at [328, 214] on select "Age Under [DEMOGRAPHIC_DATA] [DEMOGRAPHIC_DATA] [DEMOGRAPHIC_DATA] [DEMOGRAPHIC…" at bounding box center [485, 238] width 314 height 48
click at [556, 307] on select "Highest education level No schooling Primary Lower Secondary Upper Secondary Oc…" at bounding box center [485, 314] width 314 height 48
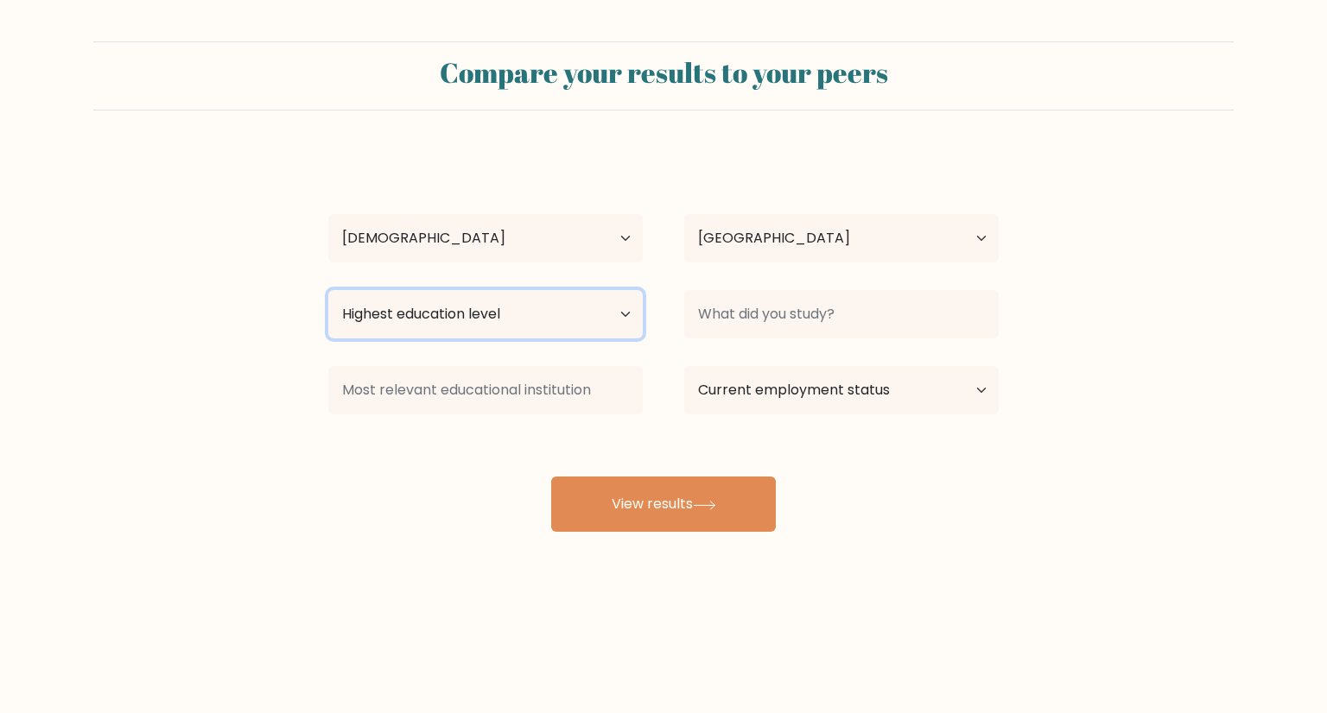
select select "bachelors_degree"
click at [328, 290] on select "Highest education level No schooling Primary Lower Secondary Upper Secondary Oc…" at bounding box center [485, 314] width 314 height 48
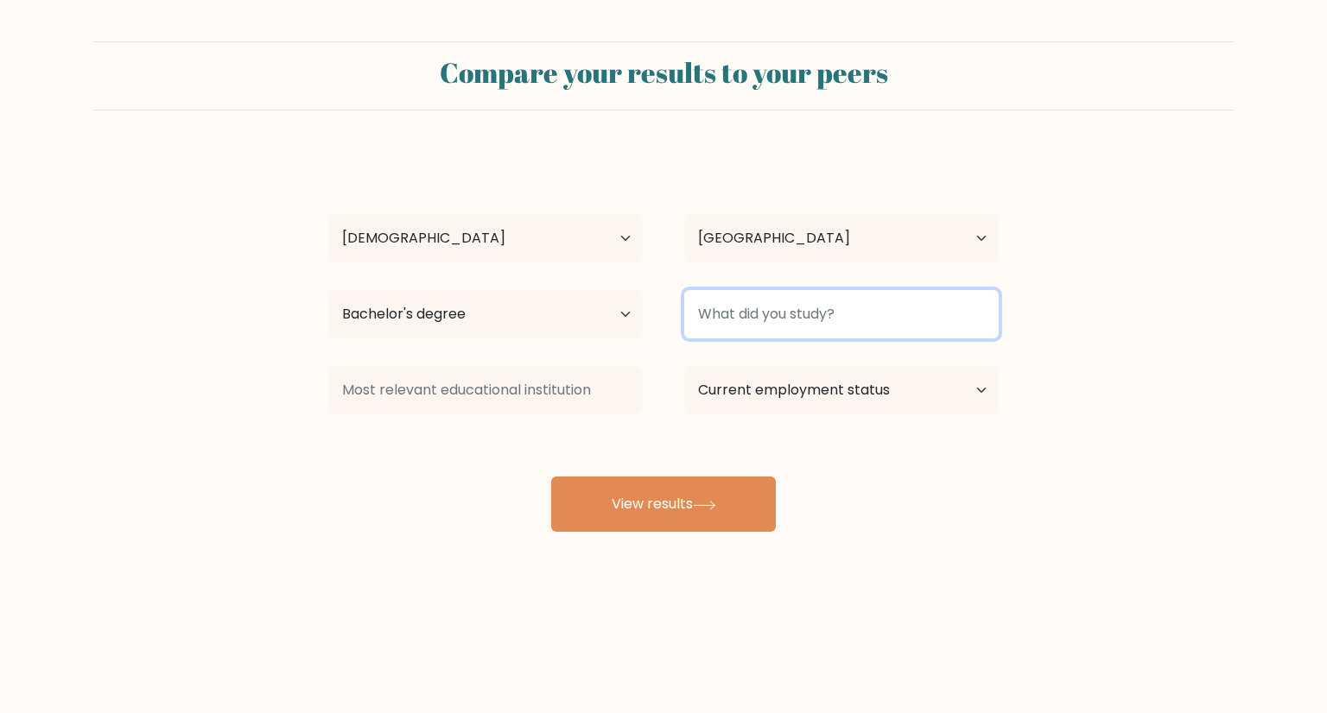
click at [833, 319] on input at bounding box center [841, 314] width 314 height 48
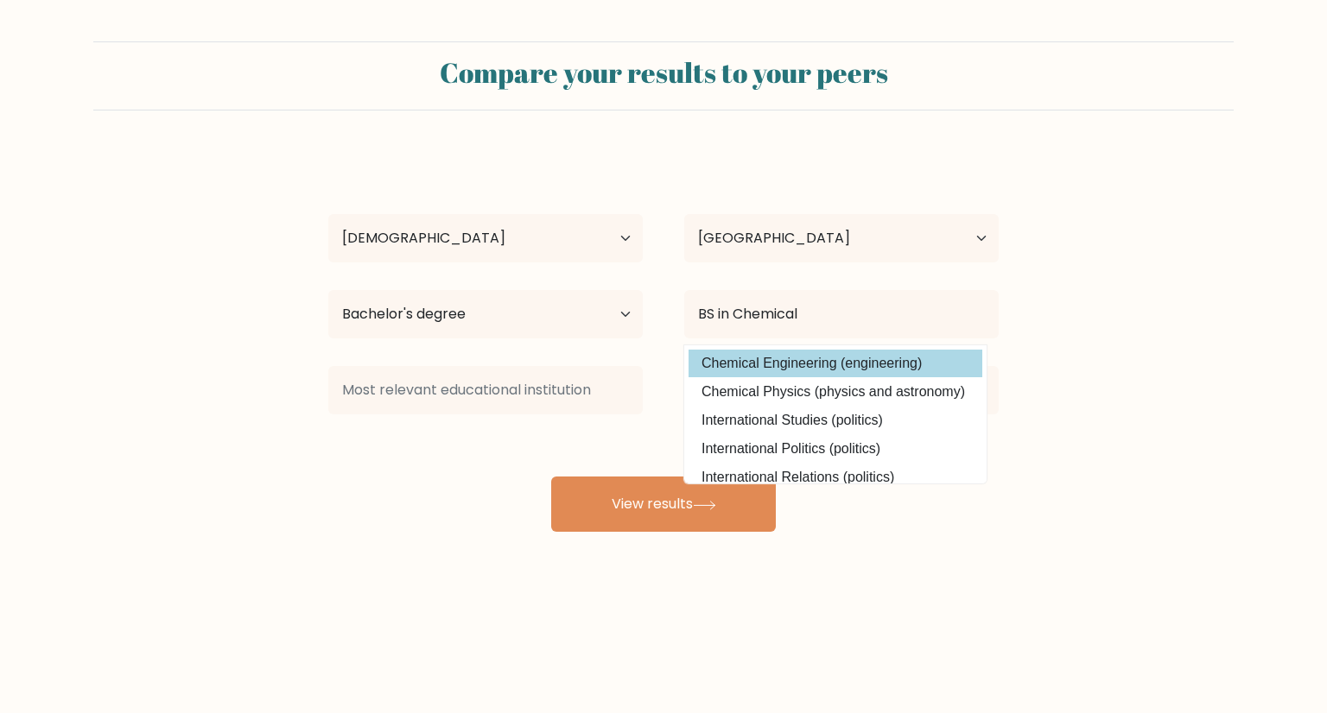
click at [811, 364] on div "[PERSON_NAME] Age Under [DEMOGRAPHIC_DATA] [DEMOGRAPHIC_DATA] [DEMOGRAPHIC_DATA…" at bounding box center [663, 342] width 691 height 380
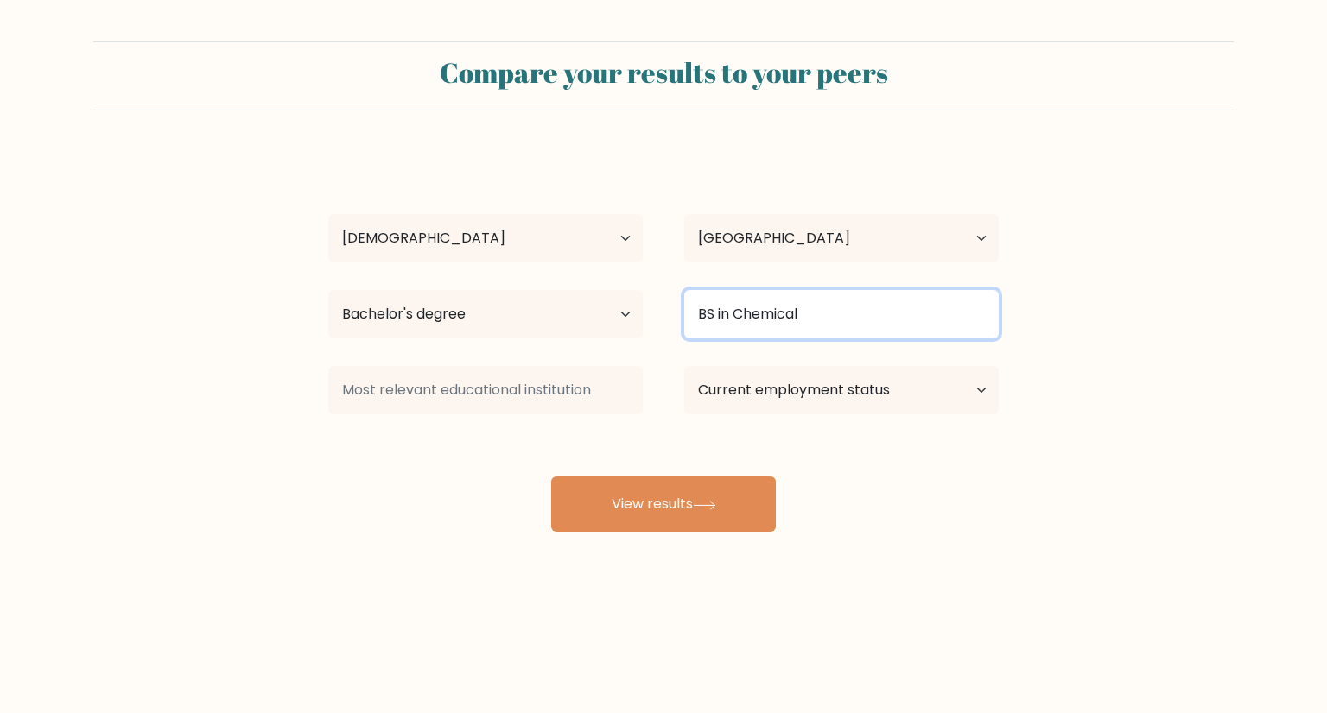
click at [826, 322] on input "BS in Chemical" at bounding box center [841, 314] width 314 height 48
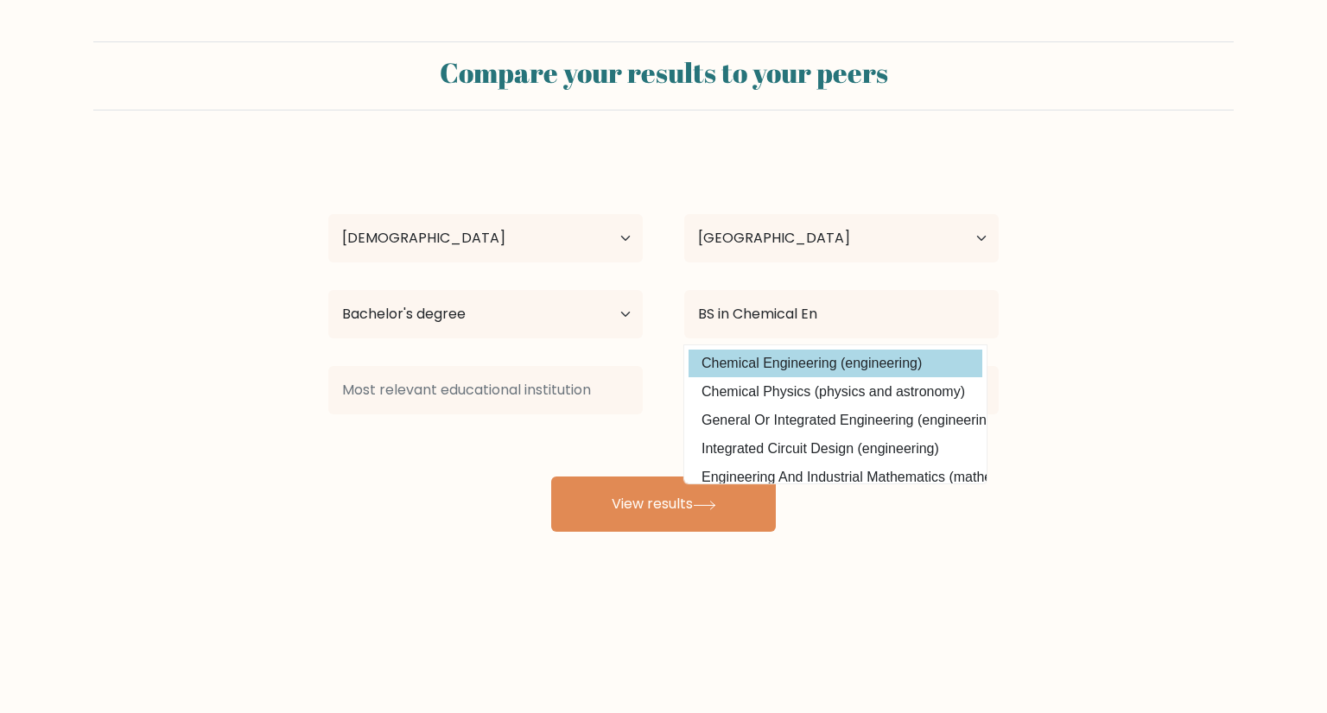
click at [808, 355] on option "Chemical Engineering (engineering)" at bounding box center [835, 364] width 294 height 28
type input "Chemical Engineering"
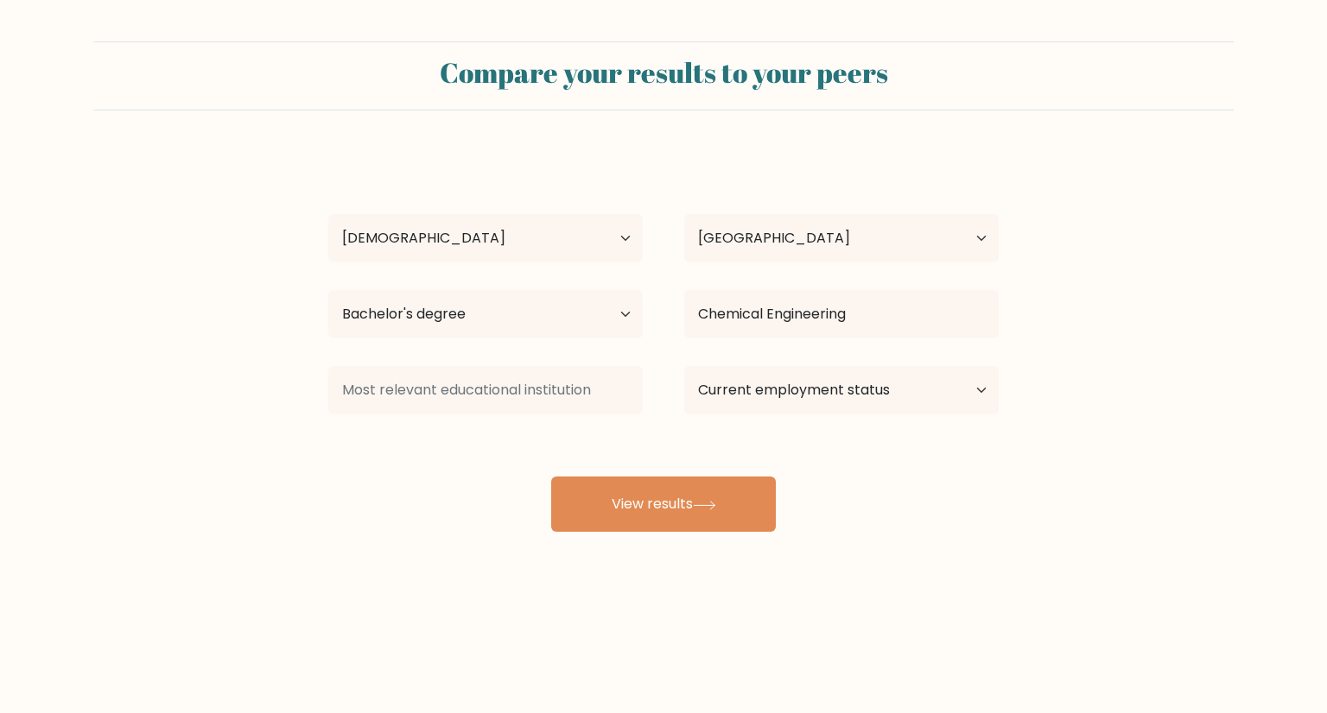
click at [528, 349] on div "[PERSON_NAME] Age Under [DEMOGRAPHIC_DATA] [DEMOGRAPHIC_DATA] [DEMOGRAPHIC_DATA…" at bounding box center [663, 342] width 691 height 380
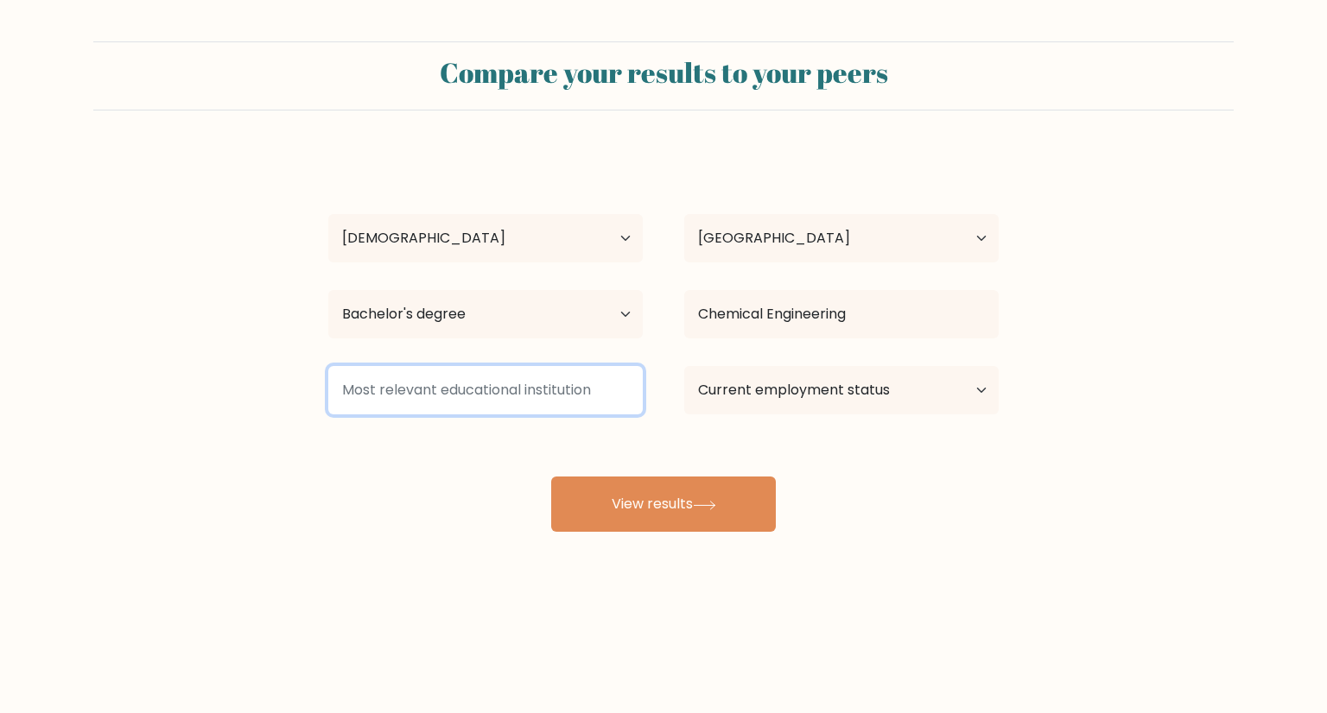
click at [542, 375] on input at bounding box center [485, 390] width 314 height 48
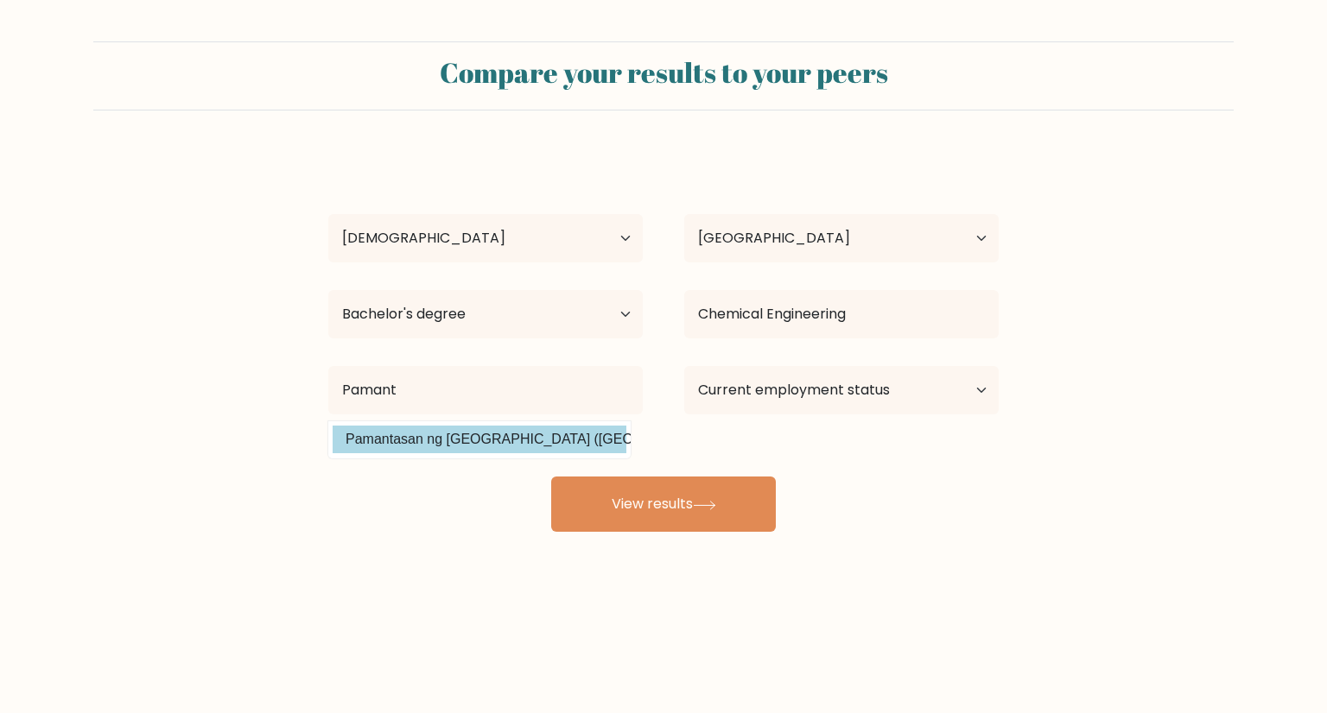
click at [530, 444] on option "Pamantasan ng [GEOGRAPHIC_DATA] ([GEOGRAPHIC_DATA])" at bounding box center [480, 440] width 294 height 28
type input "Pamantasan ng Lungsod ng [GEOGRAPHIC_DATA]"
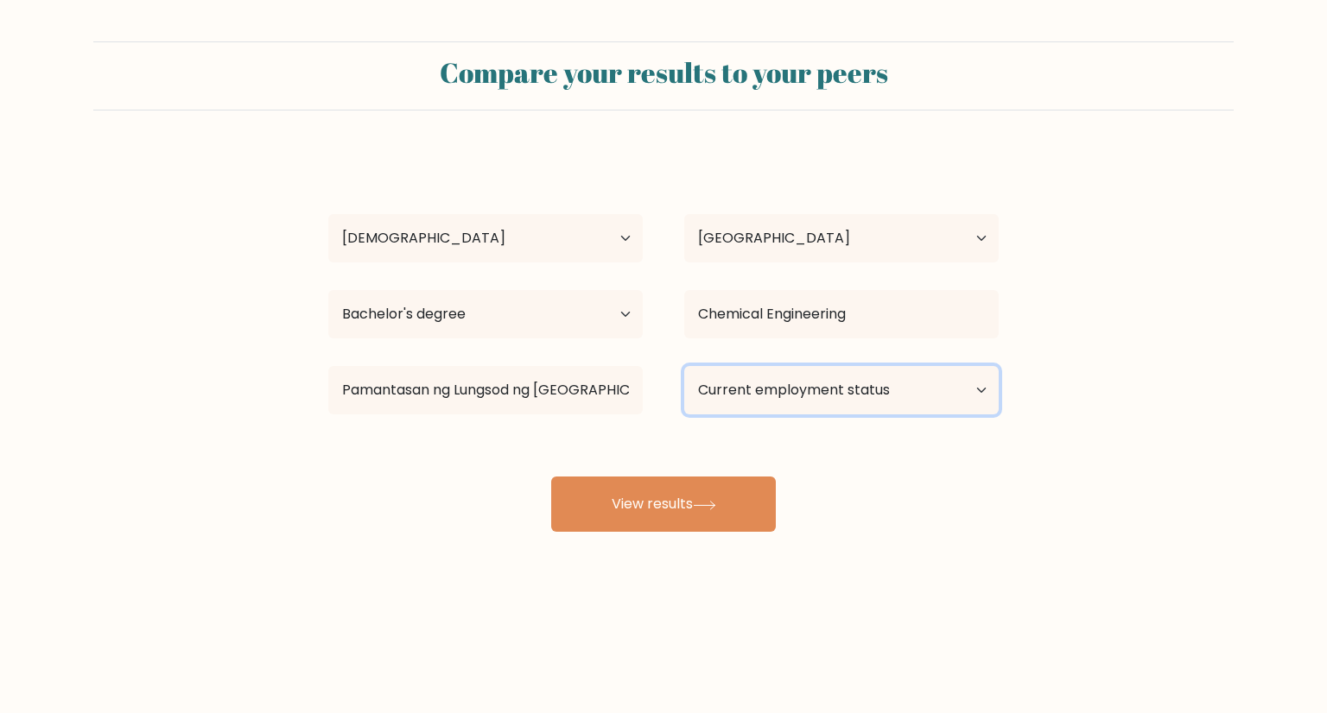
click at [765, 384] on select "Current employment status Employed Student Retired Other / prefer not to answer" at bounding box center [841, 390] width 314 height 48
select select "student"
click at [684, 366] on select "Current employment status Employed Student Retired Other / prefer not to answer" at bounding box center [841, 390] width 314 height 48
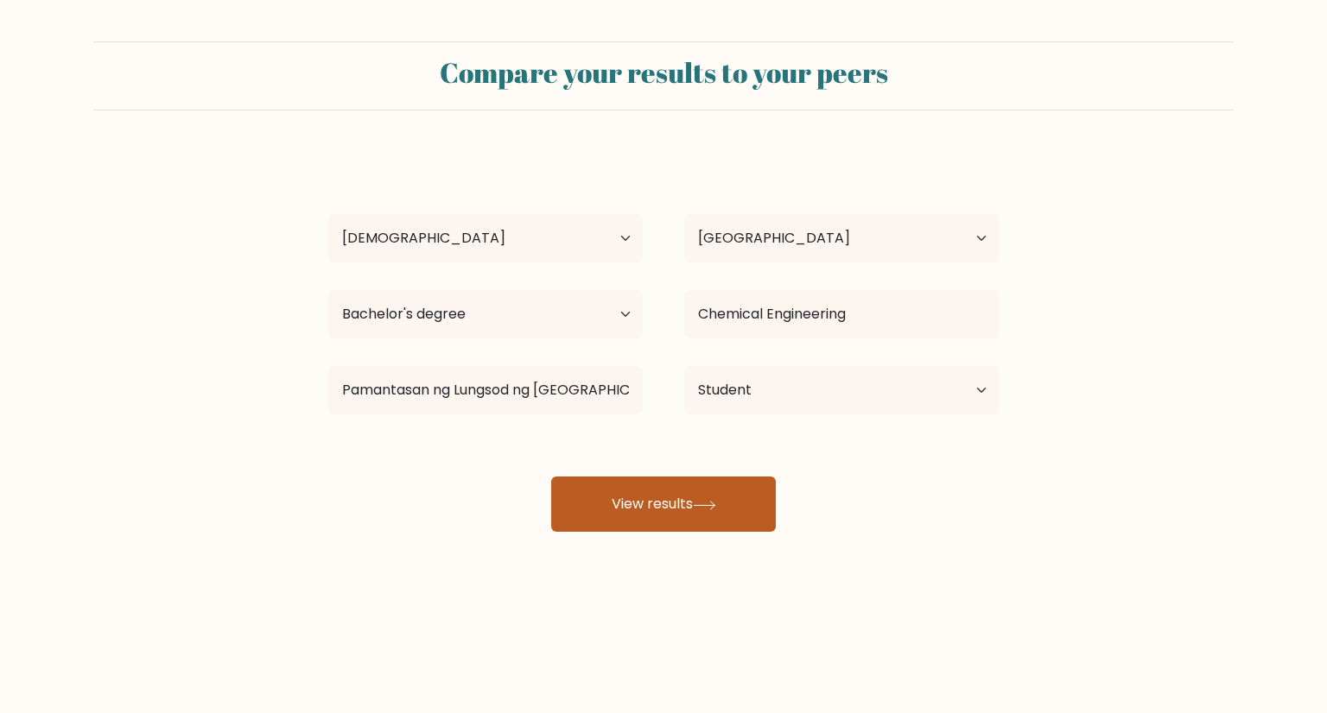
click at [691, 501] on button "View results" at bounding box center [663, 504] width 225 height 55
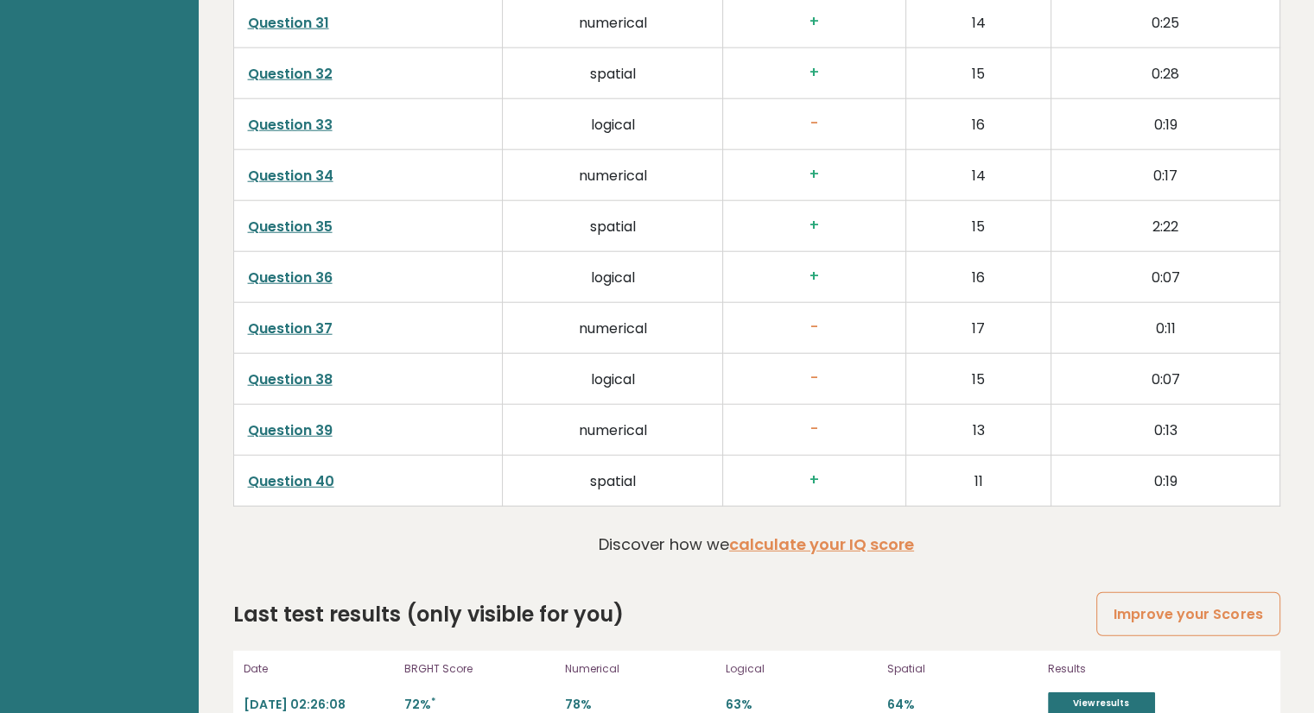
scroll to position [4408, 0]
